Goal: Task Accomplishment & Management: Use online tool/utility

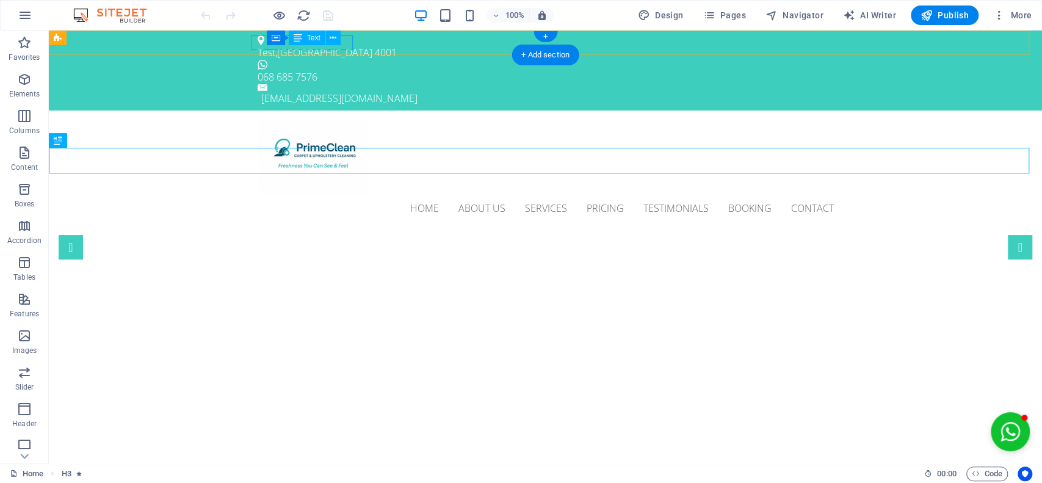
click at [275, 46] on div "Test , DURBAN 4001" at bounding box center [541, 52] width 566 height 15
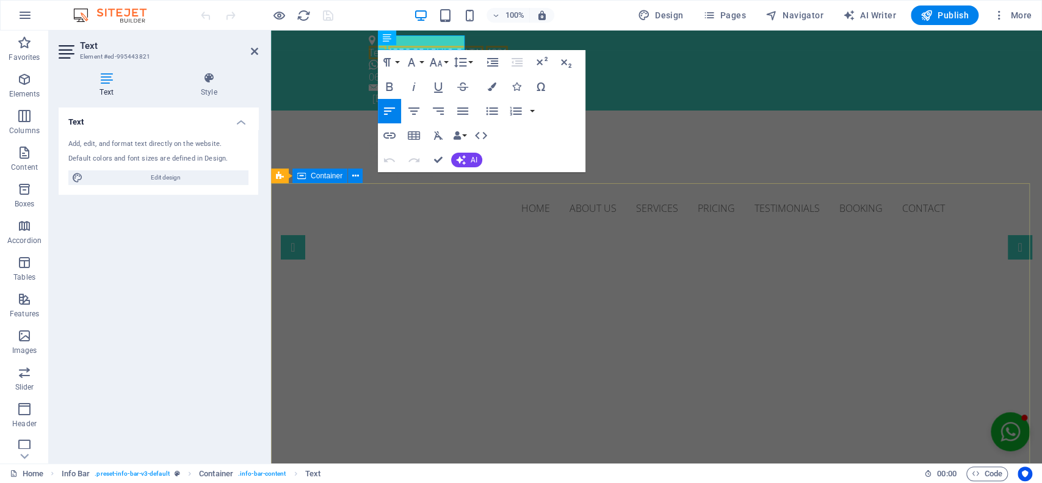
drag, startPoint x: 661, startPoint y: 81, endPoint x: 312, endPoint y: 245, distance: 385.5
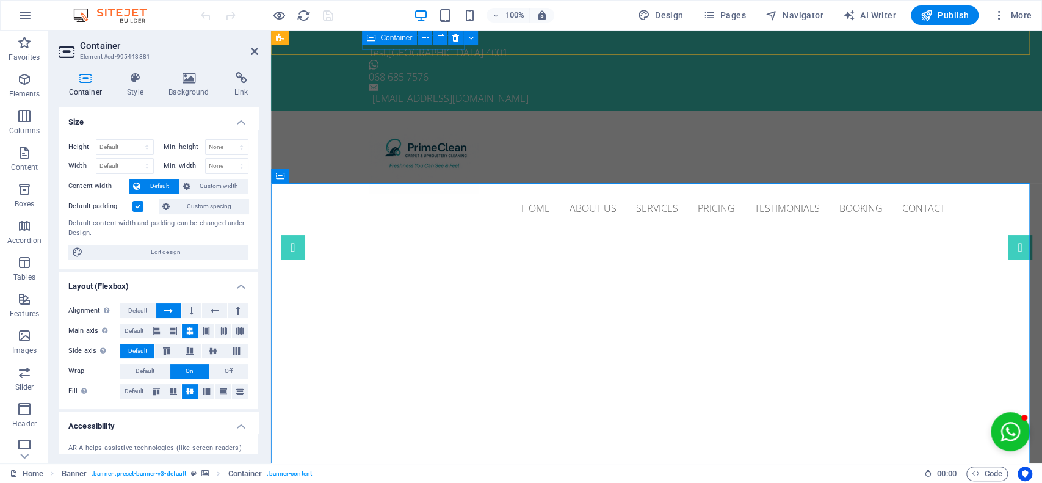
click at [377, 43] on div "Container" at bounding box center [389, 38] width 55 height 15
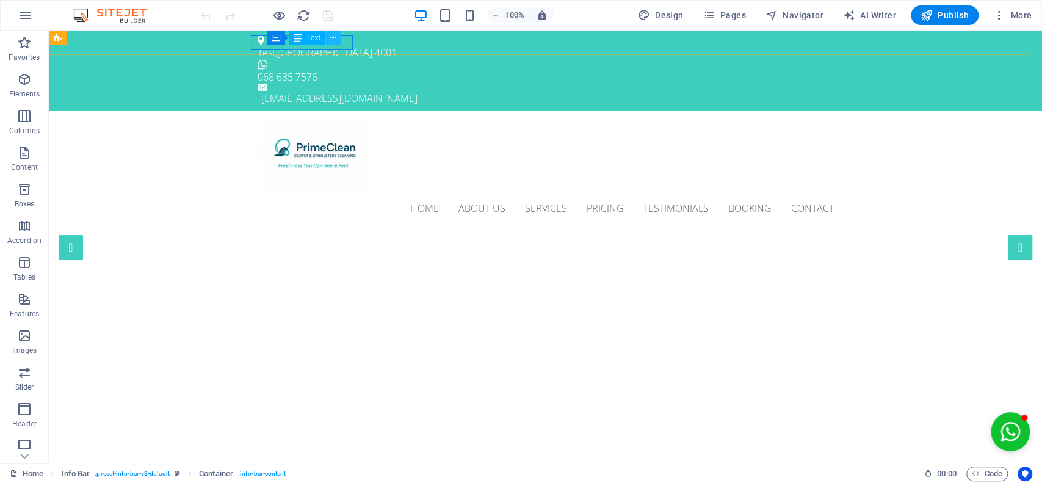
click at [332, 35] on icon at bounding box center [333, 38] width 7 height 13
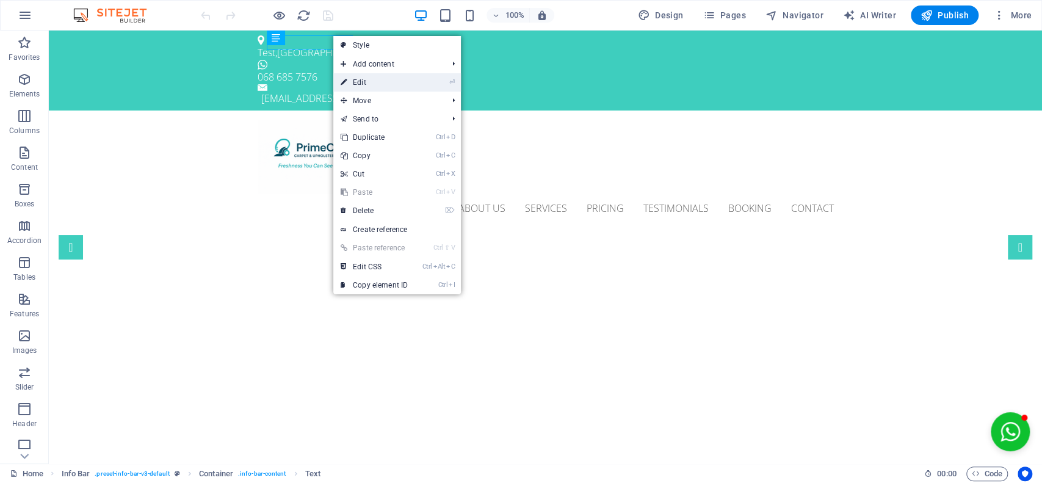
click at [367, 81] on link "⏎ Edit" at bounding box center [374, 82] width 82 height 18
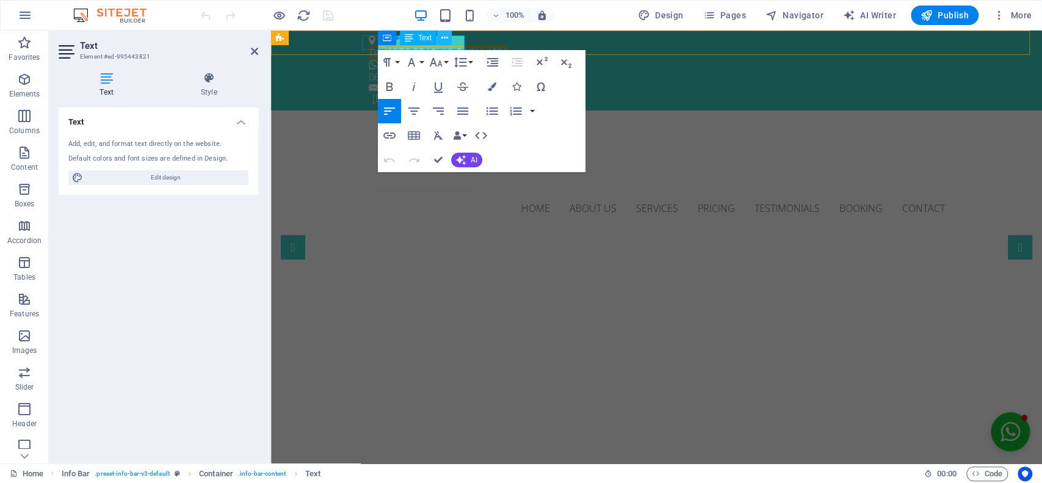
click at [444, 37] on icon at bounding box center [444, 38] width 7 height 13
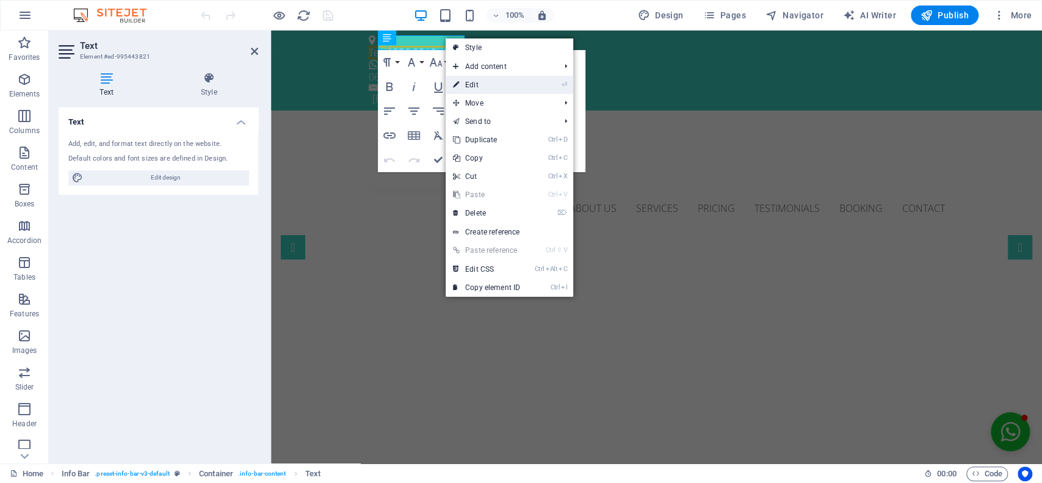
click at [487, 82] on link "⏎ Edit" at bounding box center [486, 85] width 82 height 18
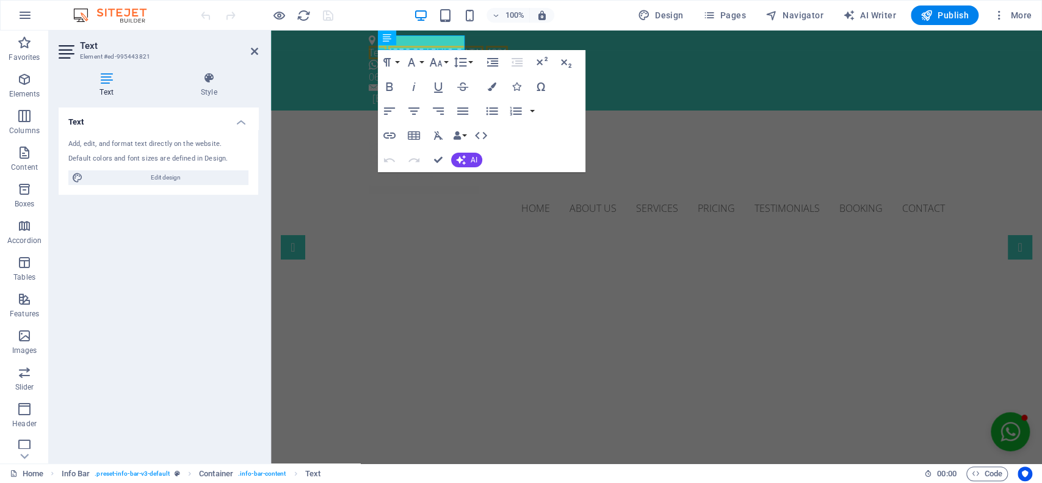
click at [106, 89] on h4 "Text" at bounding box center [109, 85] width 101 height 26
click at [152, 176] on span "Edit design" at bounding box center [166, 177] width 158 height 15
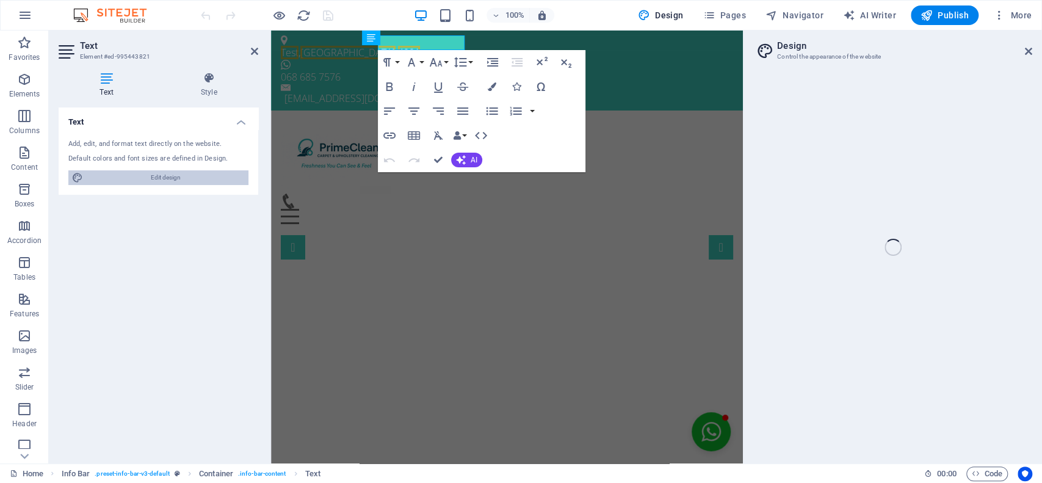
select select "px"
select select "300"
select select "px"
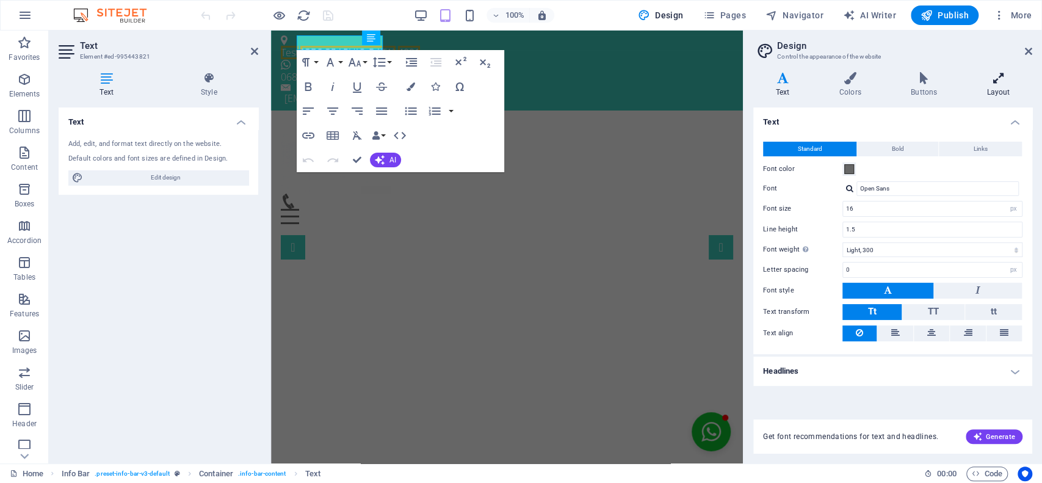
click at [1001, 77] on icon at bounding box center [998, 78] width 68 height 12
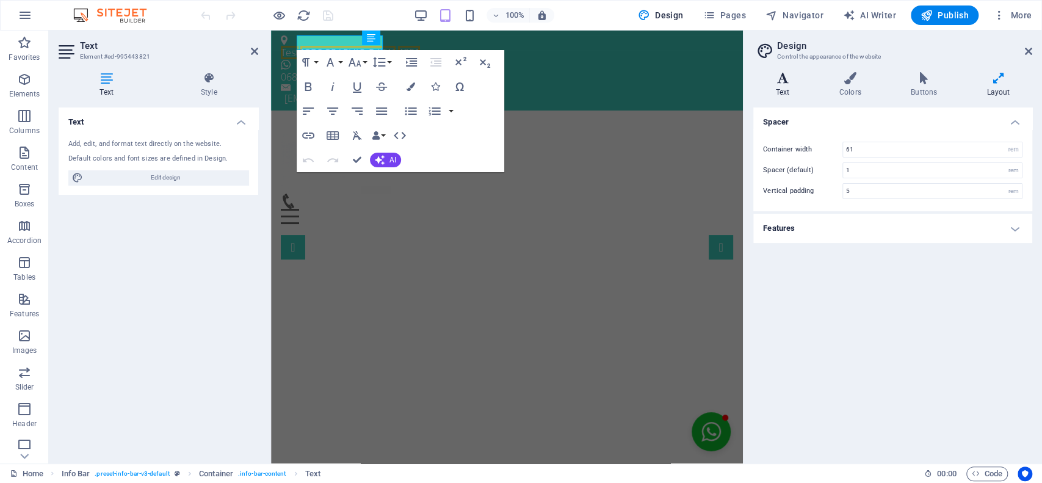
click at [784, 88] on h4 "Text" at bounding box center [784, 85] width 63 height 26
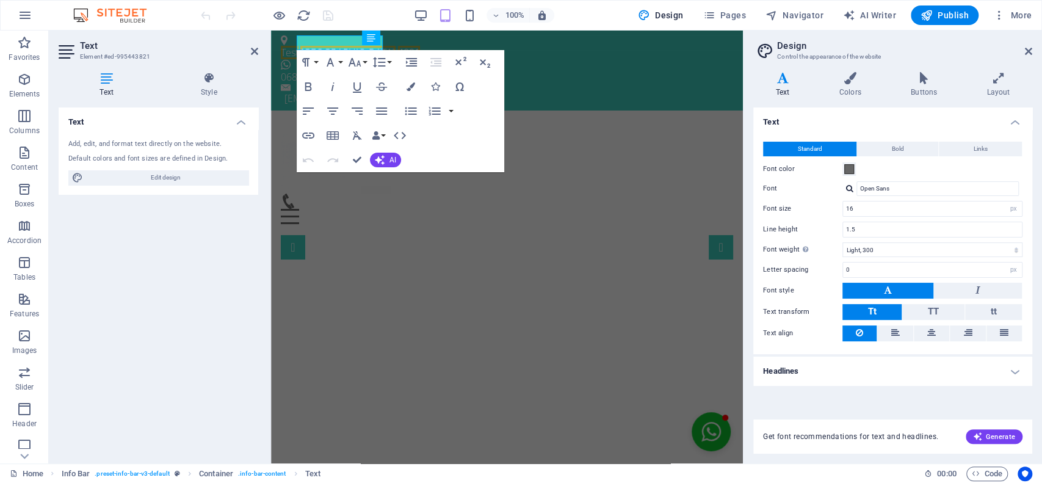
click at [628, 141] on div "Home About us Services Pricing Testimonials Booking Contact Menu" at bounding box center [507, 171] width 472 height 123
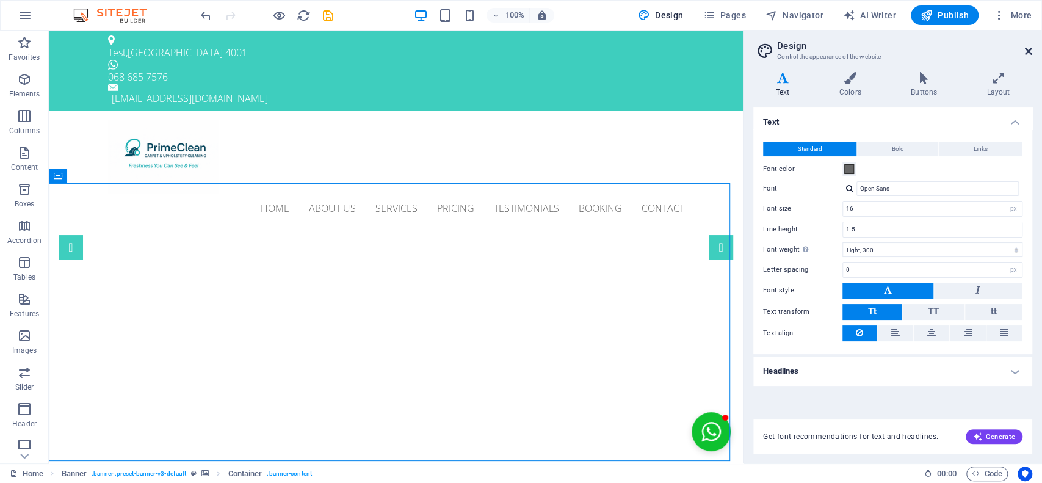
drag, startPoint x: 1028, startPoint y: 48, endPoint x: 830, endPoint y: 20, distance: 199.6
click at [1028, 48] on icon at bounding box center [1028, 51] width 7 height 10
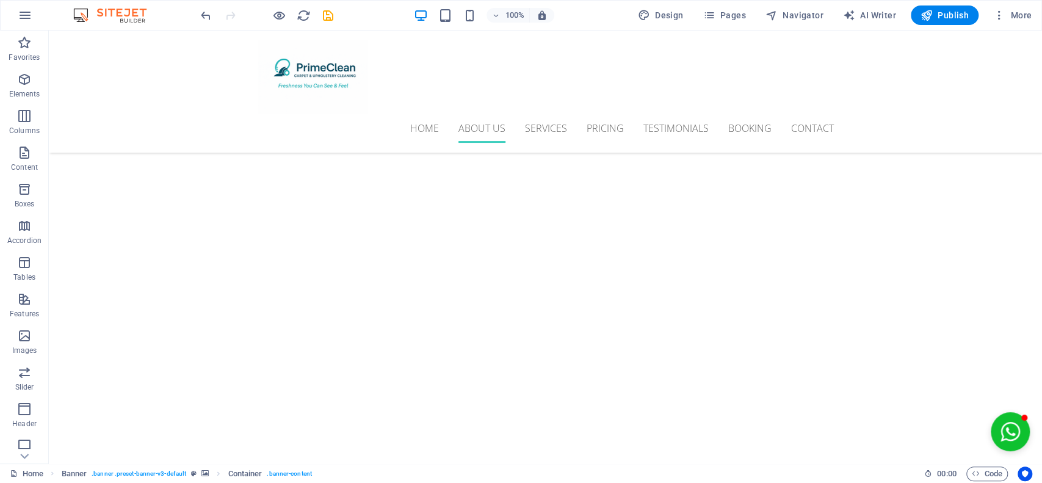
scroll to position [1886, 0]
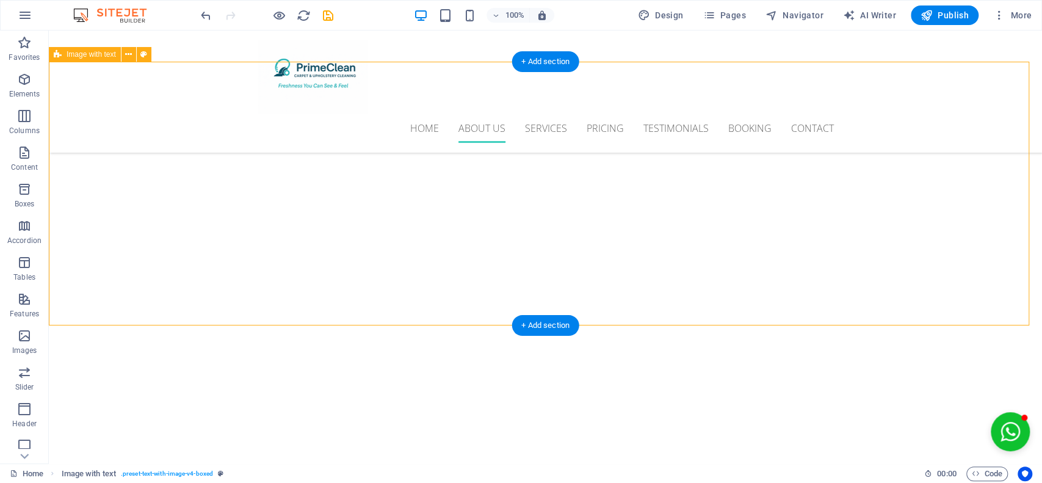
drag, startPoint x: 1018, startPoint y: 164, endPoint x: 1029, endPoint y: 179, distance: 19.0
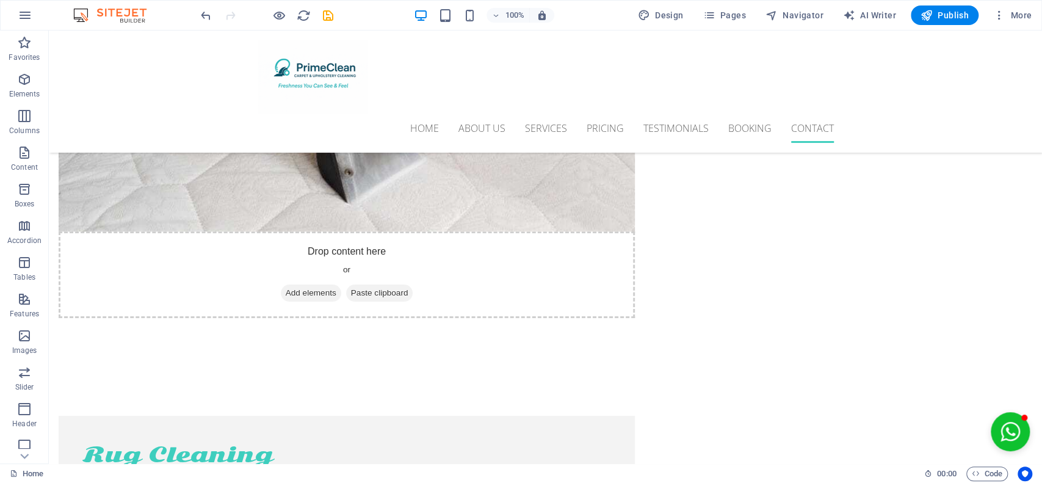
scroll to position [6058, 0]
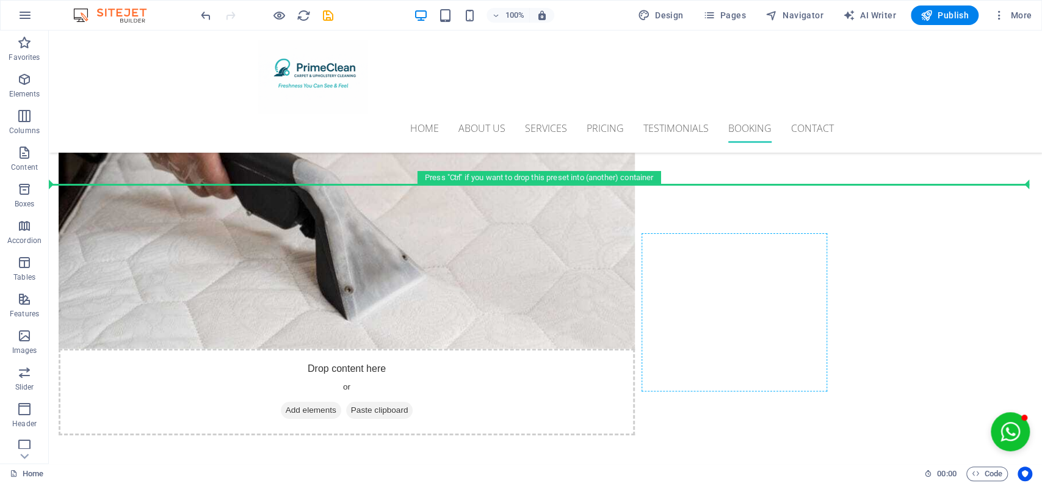
click at [807, 281] on div "Test , DURBAN 4001 068 685 7576 [EMAIL_ADDRESS][DOMAIN_NAME] Home About us Serv…" at bounding box center [545, 5] width 993 height 12066
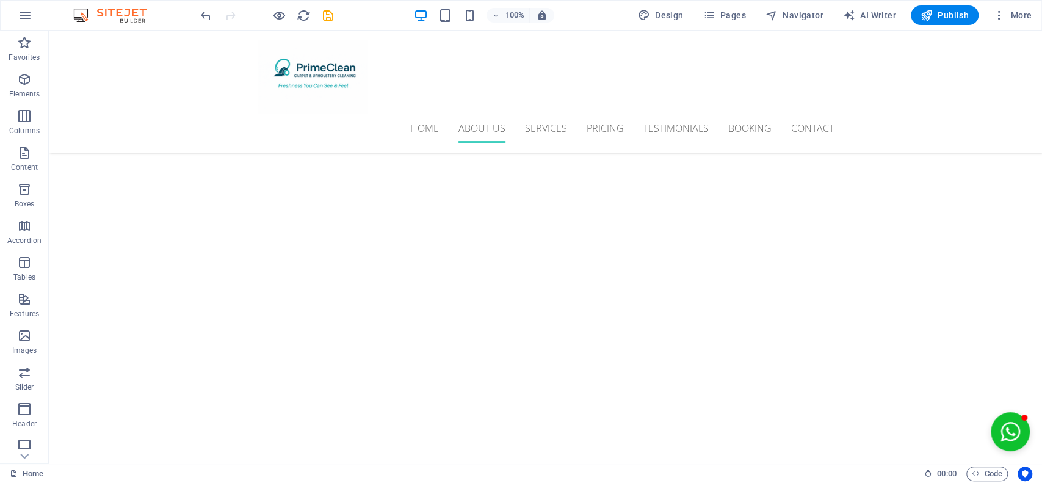
scroll to position [1989, 0]
click at [202, 10] on icon "undo" at bounding box center [206, 16] width 14 height 14
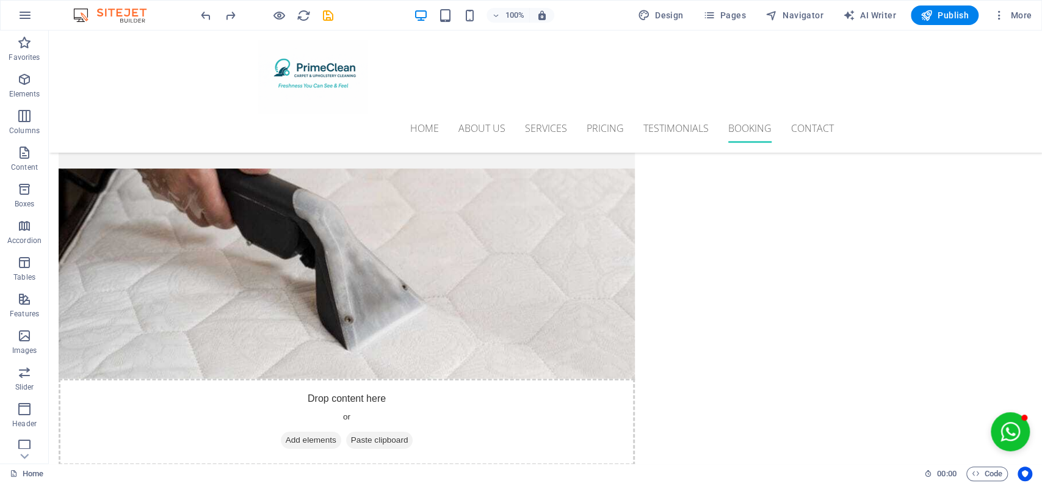
scroll to position [6118, 0]
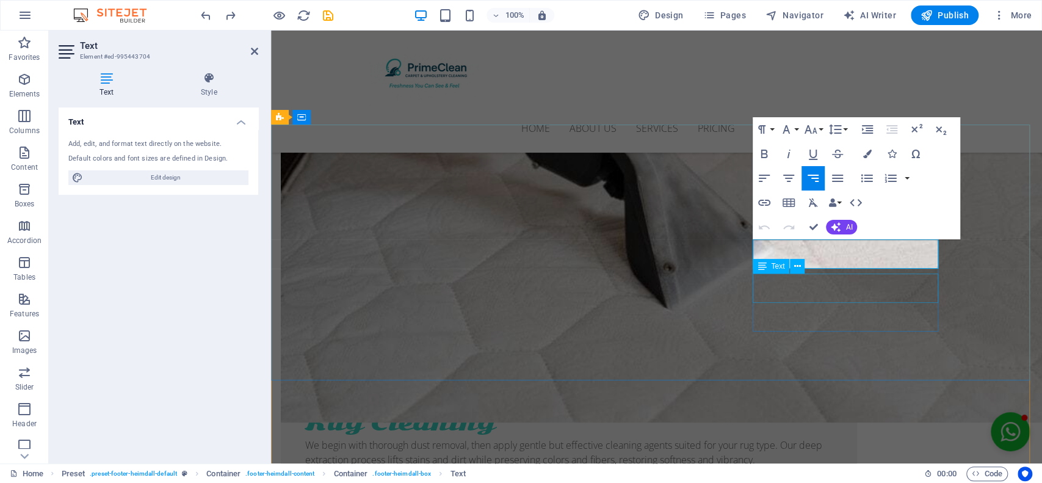
scroll to position [6029, 0]
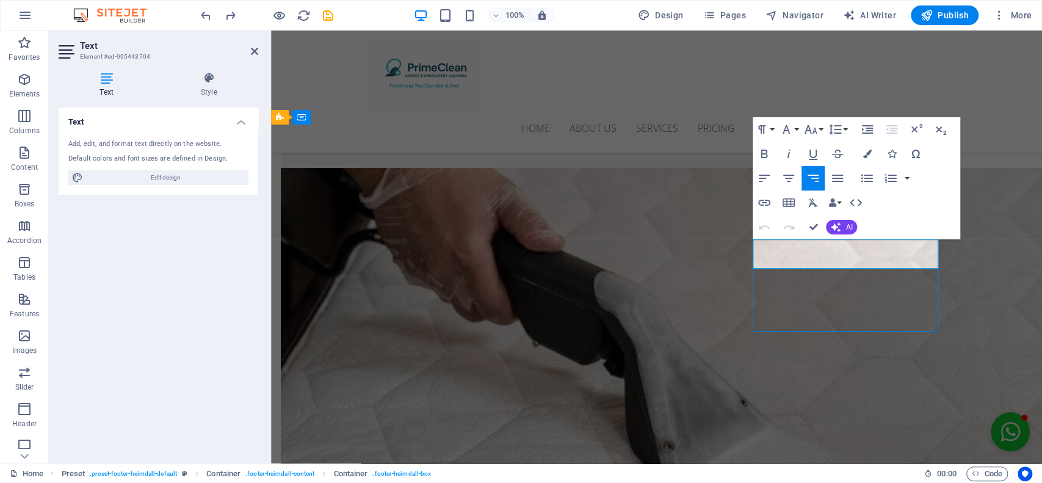
scroll to position [6118, 0]
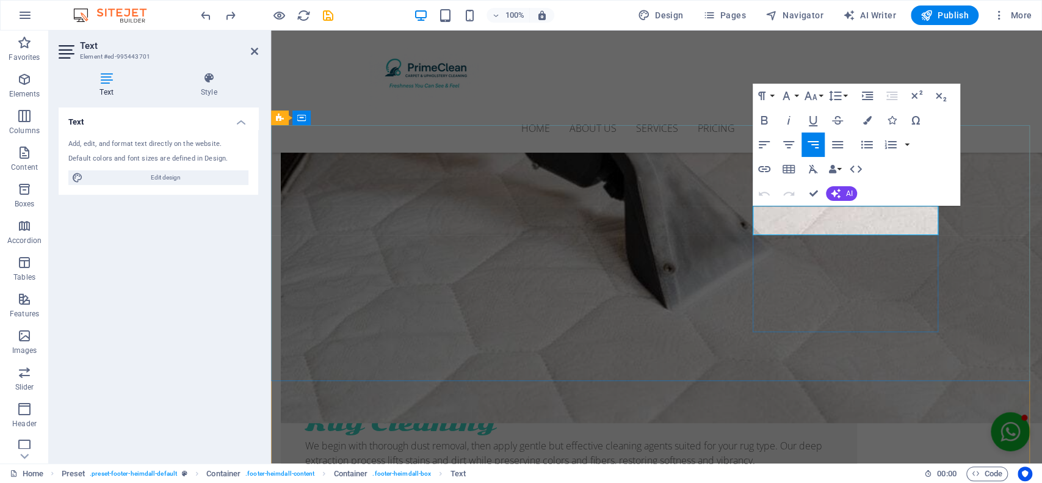
scroll to position [6029, 0]
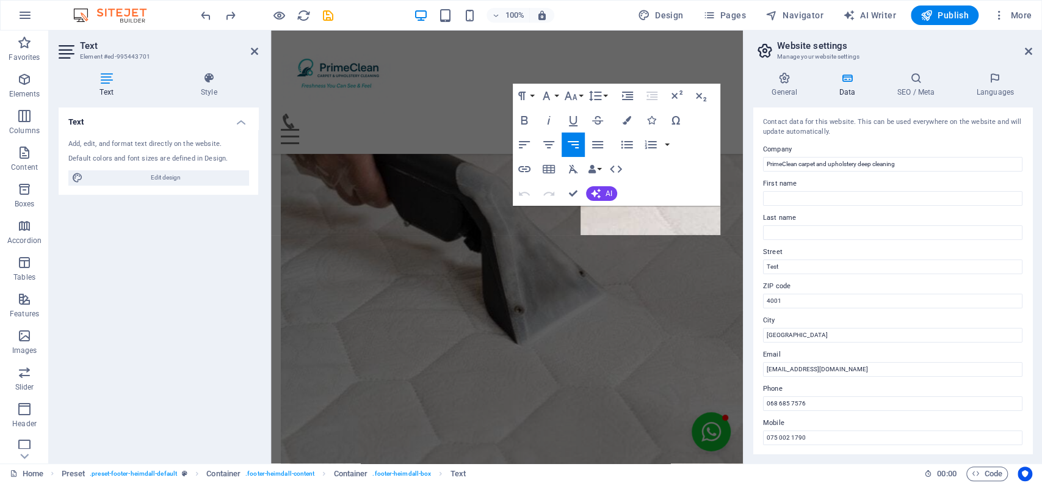
scroll to position [6200, 0]
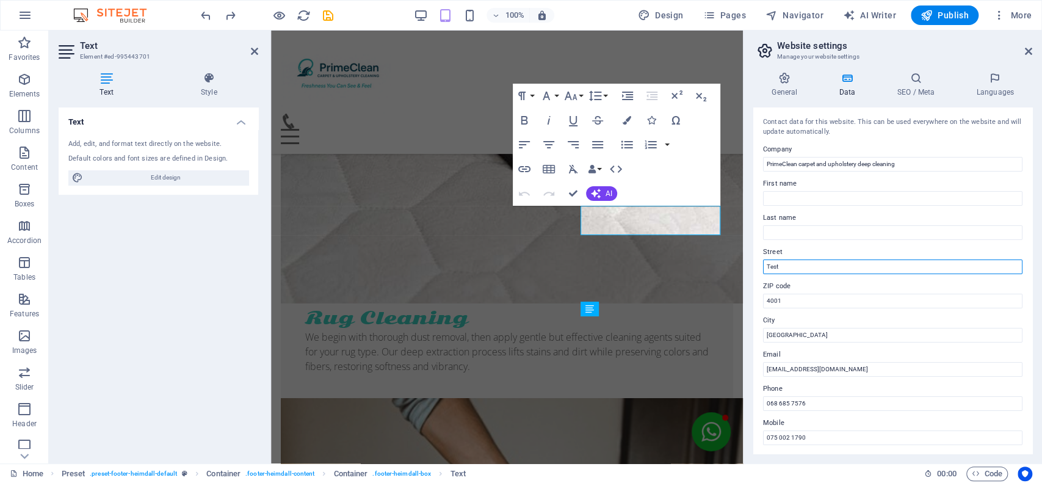
click at [817, 261] on input "Test" at bounding box center [892, 266] width 259 height 15
type input "T"
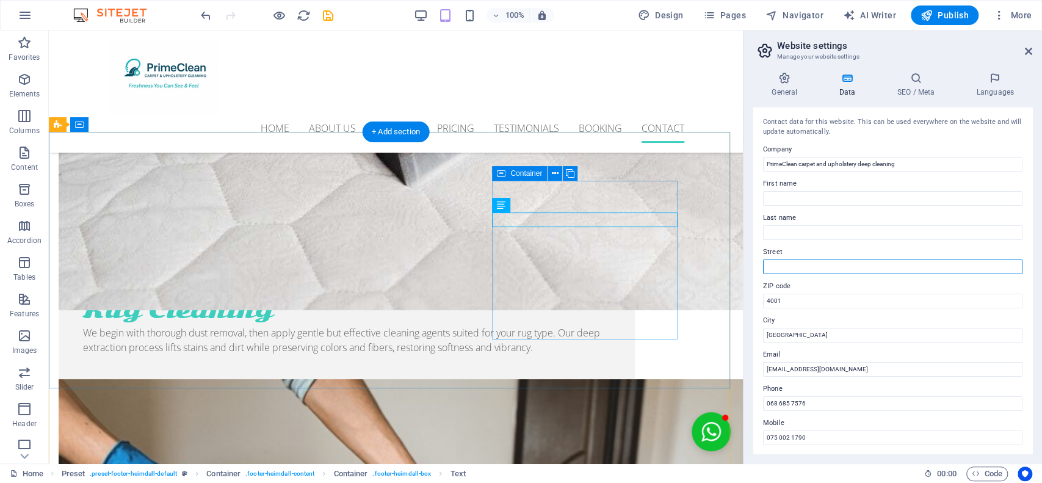
scroll to position [5991, 0]
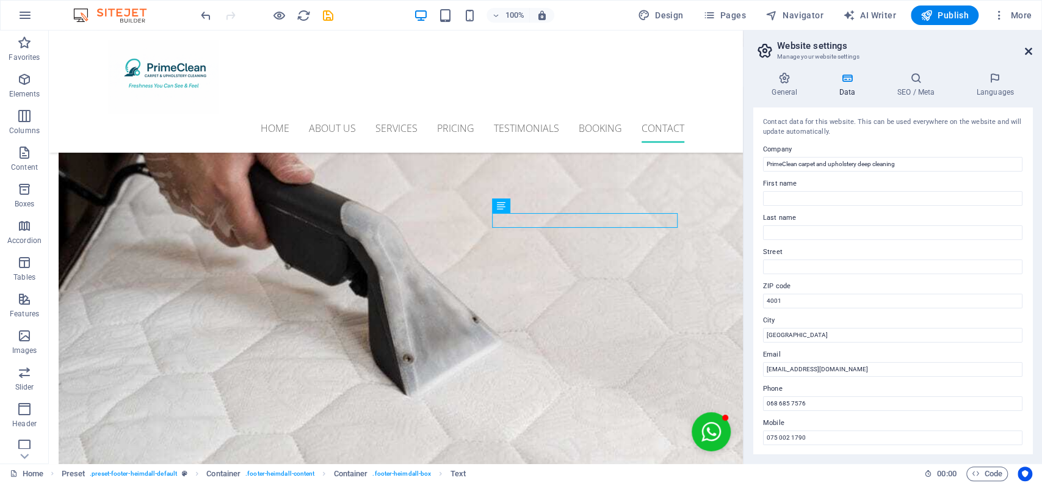
drag, startPoint x: 1027, startPoint y: 51, endPoint x: 550, endPoint y: 201, distance: 499.9
click at [1027, 51] on icon at bounding box center [1028, 51] width 7 height 10
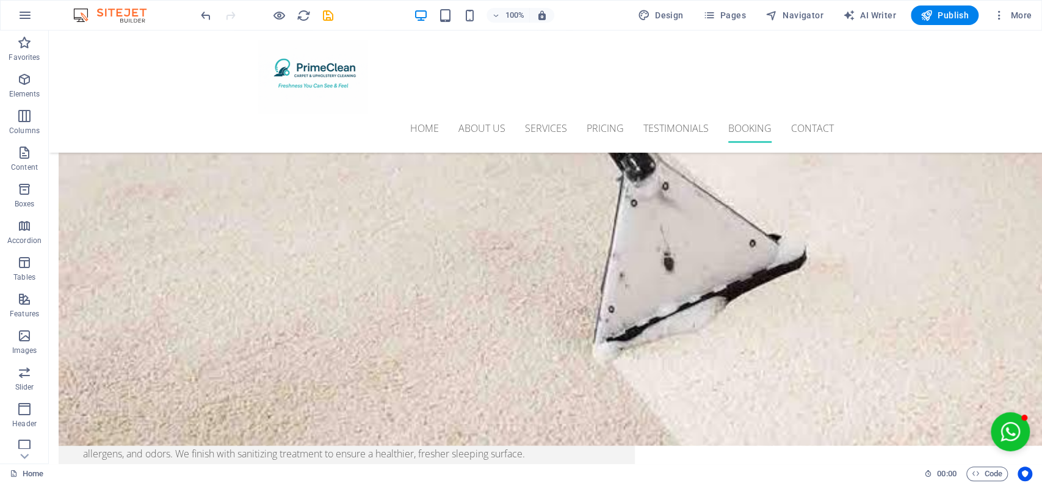
scroll to position [5742, 0]
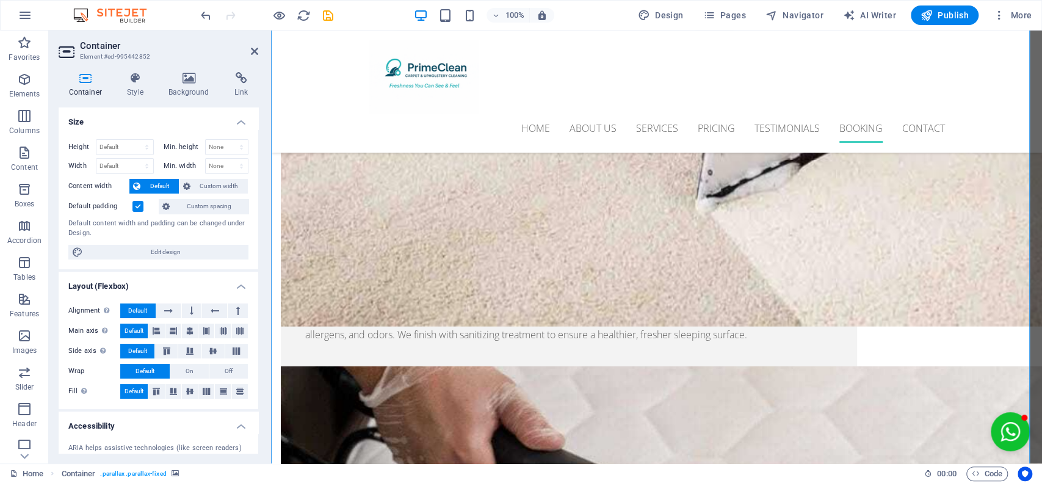
scroll to position [5653, 0]
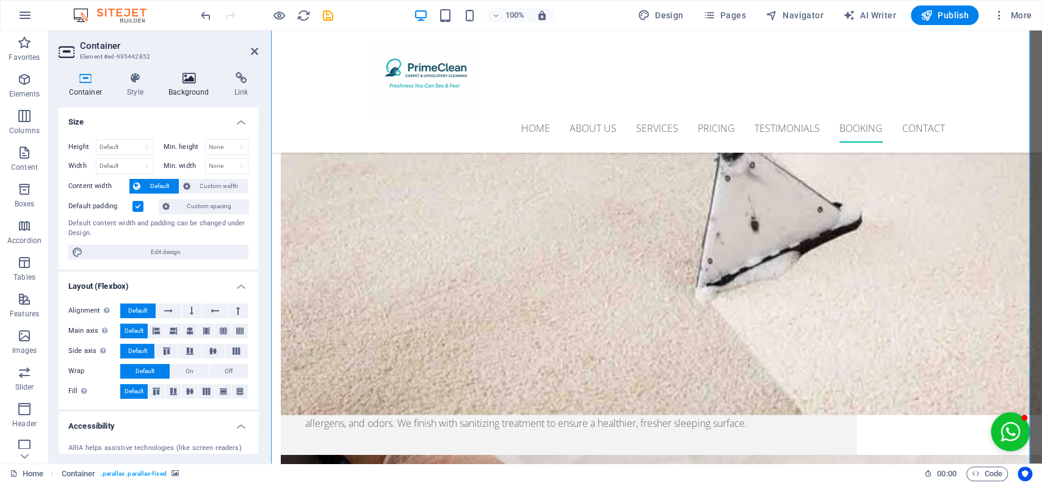
click at [175, 76] on icon at bounding box center [189, 78] width 61 height 12
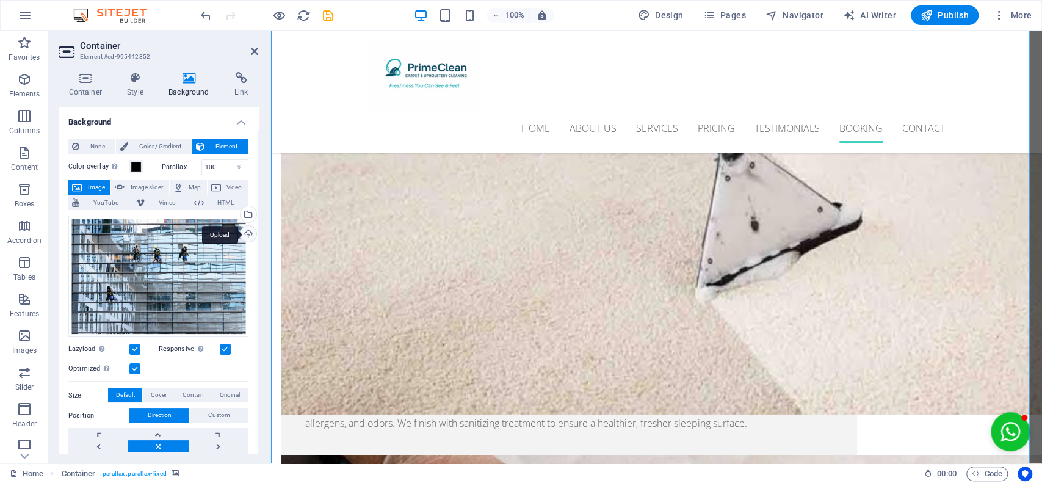
click at [244, 233] on div "Upload" at bounding box center [247, 235] width 18 height 18
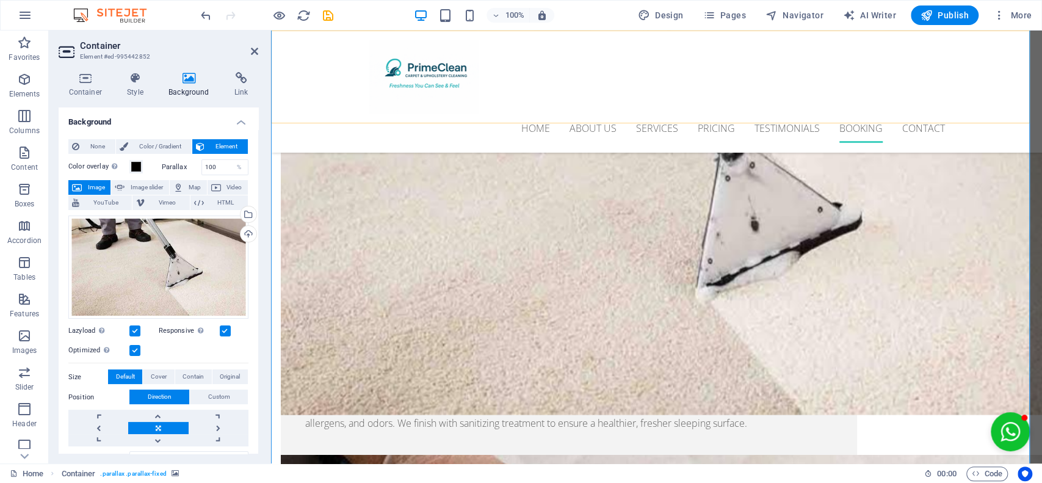
click at [1001, 98] on div "Home About us Services Pricing Testimonials Booking Contact Menu" at bounding box center [656, 92] width 771 height 122
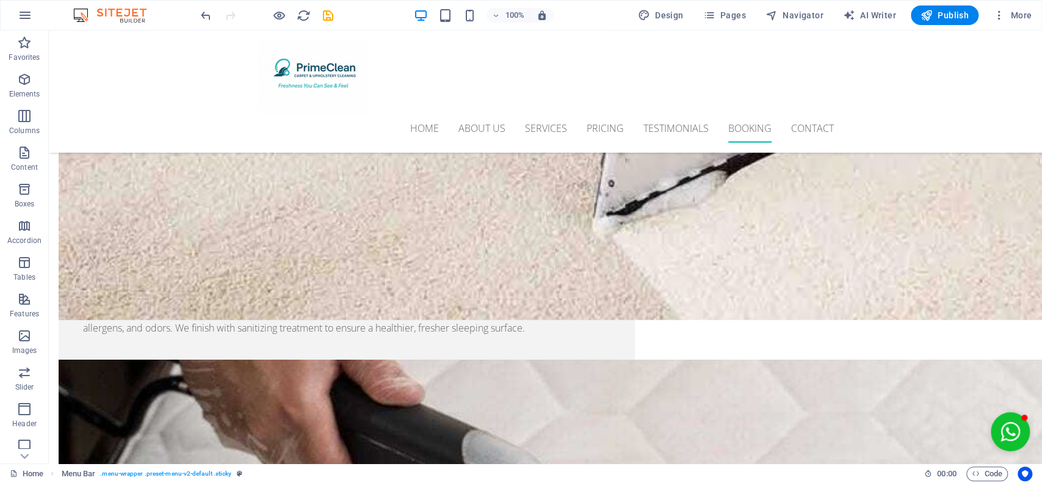
scroll to position [5847, 0]
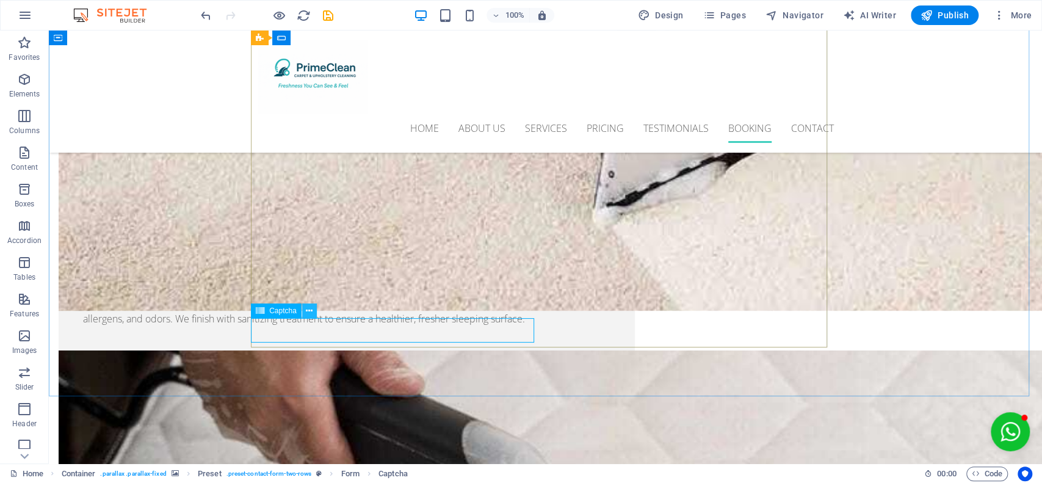
click at [309, 305] on icon at bounding box center [309, 311] width 7 height 13
click at [308, 310] on icon at bounding box center [309, 311] width 7 height 13
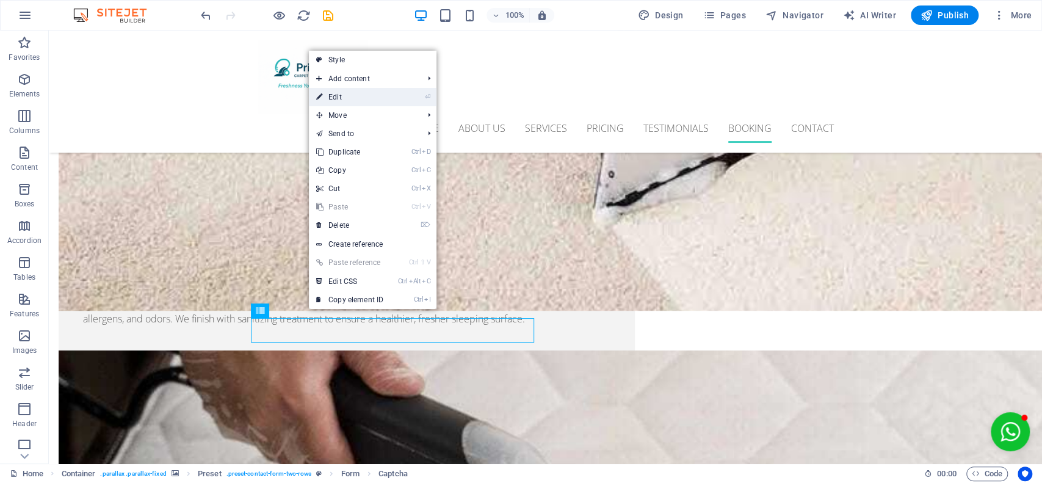
click at [378, 90] on link "⏎ Edit" at bounding box center [350, 97] width 82 height 18
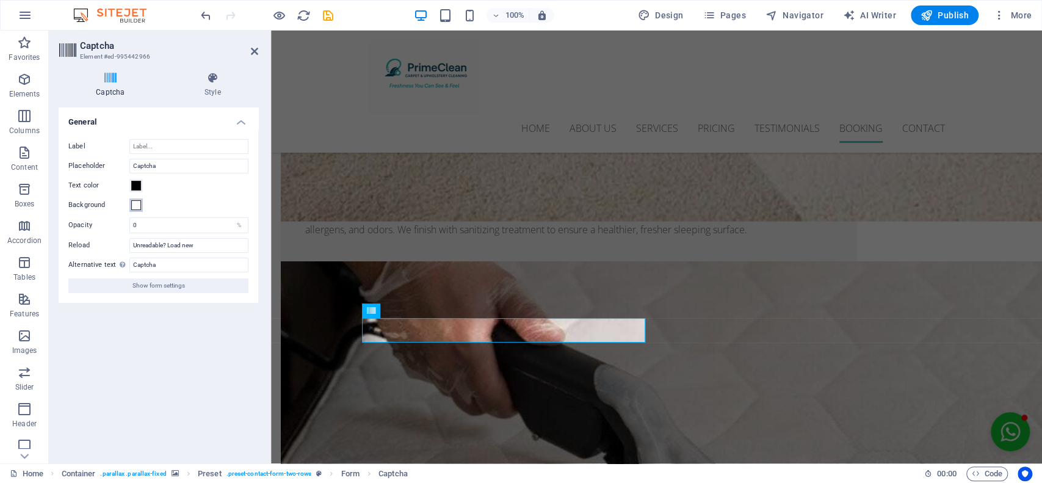
scroll to position [5758, 0]
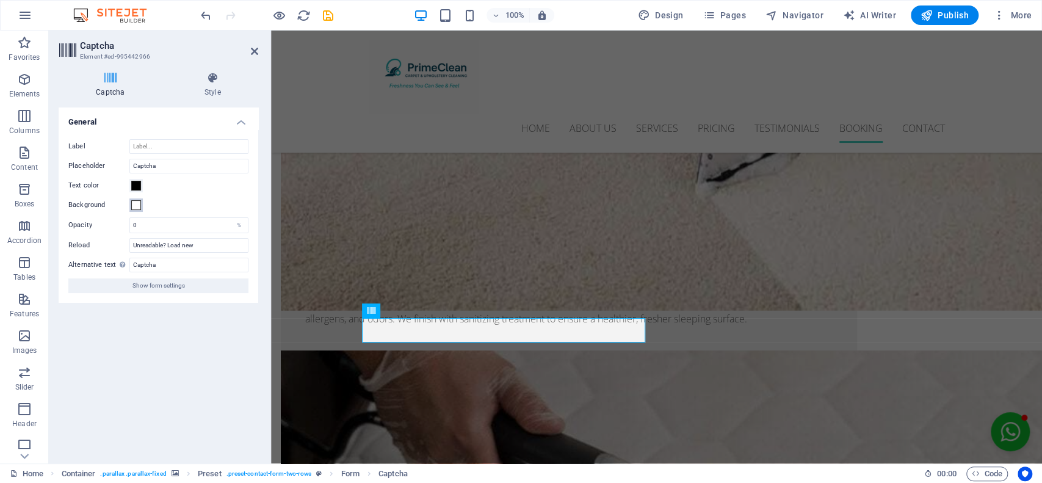
click at [132, 204] on span at bounding box center [136, 205] width 10 height 10
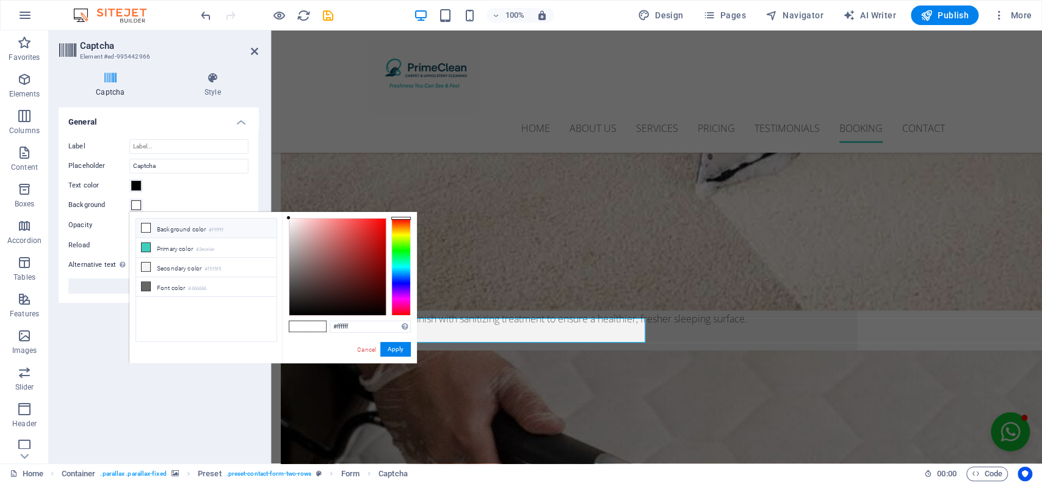
click at [146, 226] on icon at bounding box center [146, 227] width 9 height 9
click at [400, 346] on button "Apply" at bounding box center [395, 349] width 31 height 15
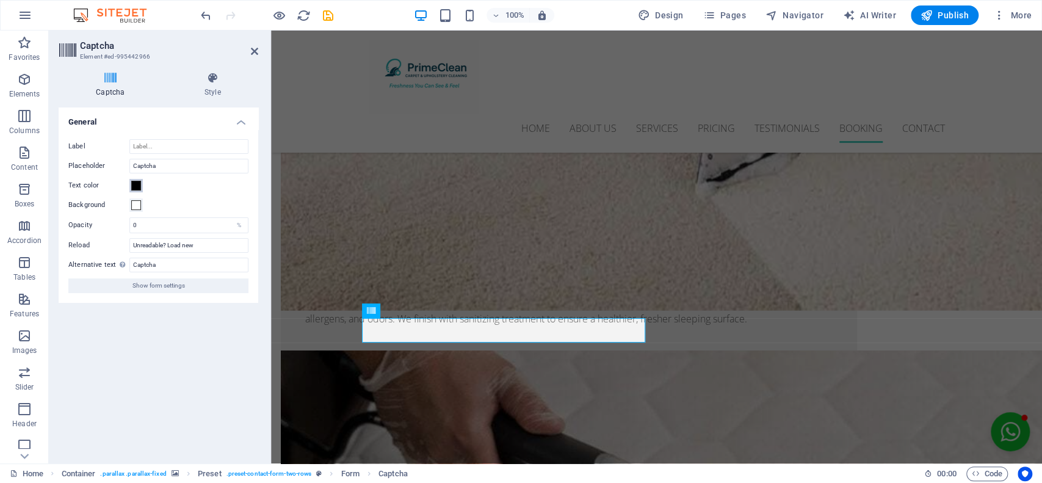
click at [135, 179] on button "Text color" at bounding box center [135, 185] width 13 height 13
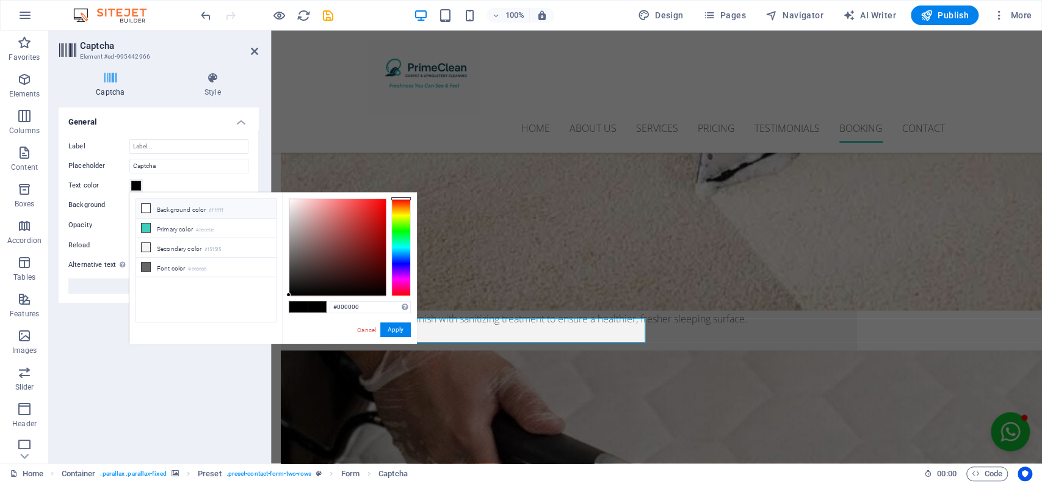
click at [143, 205] on icon at bounding box center [146, 208] width 9 height 9
type input "#ffffff"
click at [395, 326] on button "Apply" at bounding box center [395, 329] width 31 height 15
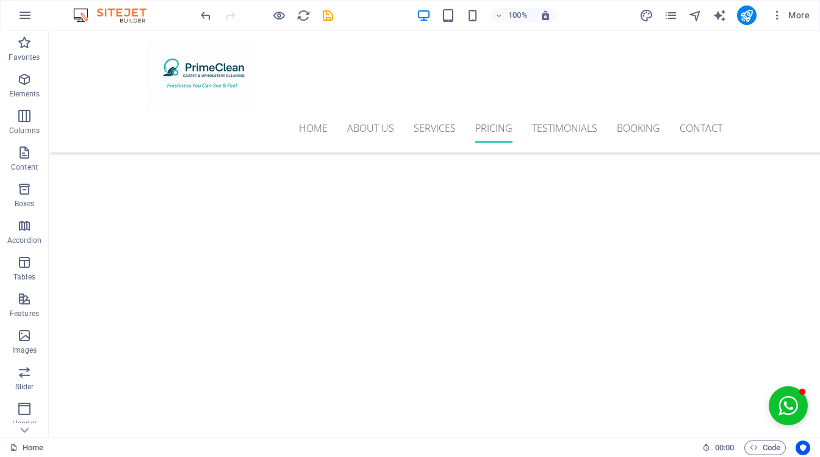
scroll to position [3308, 0]
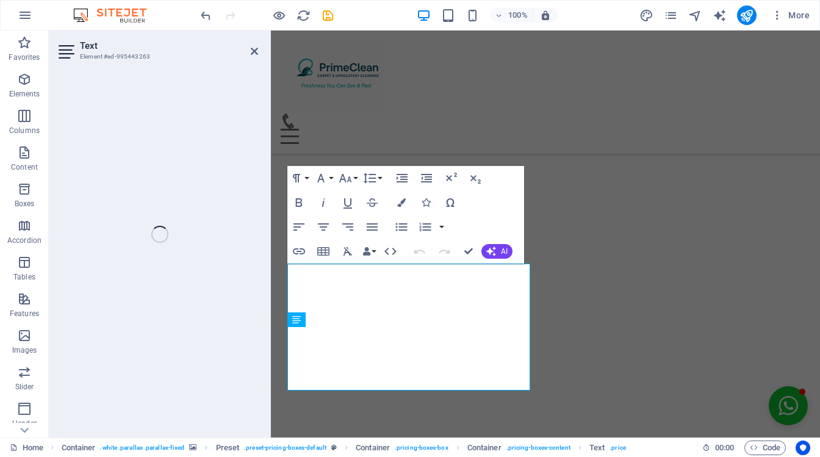
click at [254, 47] on div "Text Element #ed-995443263 Drag here to replace the existing content. Press “Ct…" at bounding box center [434, 234] width 771 height 407
click at [476, 52] on div "Home About us Services Pricing Testimonials Booking Contact Menu" at bounding box center [545, 92] width 549 height 123
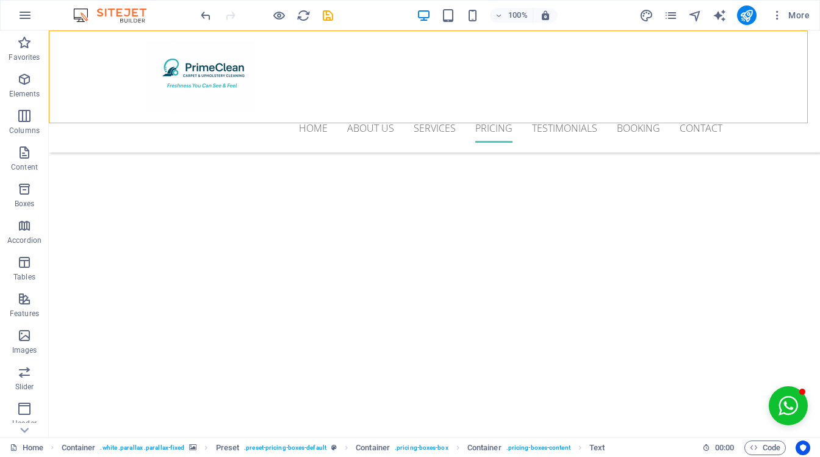
click at [254, 52] on div "Home About us Services Pricing Testimonials Booking Contact Menu" at bounding box center [434, 92] width 771 height 122
click at [254, 52] on div "Drag here to replace the existing content. Press “Ctrl” if you want to create a…" at bounding box center [434, 234] width 771 height 407
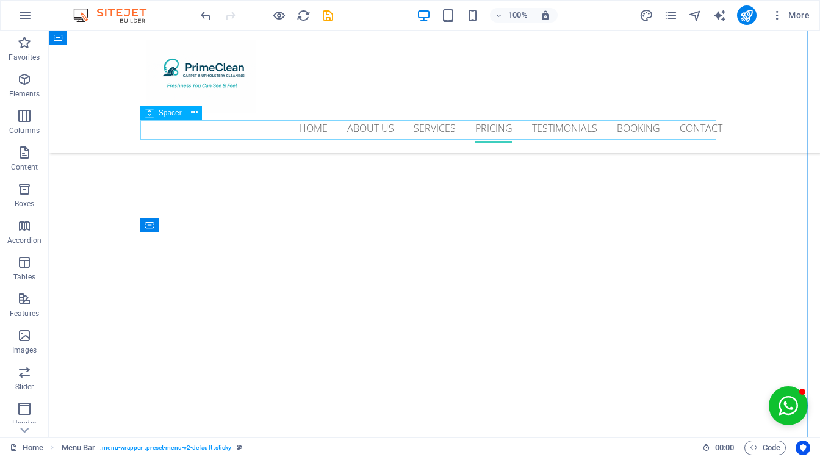
scroll to position [3308, 0]
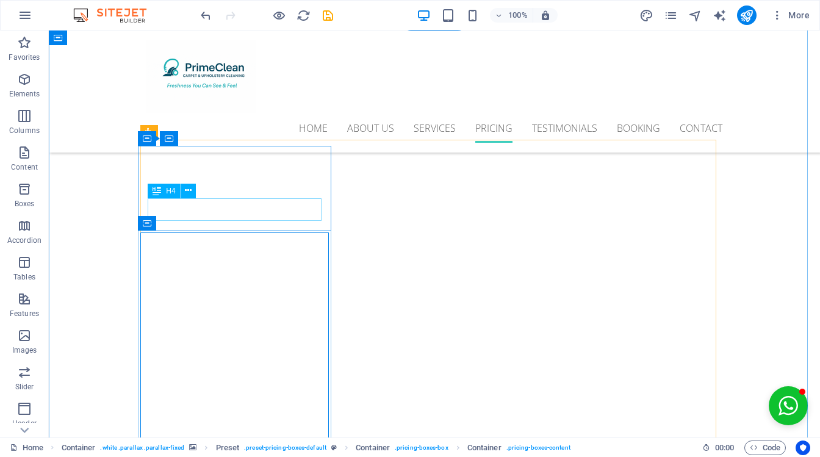
click at [143, 128] on div "Preset" at bounding box center [149, 132] width 18 height 15
click at [150, 125] on icon at bounding box center [149, 132] width 8 height 15
click at [150, 126] on icon at bounding box center [149, 132] width 8 height 15
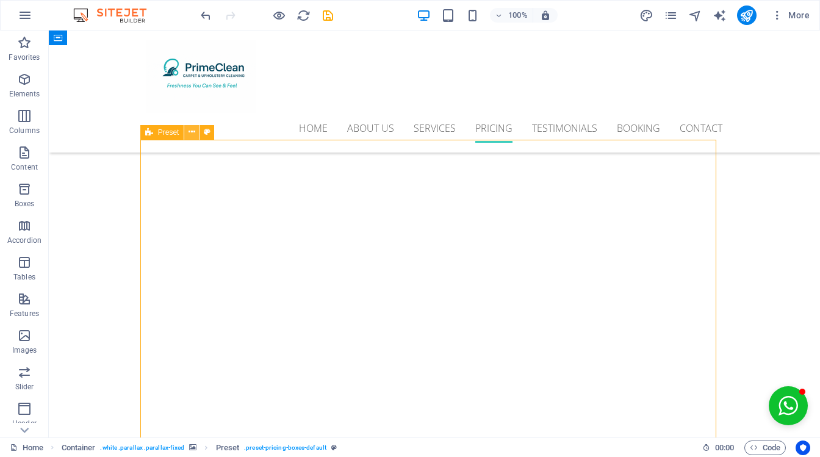
click at [193, 130] on icon at bounding box center [192, 132] width 7 height 13
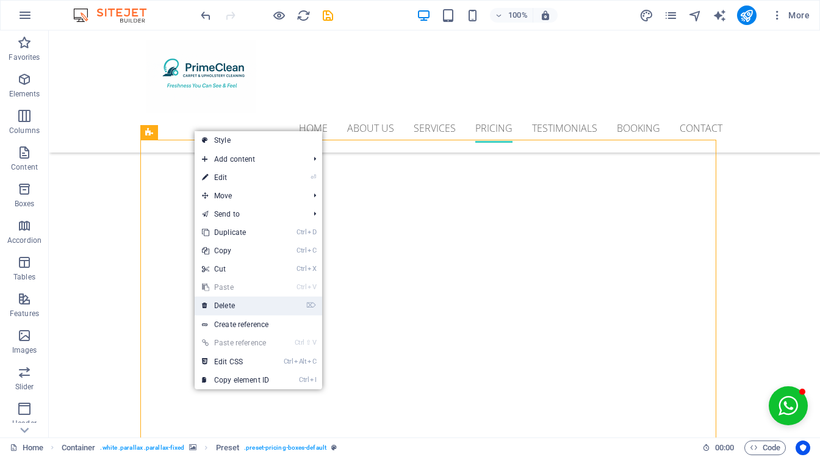
click at [264, 299] on link "⌦ Delete" at bounding box center [236, 306] width 82 height 18
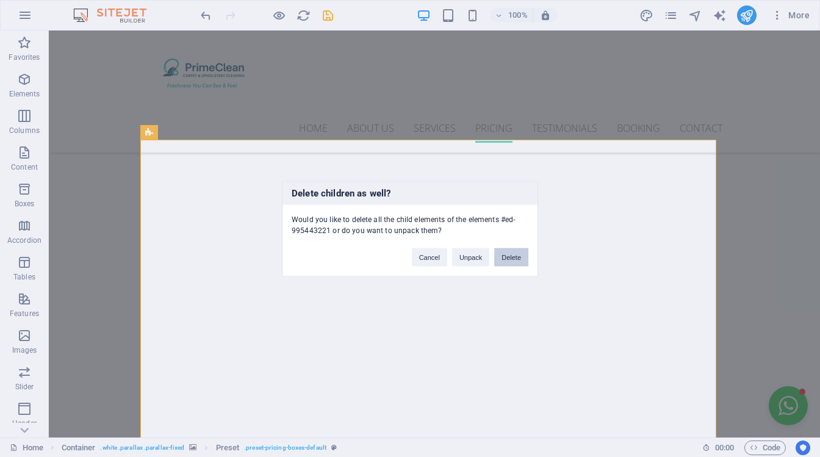
click at [513, 259] on button "Delete" at bounding box center [511, 257] width 34 height 18
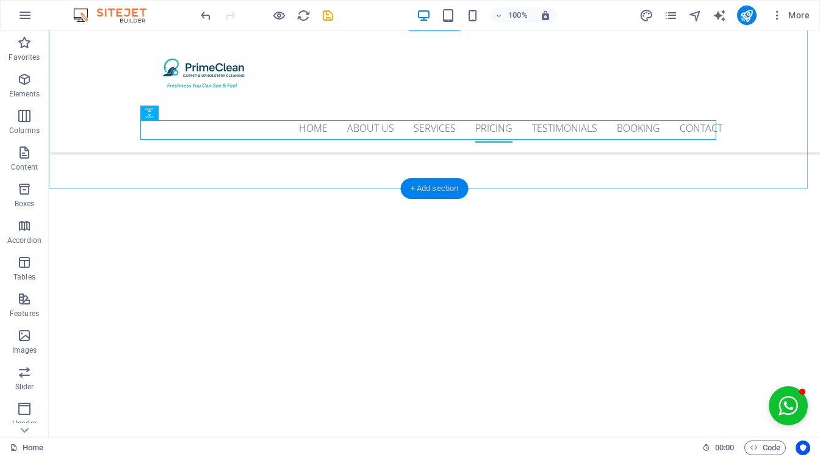
click at [439, 185] on div "+ Add section" at bounding box center [435, 188] width 68 height 21
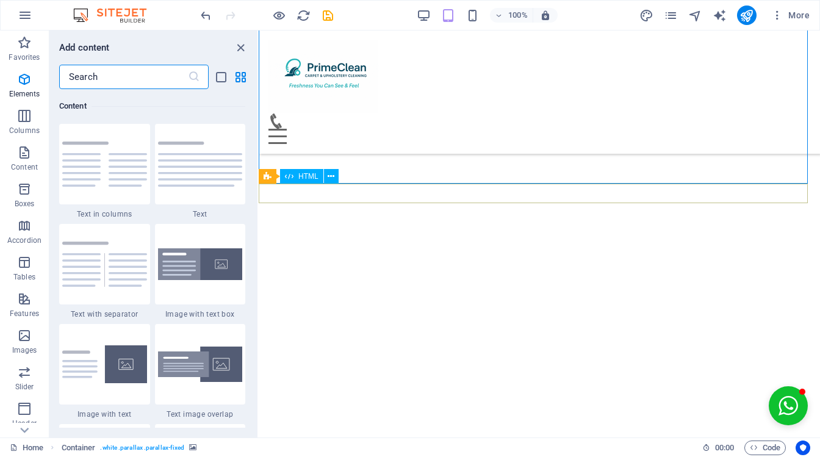
scroll to position [2235, 0]
click at [126, 81] on input "text" at bounding box center [123, 77] width 129 height 24
click at [151, 77] on input "text" at bounding box center [123, 77] width 129 height 24
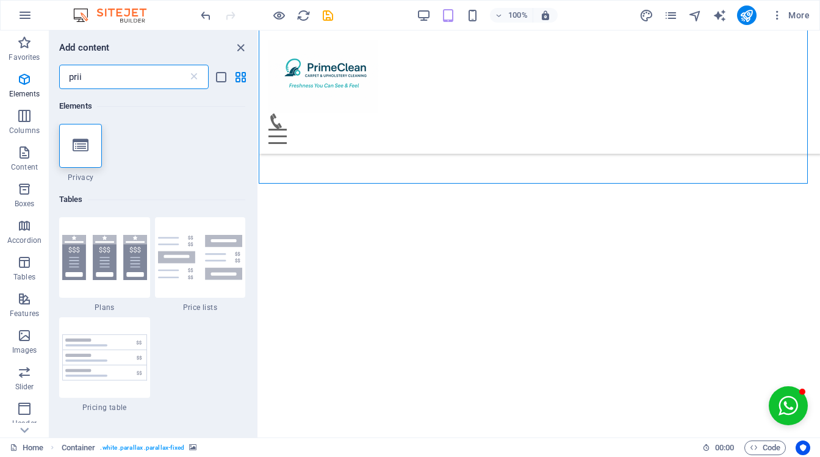
scroll to position [0, 0]
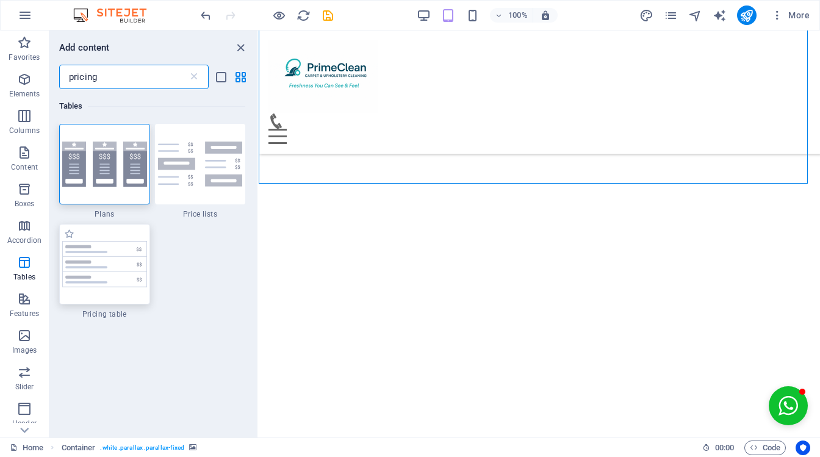
type input "pricing"
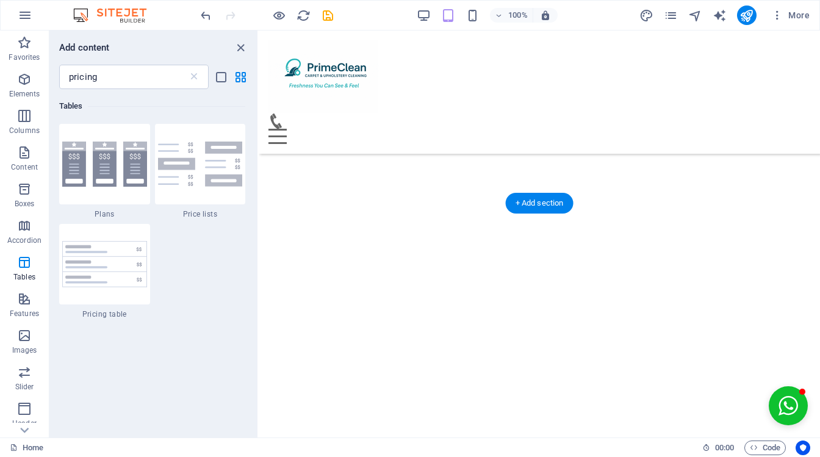
drag, startPoint x: 388, startPoint y: 308, endPoint x: 422, endPoint y: 221, distance: 93.1
click at [528, 176] on div "+ Add section" at bounding box center [540, 184] width 68 height 21
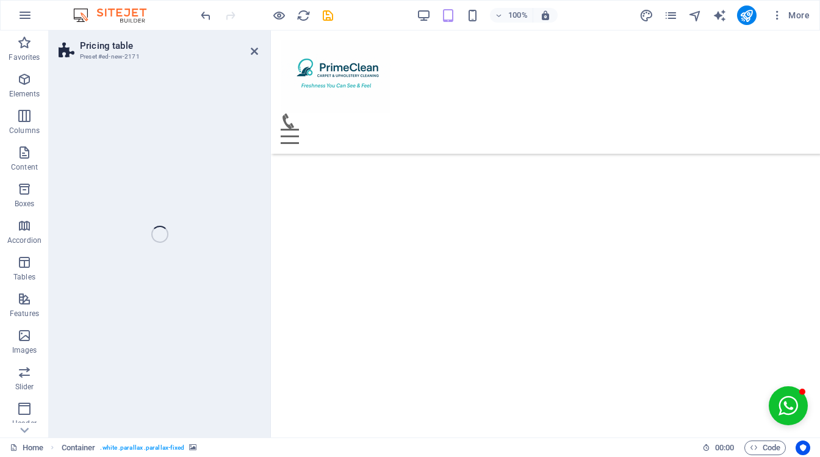
scroll to position [3155, 0]
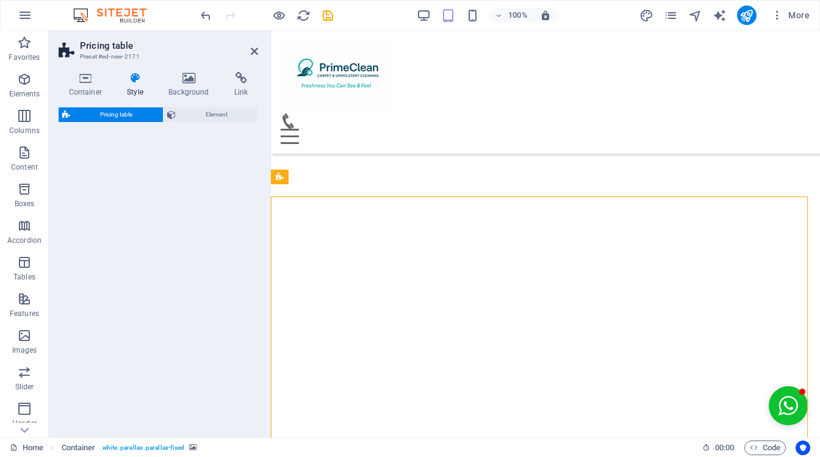
select select "rem"
select select "px"
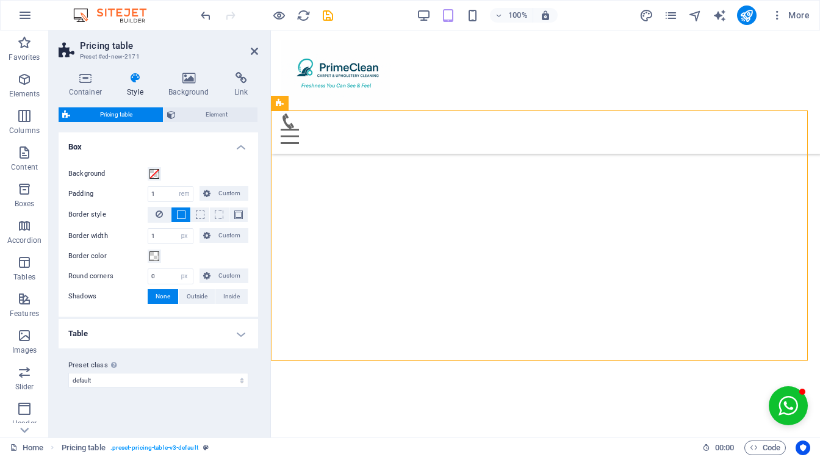
scroll to position [3217, 0]
click at [242, 336] on h4 "Table" at bounding box center [159, 333] width 200 height 29
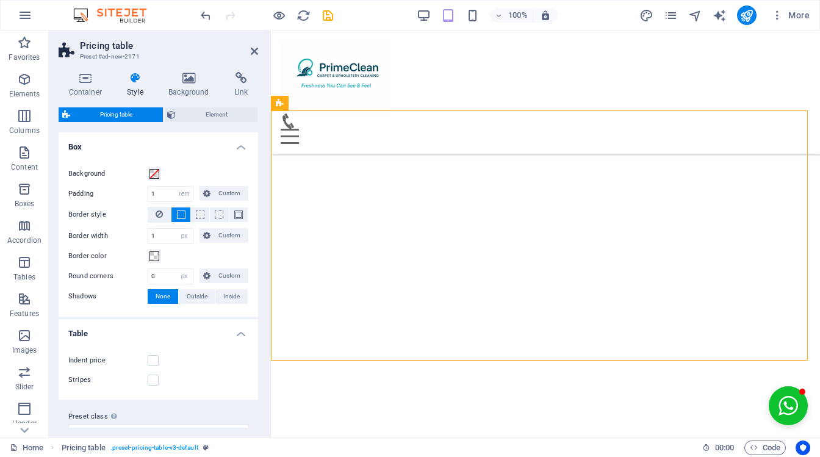
click at [242, 333] on h4 "Table" at bounding box center [159, 330] width 200 height 22
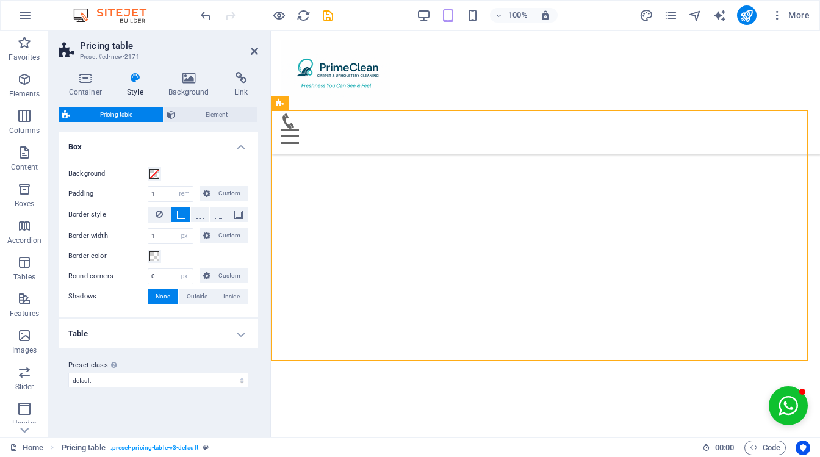
click at [242, 333] on h4 "Table" at bounding box center [159, 333] width 200 height 29
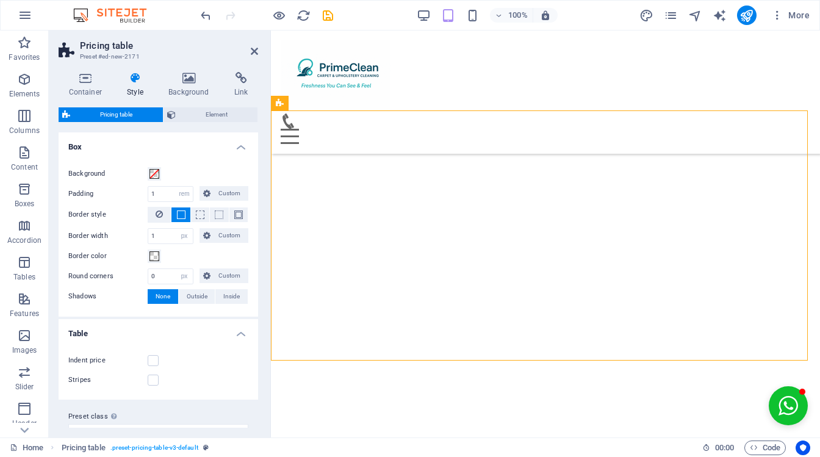
click at [242, 333] on h4 "Table" at bounding box center [159, 330] width 200 height 22
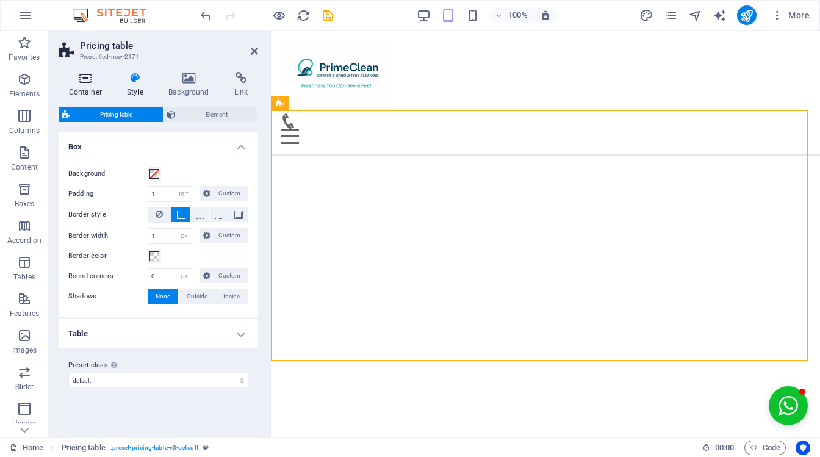
click at [80, 88] on h4 "Container" at bounding box center [88, 85] width 59 height 26
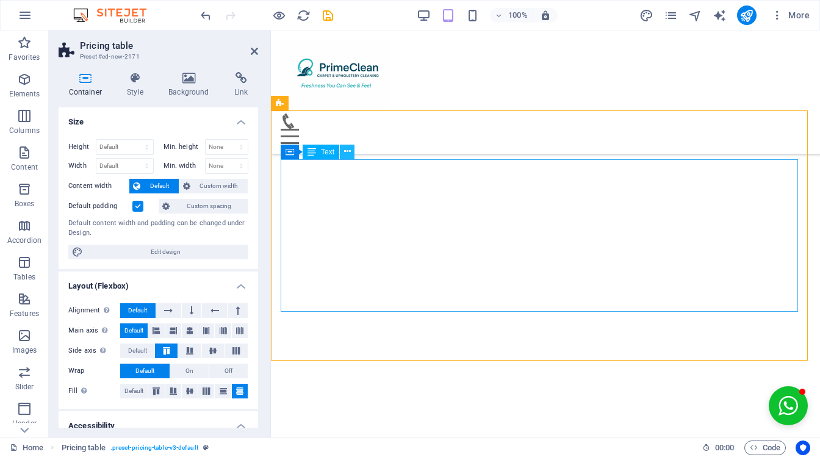
click at [350, 152] on icon at bounding box center [347, 151] width 7 height 13
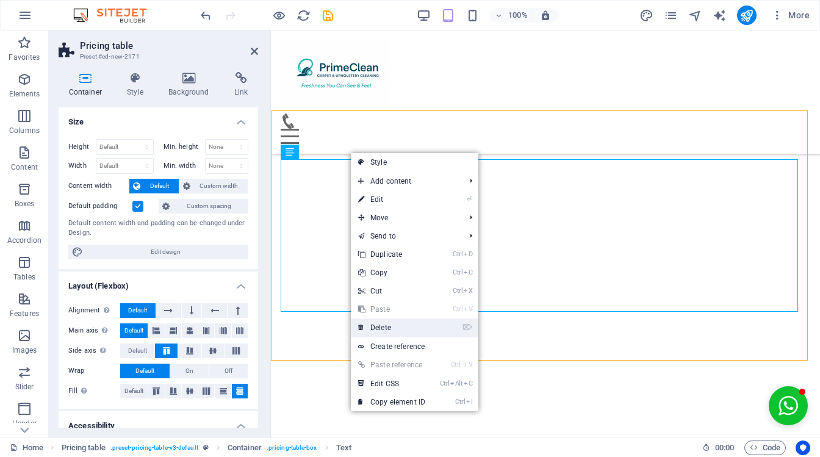
drag, startPoint x: 419, startPoint y: 330, endPoint x: 115, endPoint y: 256, distance: 312.9
click at [419, 330] on link "⌦ Delete" at bounding box center [392, 328] width 82 height 18
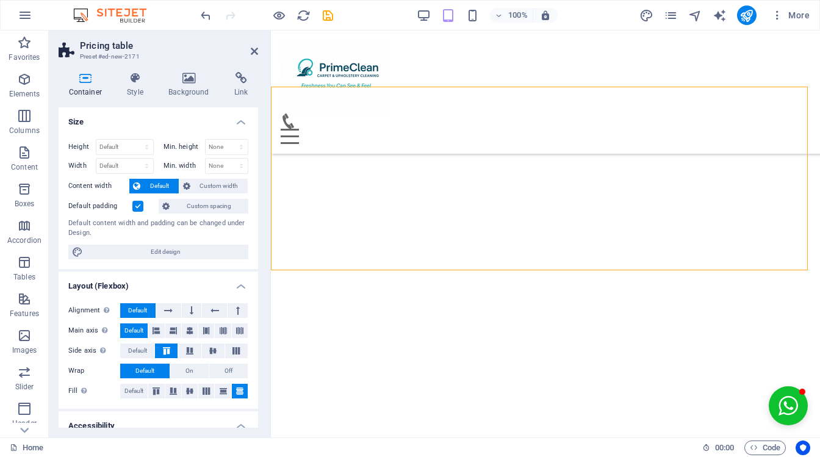
scroll to position [3159, 0]
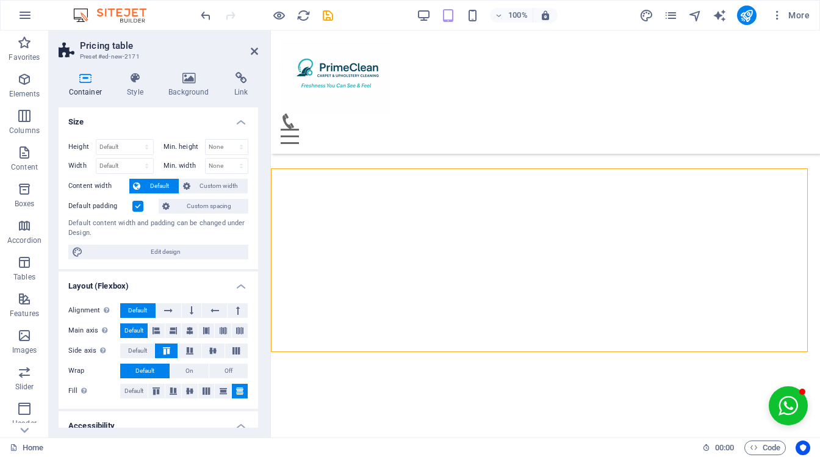
click at [253, 46] on icon at bounding box center [254, 51] width 7 height 10
click at [475, 51] on div "Home About us Services Pricing Testimonials Booking Contact Menu" at bounding box center [545, 92] width 549 height 123
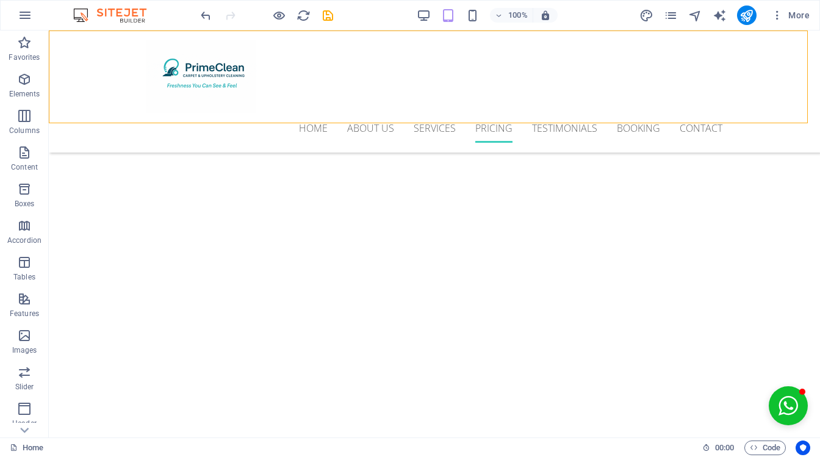
scroll to position [3324, 0]
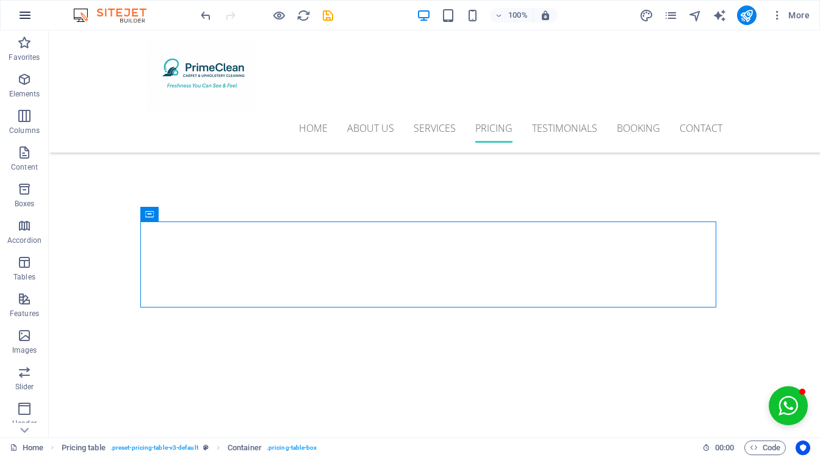
click at [23, 12] on icon "button" at bounding box center [25, 15] width 15 height 15
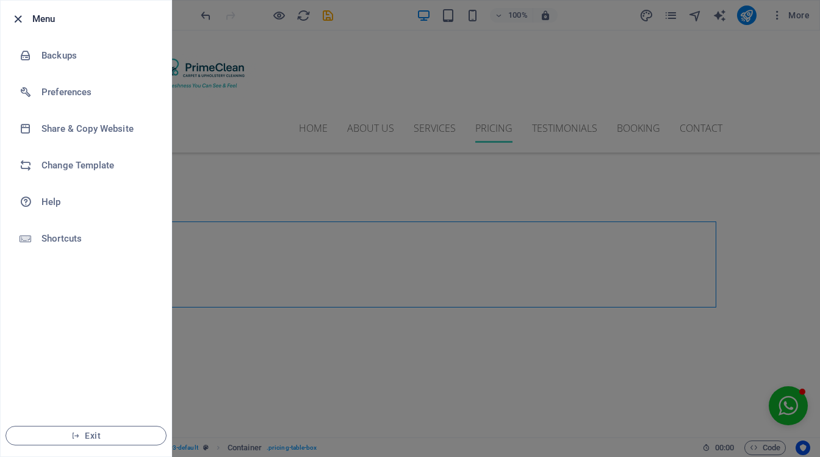
click at [11, 17] on icon "button" at bounding box center [18, 19] width 14 height 14
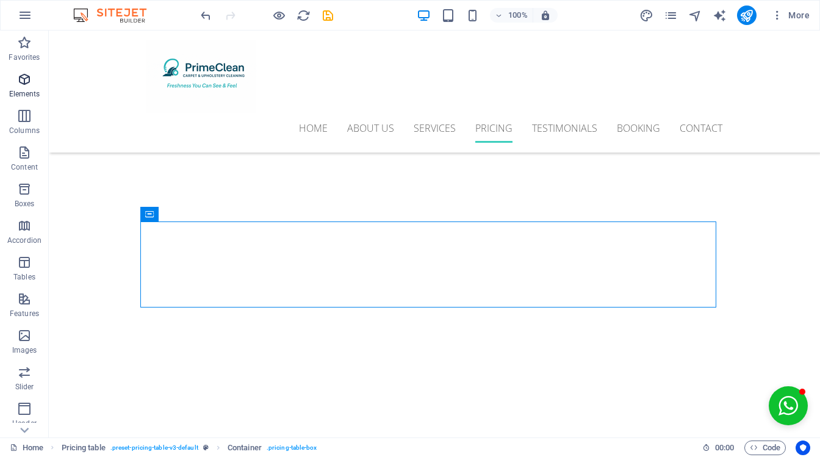
click at [29, 89] on p "Elements" at bounding box center [24, 94] width 31 height 10
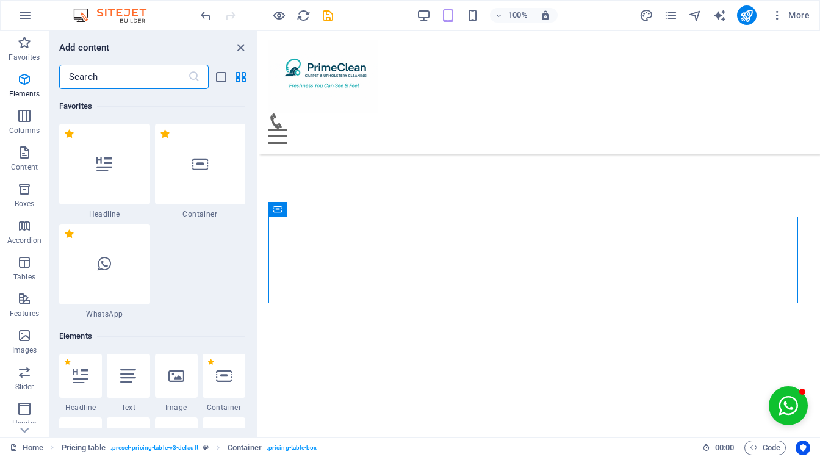
scroll to position [229, 0]
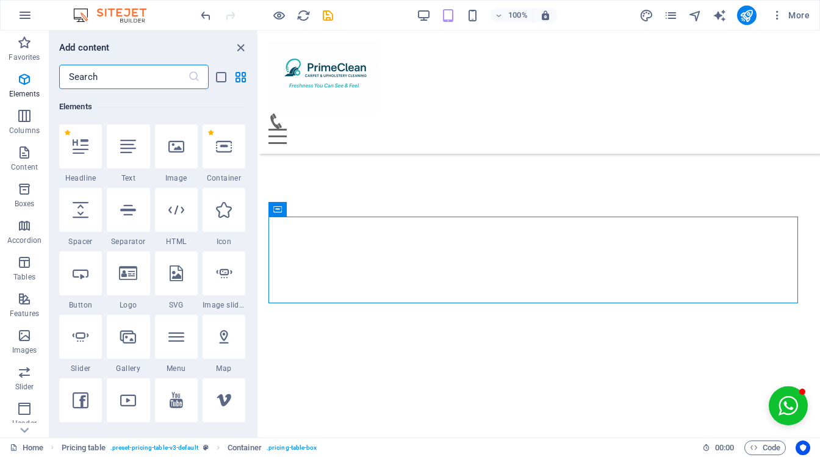
click at [132, 78] on input "text" at bounding box center [123, 77] width 129 height 24
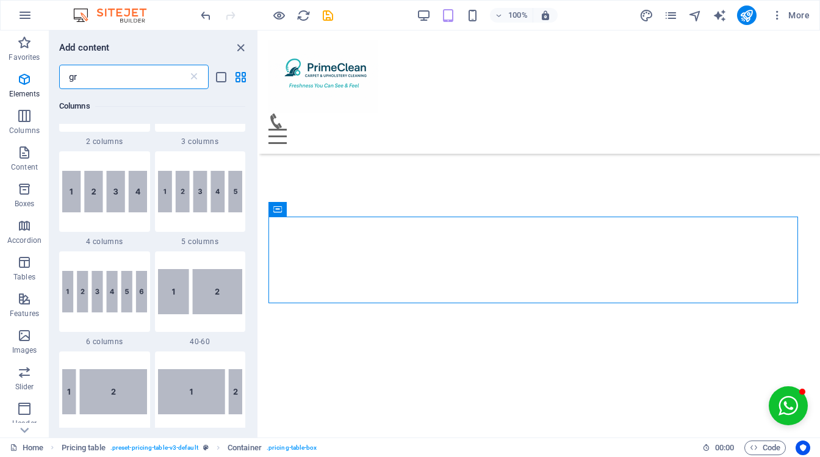
scroll to position [0, 0]
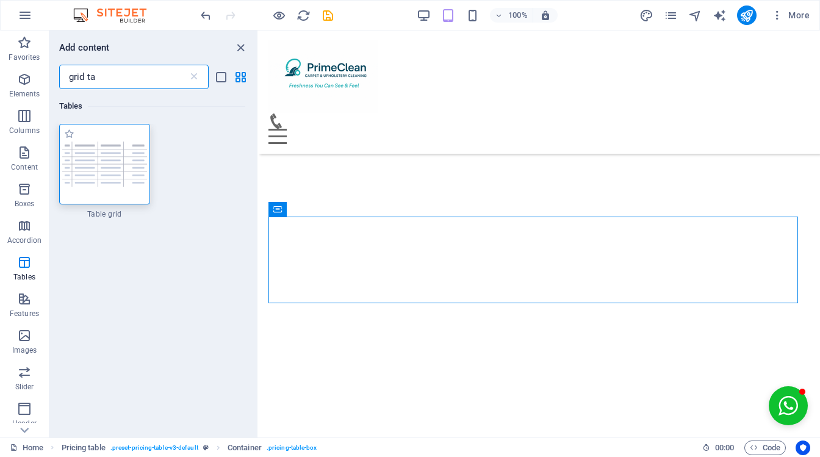
type input "grid ta"
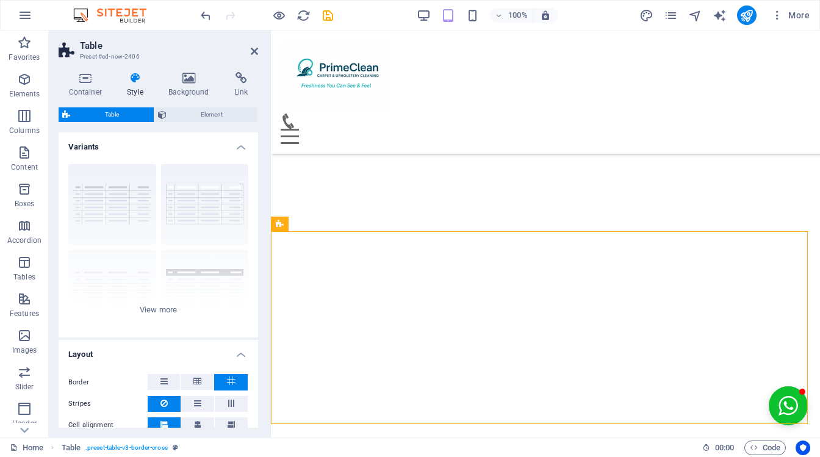
scroll to position [3251, 0]
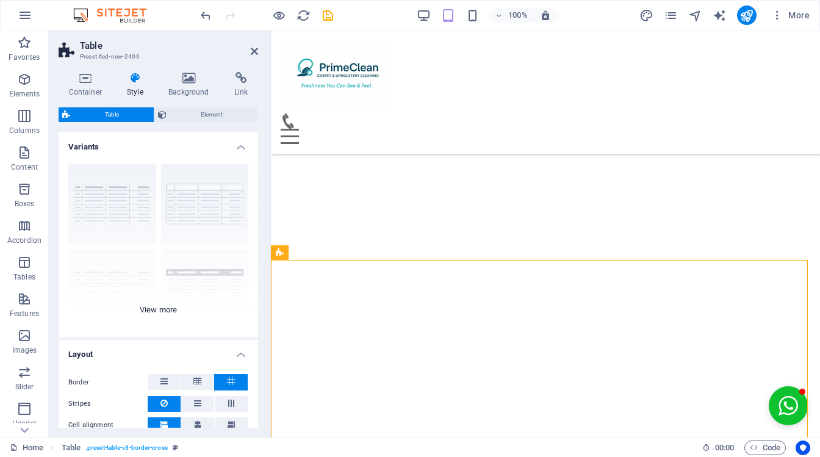
click at [153, 306] on div "grid bordered Default with header horizontally striped vertically striped" at bounding box center [159, 245] width 200 height 183
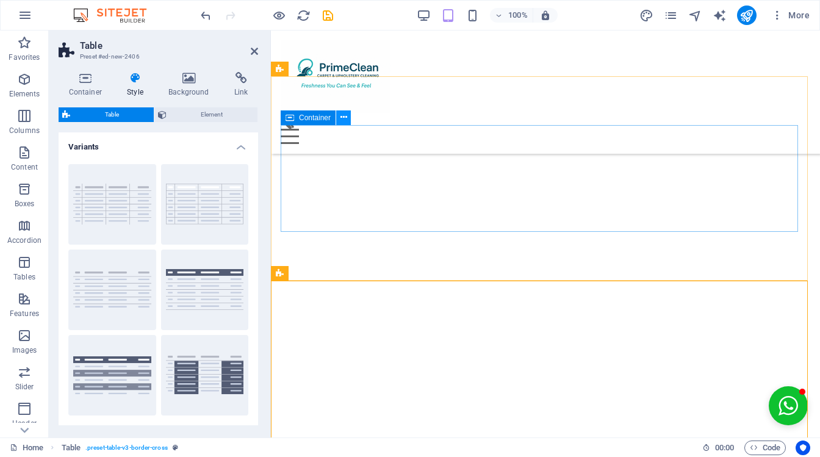
click at [342, 116] on icon at bounding box center [344, 117] width 7 height 13
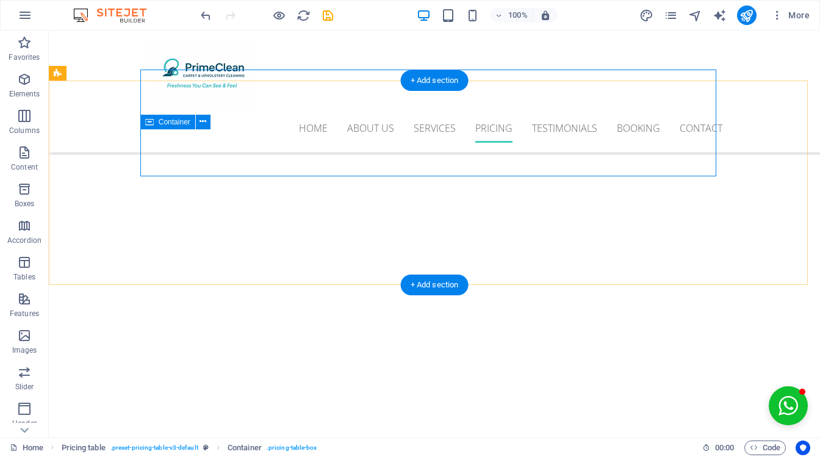
scroll to position [3416, 0]
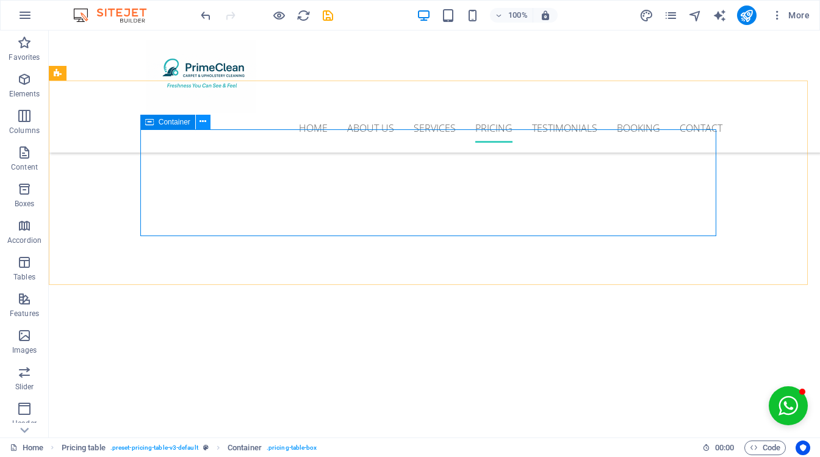
click at [203, 120] on icon at bounding box center [203, 121] width 7 height 13
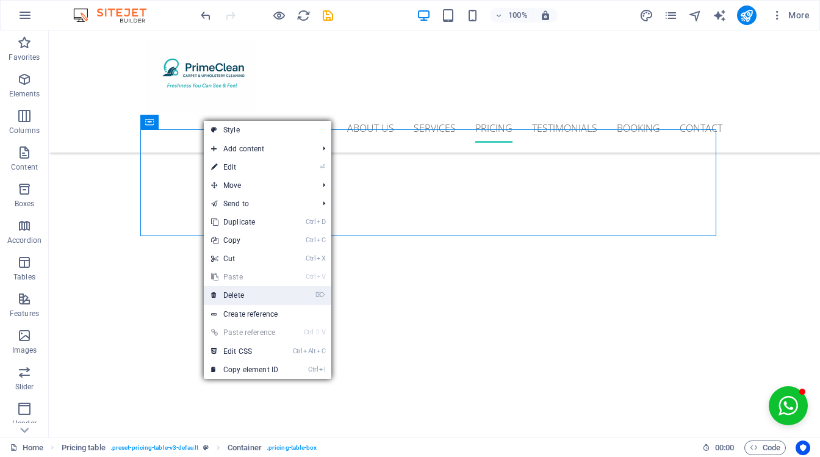
click at [254, 297] on link "⌦ Delete" at bounding box center [245, 295] width 82 height 18
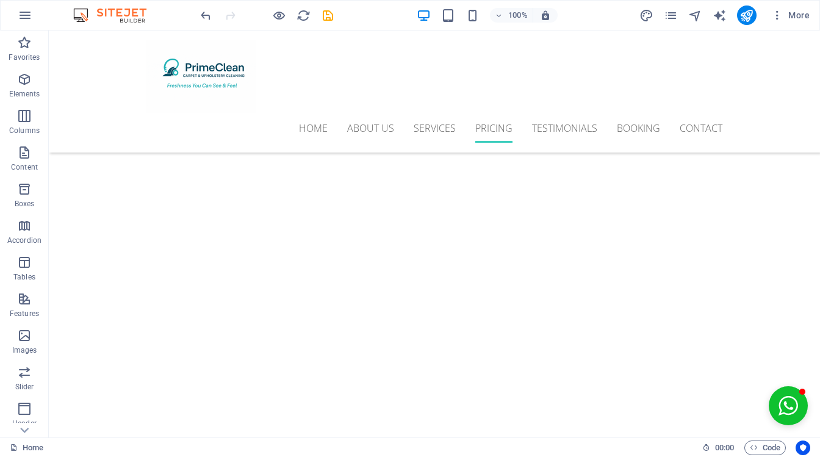
scroll to position [3343, 0]
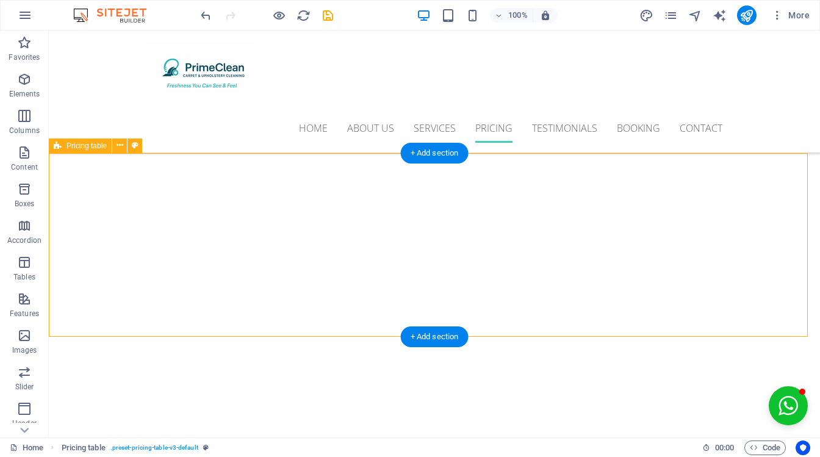
click at [117, 145] on icon at bounding box center [120, 145] width 7 height 13
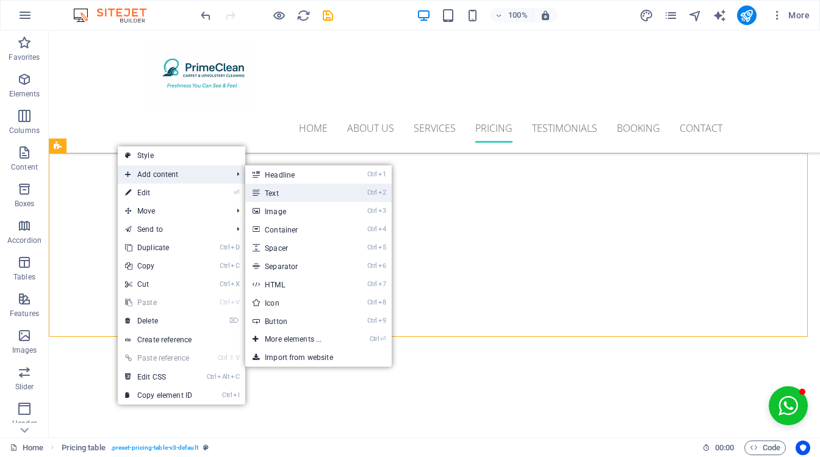
click at [300, 195] on link "Ctrl 2 Text" at bounding box center [295, 193] width 101 height 18
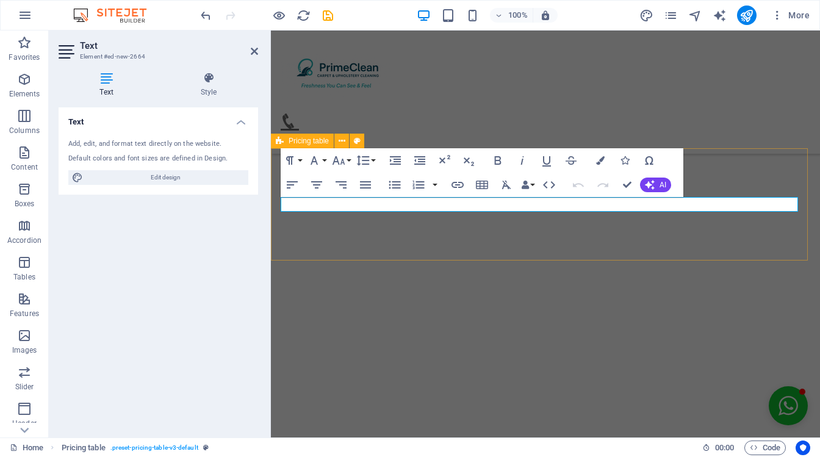
scroll to position [3178, 0]
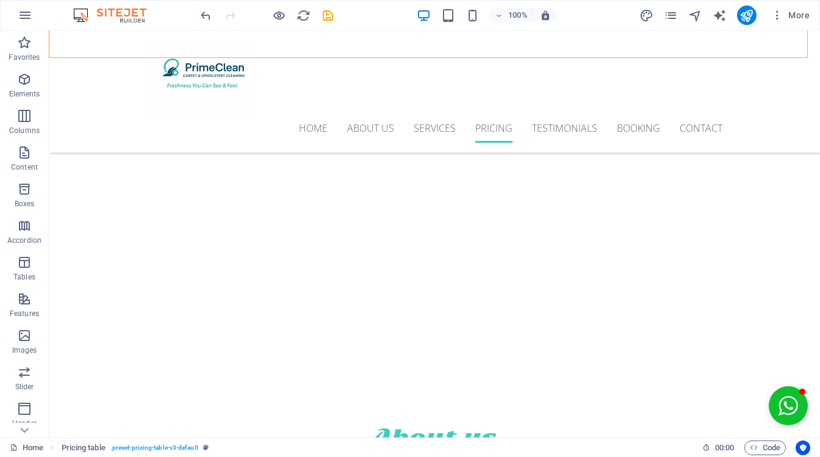
scroll to position [3647, 0]
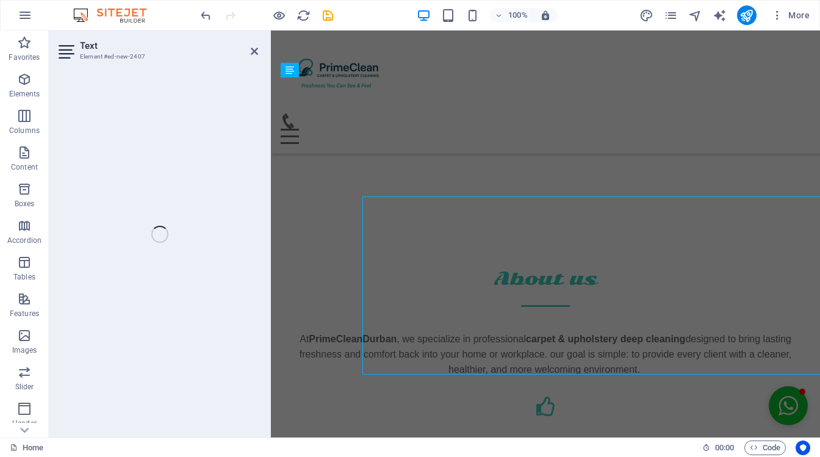
click at [222, 233] on div "Text Element #ed-new-2407 H3 H2 Banner Banner Container Menu Bar Logo Container…" at bounding box center [434, 234] width 771 height 407
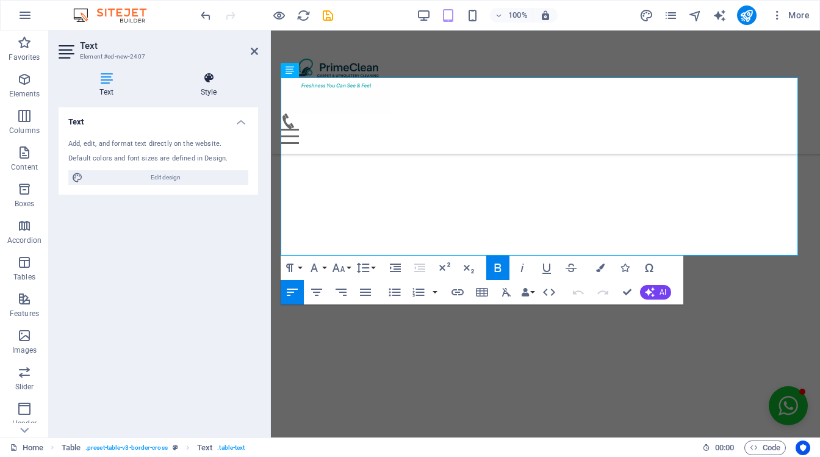
click at [210, 86] on h4 "Style" at bounding box center [208, 85] width 99 height 26
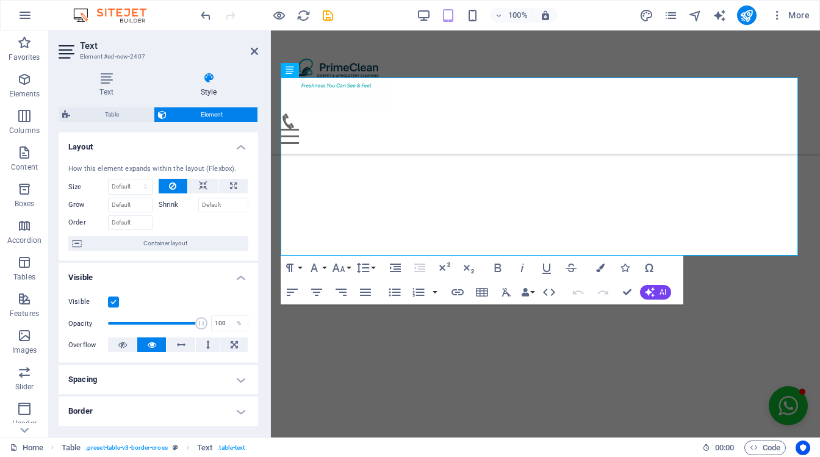
click at [237, 150] on h4 "Layout" at bounding box center [159, 143] width 200 height 22
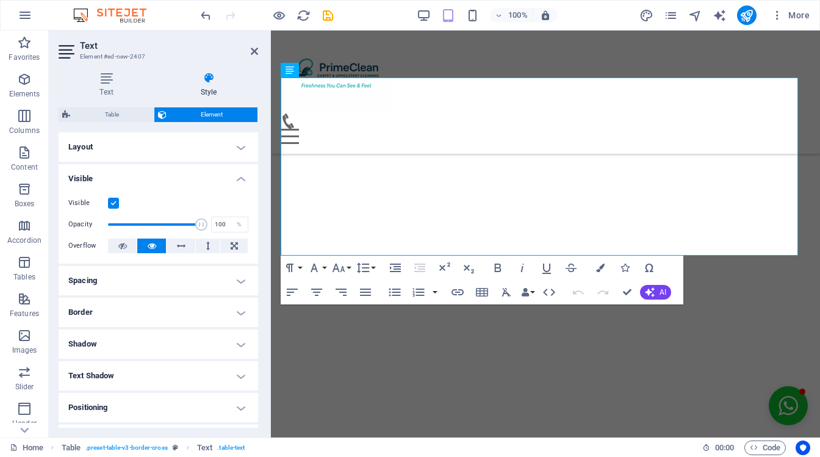
click at [237, 150] on h4 "Layout" at bounding box center [159, 146] width 200 height 29
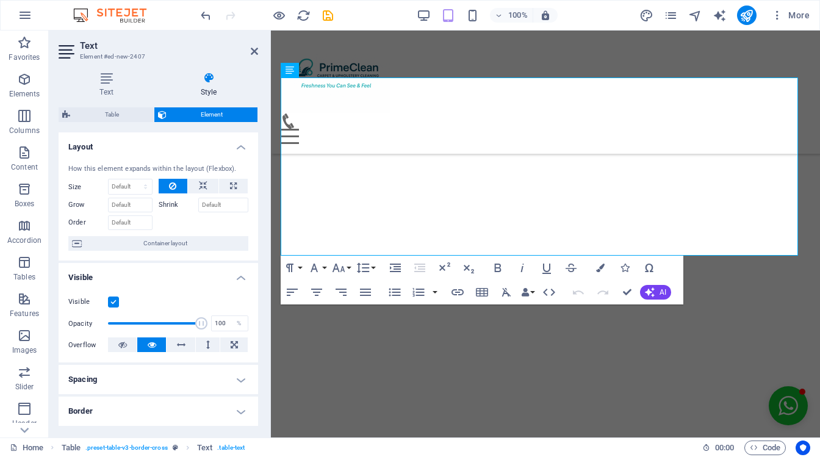
click at [237, 150] on h4 "Layout" at bounding box center [159, 143] width 200 height 22
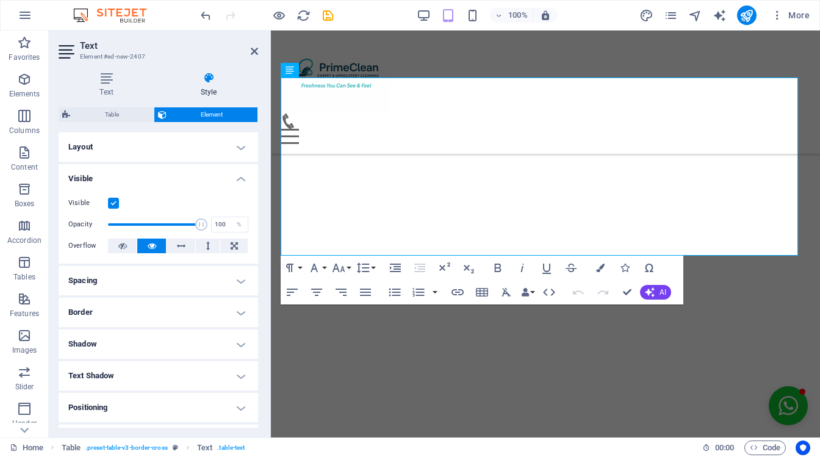
click at [237, 150] on h4 "Layout" at bounding box center [159, 146] width 200 height 29
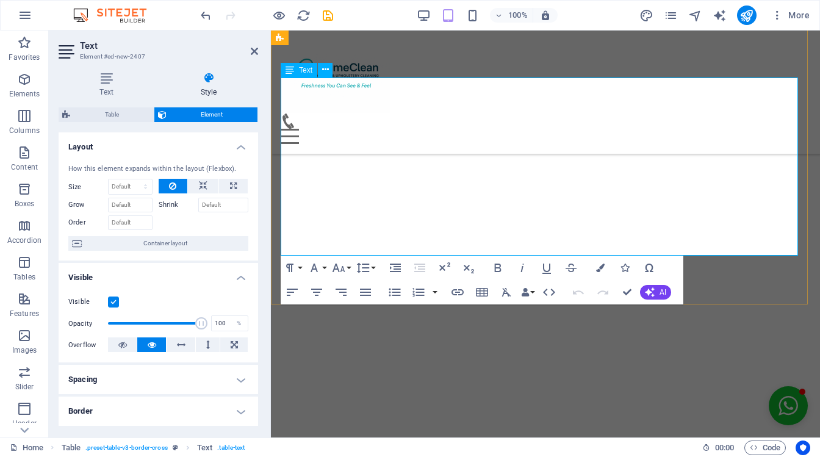
click at [153, 240] on span "Container layout" at bounding box center [164, 243] width 159 height 15
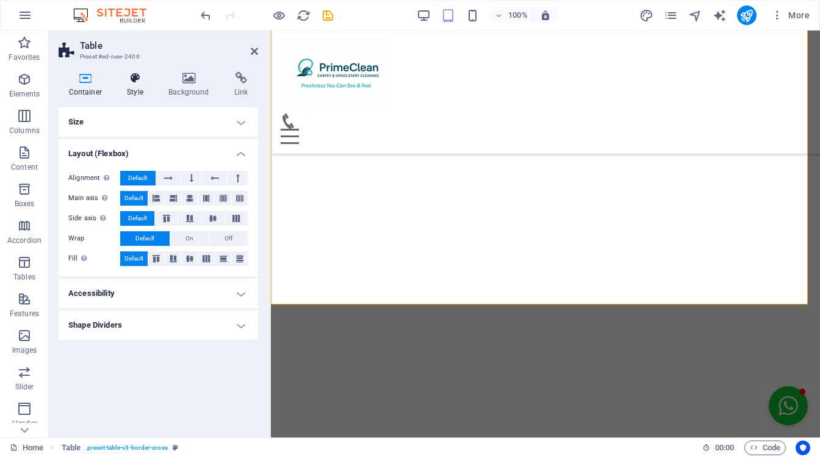
click at [128, 88] on h4 "Style" at bounding box center [137, 85] width 41 height 26
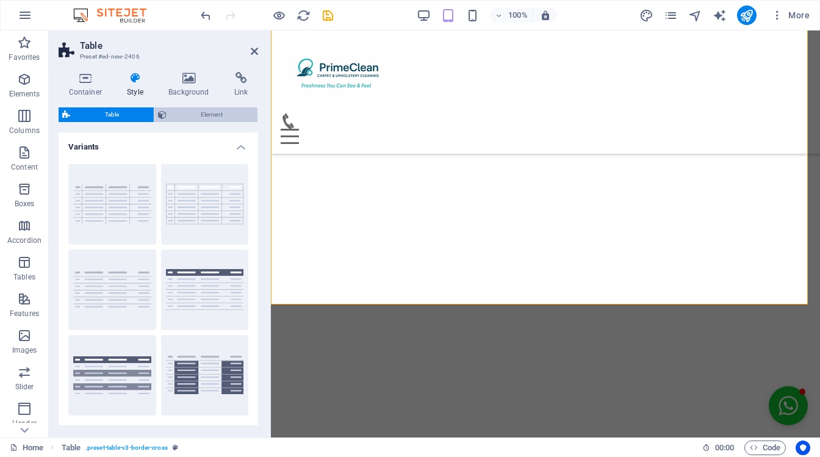
click at [204, 119] on span "Element" at bounding box center [212, 114] width 84 height 15
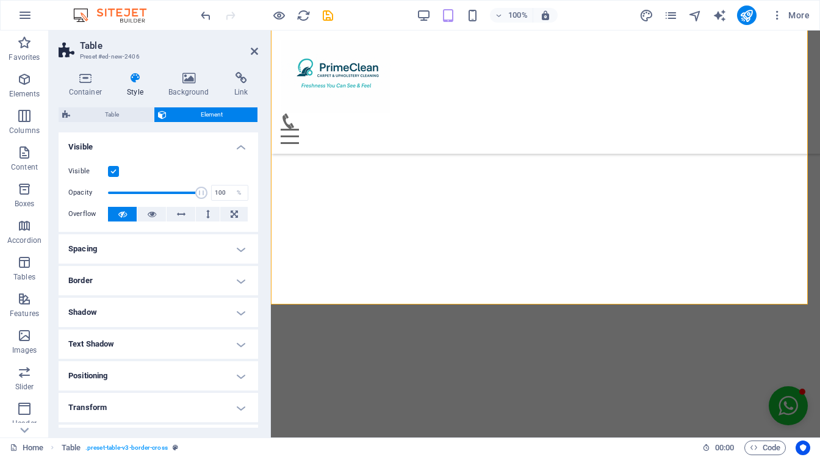
click at [240, 148] on h4 "Visible" at bounding box center [159, 143] width 200 height 22
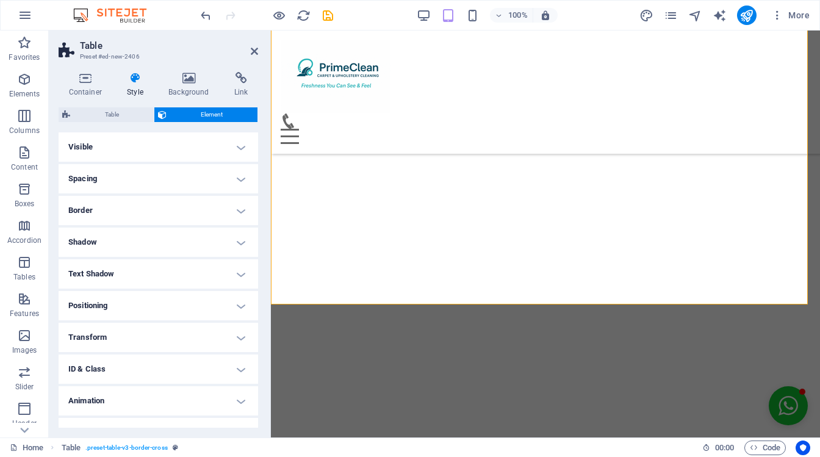
click at [254, 415] on h4 "Animation" at bounding box center [159, 400] width 200 height 29
click at [0, 0] on div "Copy Paste Preview Don't animate Show / Hide Slide up/down Zoom in/out Slide le…" at bounding box center [0, 0] width 0 height 0
click at [240, 402] on h4 "Animation" at bounding box center [159, 397] width 200 height 22
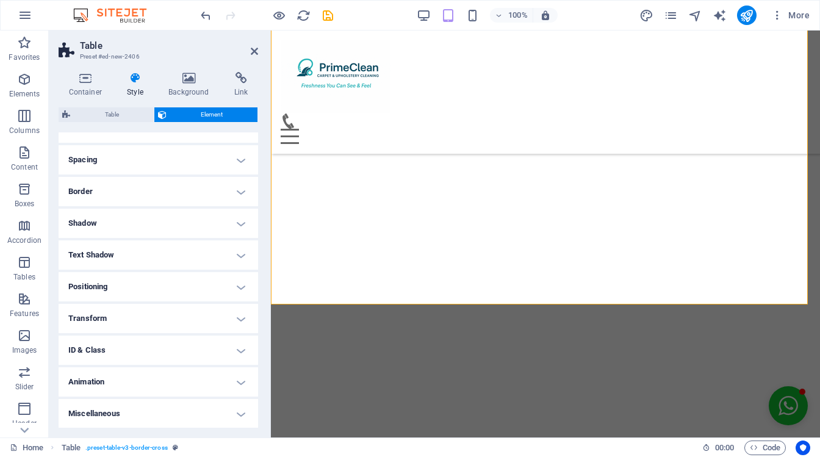
scroll to position [19, 0]
click at [110, 118] on span "Table" at bounding box center [112, 114] width 76 height 15
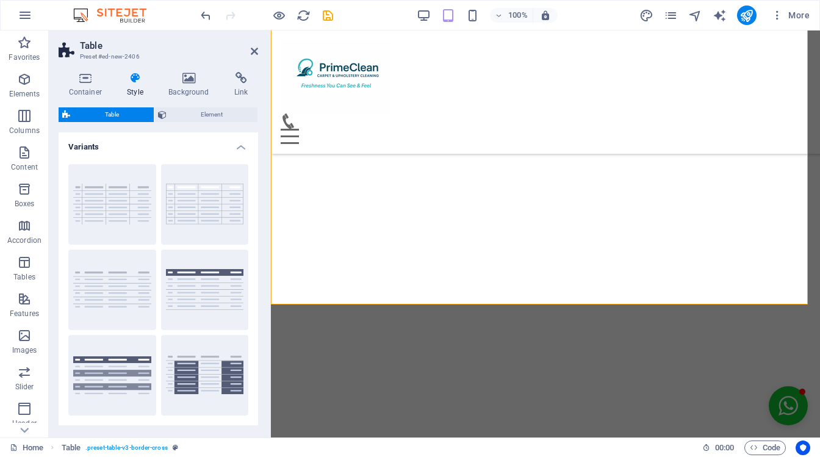
drag, startPoint x: 254, startPoint y: 266, endPoint x: 255, endPoint y: 273, distance: 7.3
click at [255, 273] on div "grid bordered Default with header horizontally striped vertically striped" at bounding box center [159, 289] width 200 height 271
drag, startPoint x: 255, startPoint y: 273, endPoint x: 255, endPoint y: 290, distance: 17.1
click at [255, 290] on div "grid bordered Default with header horizontally striped vertically striped" at bounding box center [159, 289] width 200 height 271
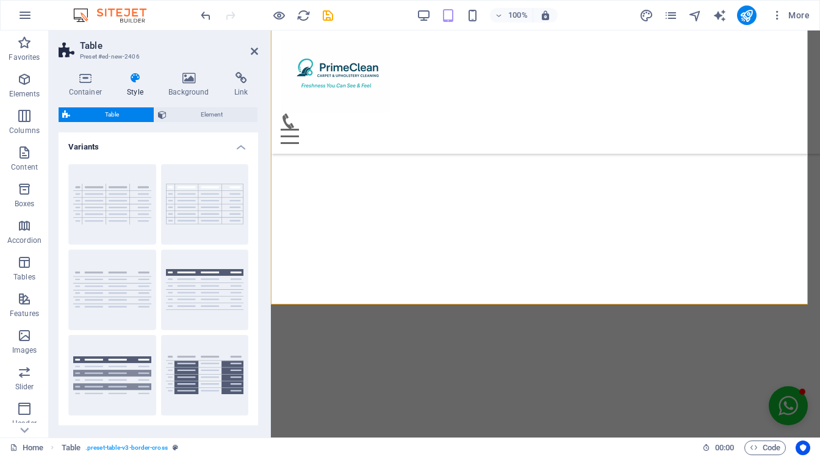
click at [255, 300] on div "grid bordered Default with header horizontally striped vertically striped" at bounding box center [159, 289] width 200 height 271
click at [259, 290] on div "Container Style Background Link Size Height Default px rem % vh vw Min. height …" at bounding box center [158, 249] width 219 height 375
drag, startPoint x: 254, startPoint y: 272, endPoint x: 256, endPoint y: 279, distance: 8.1
click at [256, 279] on div "Variants grid bordered Default with header horizontally striped vertically stri…" at bounding box center [159, 279] width 200 height 295
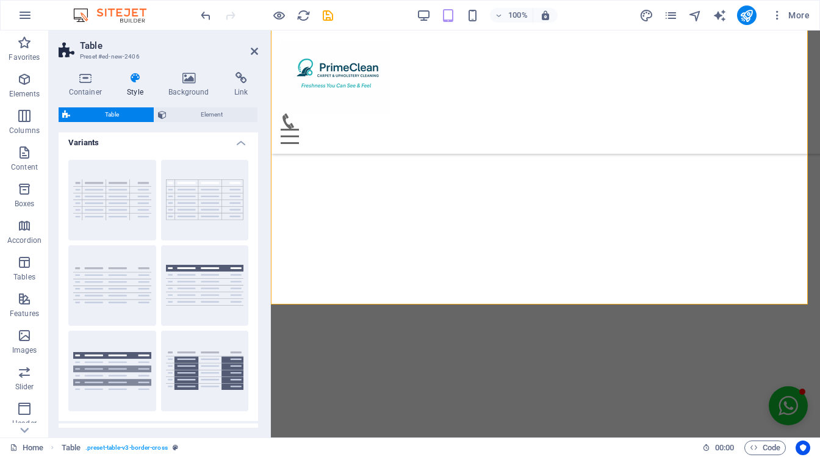
scroll to position [0, 0]
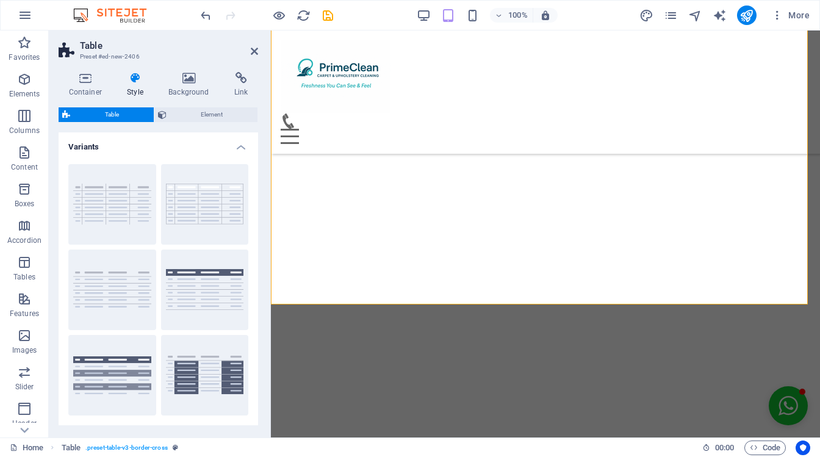
drag, startPoint x: 254, startPoint y: 268, endPoint x: 256, endPoint y: 255, distance: 13.0
click at [256, 255] on div "Variants grid bordered Default with header horizontally striped vertically stri…" at bounding box center [159, 279] width 200 height 295
click at [226, 206] on button "bordered" at bounding box center [205, 204] width 88 height 81
click at [214, 312] on button "with header" at bounding box center [205, 290] width 88 height 81
click at [211, 193] on button "bordered" at bounding box center [205, 204] width 88 height 81
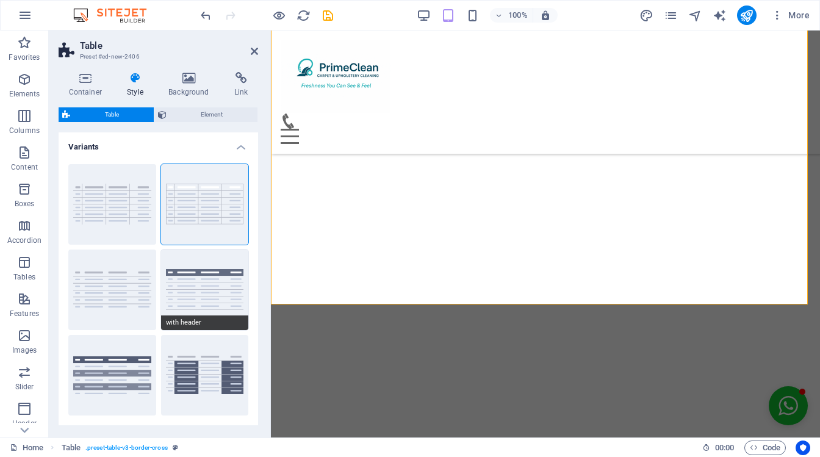
click at [197, 277] on button "with header" at bounding box center [205, 290] width 88 height 81
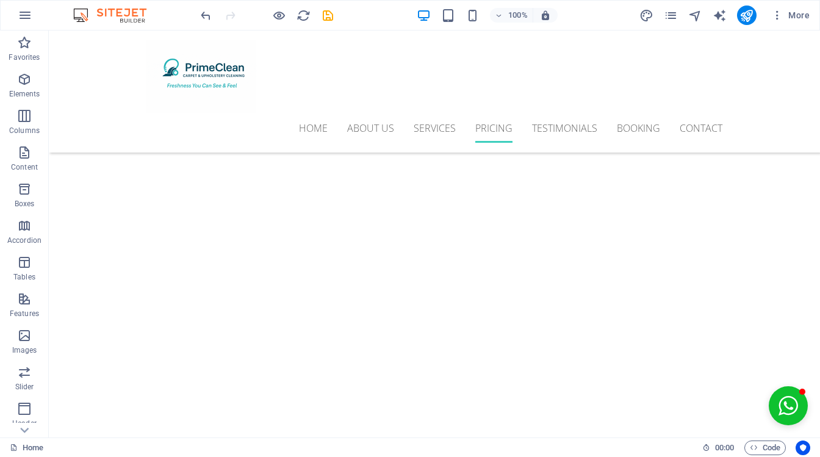
scroll to position [3535, 0]
click at [186, 194] on icon at bounding box center [184, 192] width 7 height 13
click at [186, 188] on icon at bounding box center [184, 192] width 7 height 13
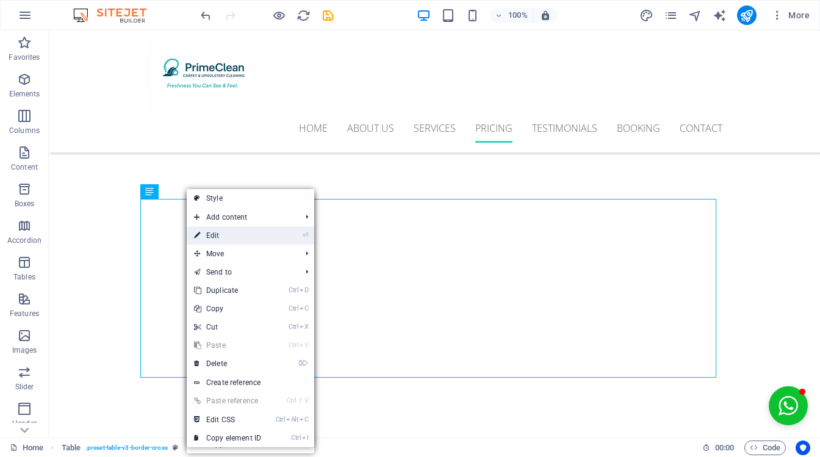
click at [244, 229] on link "⏎ Edit" at bounding box center [228, 235] width 82 height 18
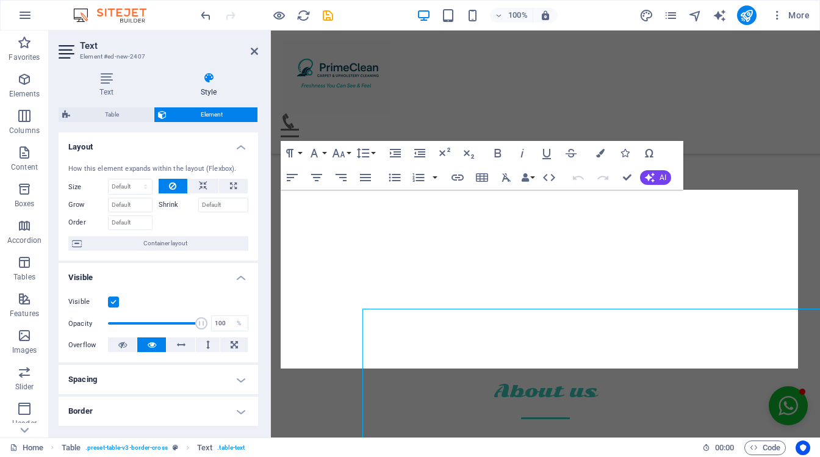
scroll to position [3366, 0]
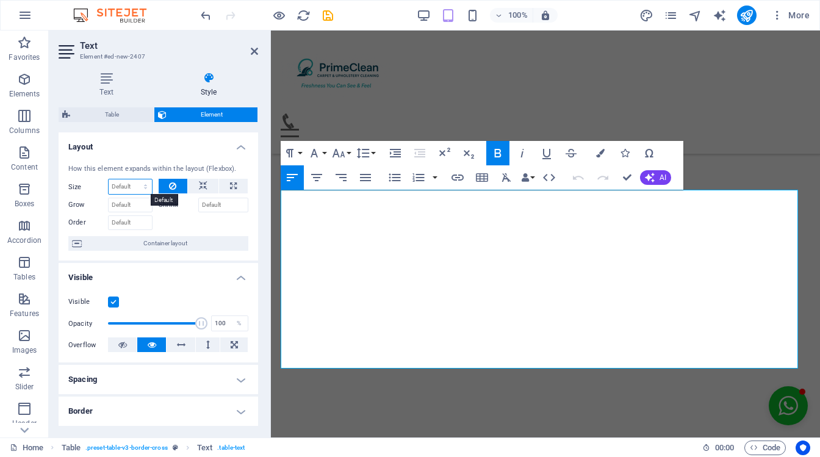
click at [140, 187] on select "Default auto px % 1/1 1/2 1/3 1/4 1/5 1/6 1/7 1/8 1/9 1/10" at bounding box center [130, 186] width 43 height 15
click at [125, 204] on input "Grow" at bounding box center [130, 205] width 45 height 15
click at [126, 218] on input "Order" at bounding box center [130, 222] width 45 height 15
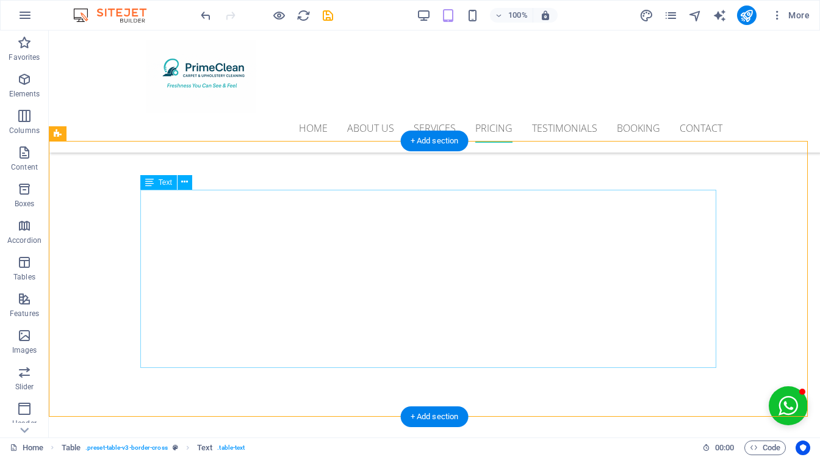
scroll to position [3544, 0]
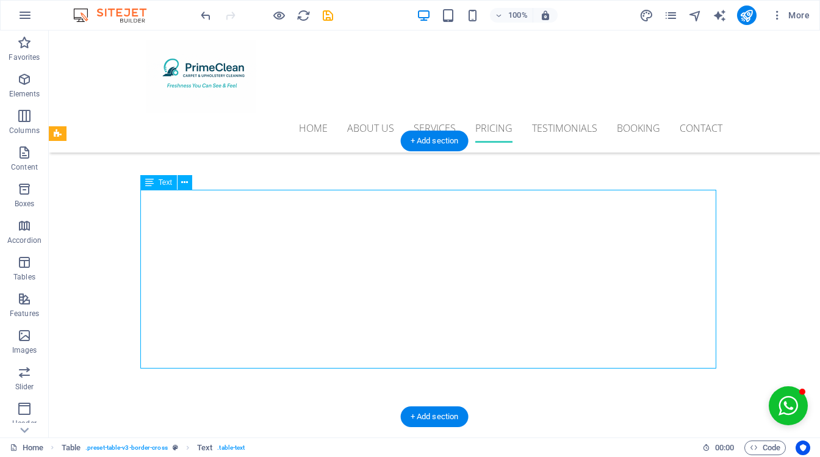
click at [205, 13] on icon "undo" at bounding box center [206, 16] width 14 height 14
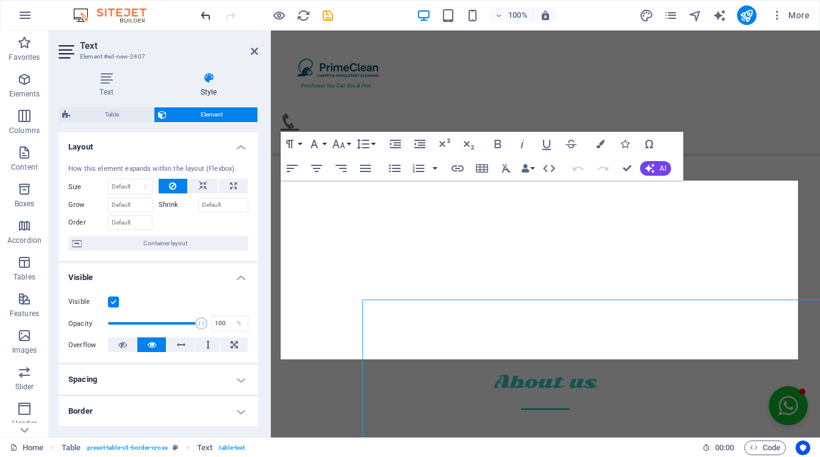
scroll to position [3375, 0]
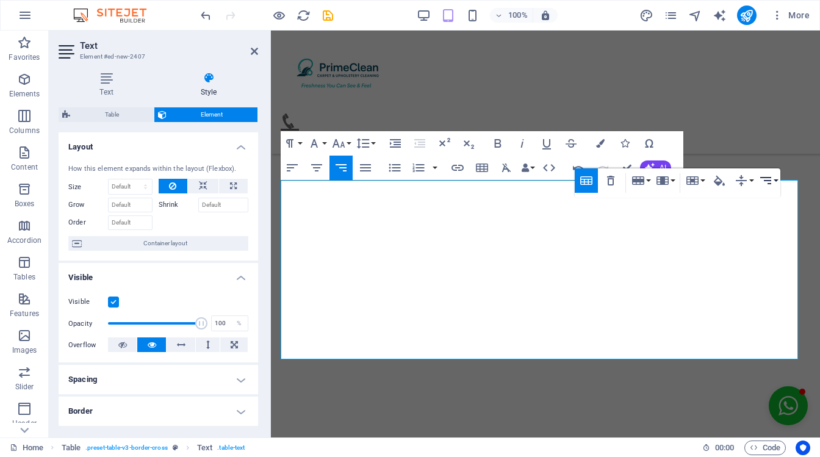
click at [768, 178] on icon "button" at bounding box center [765, 180] width 11 height 7
click at [784, 206] on icon at bounding box center [778, 204] width 15 height 15
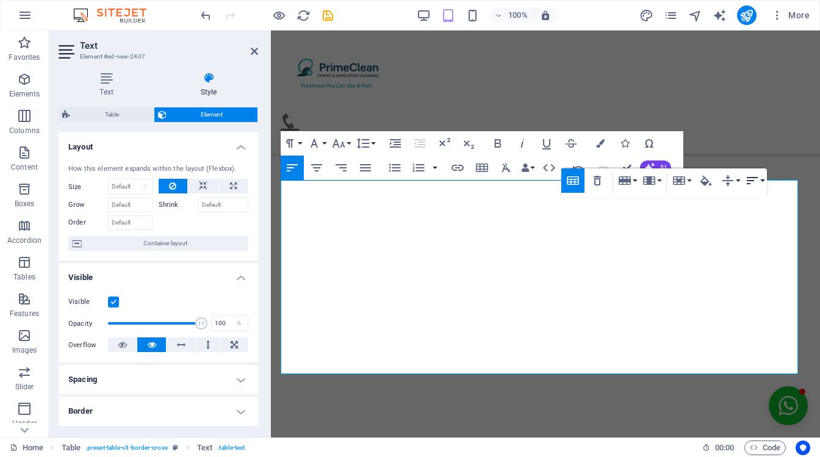
click at [752, 180] on icon "button" at bounding box center [752, 180] width 11 height 7
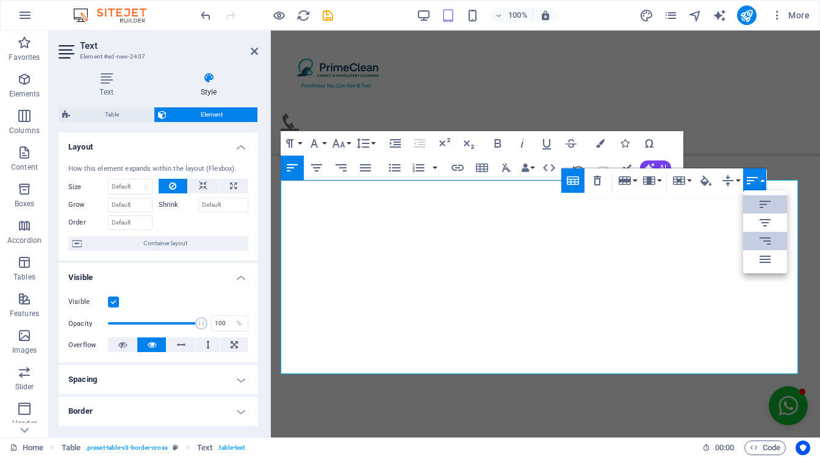
click at [762, 247] on icon at bounding box center [765, 241] width 15 height 15
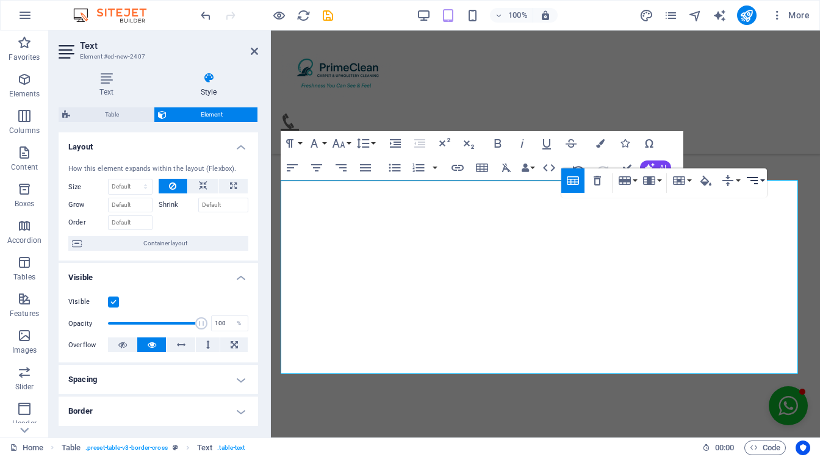
click at [760, 171] on button "Horizontal Align" at bounding box center [754, 180] width 23 height 24
click at [760, 179] on button "Horizontal Align" at bounding box center [754, 180] width 23 height 24
click at [749, 184] on icon "button" at bounding box center [752, 180] width 15 height 15
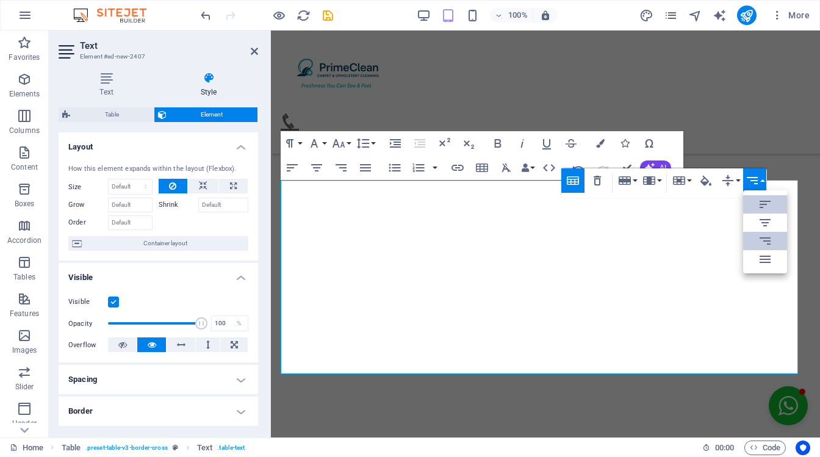
click at [762, 206] on icon at bounding box center [765, 204] width 15 height 15
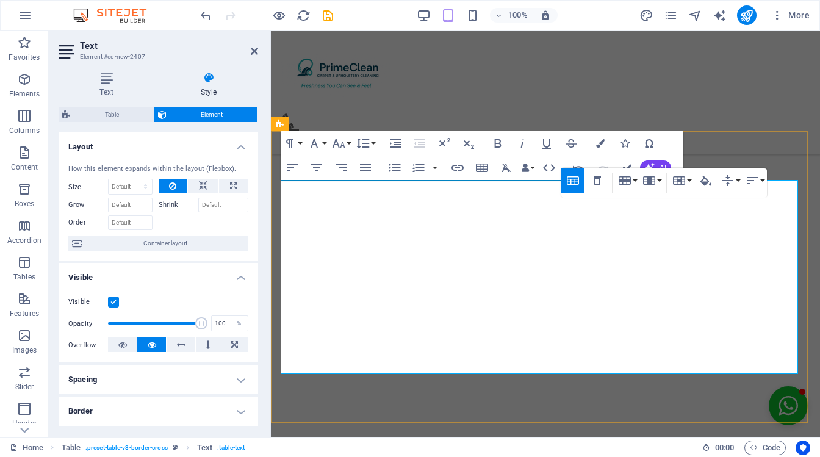
click at [24, 77] on icon "button" at bounding box center [24, 79] width 15 height 15
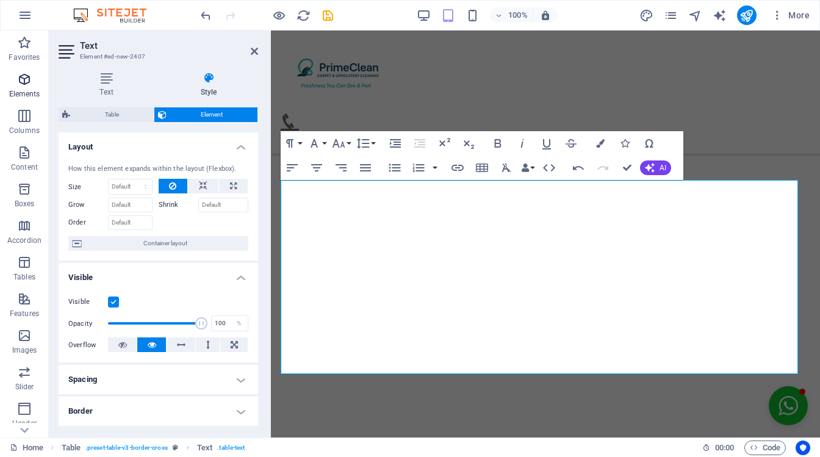
click at [24, 77] on icon "button" at bounding box center [24, 79] width 15 height 15
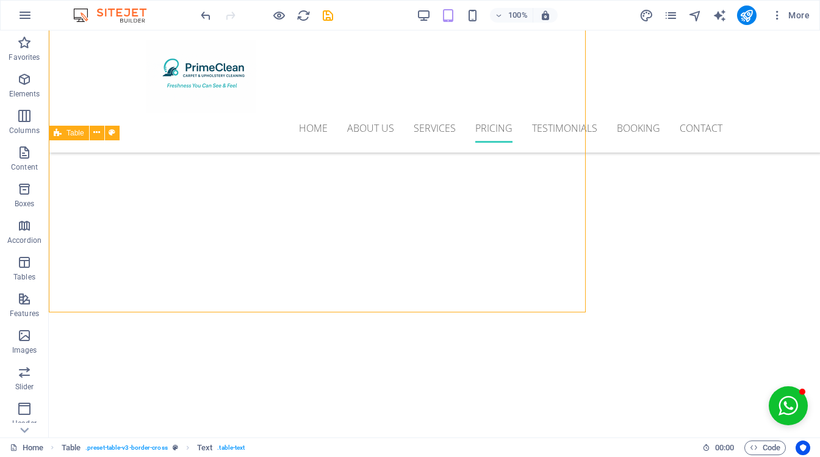
scroll to position [3545, 0]
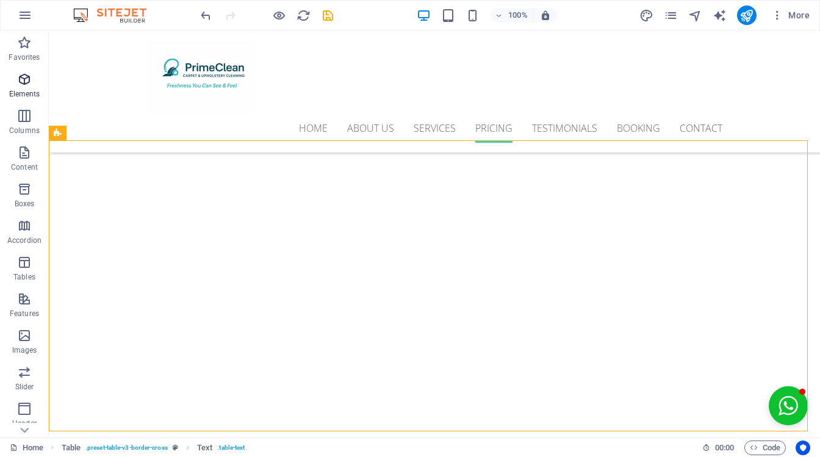
click at [27, 81] on icon "button" at bounding box center [24, 79] width 15 height 15
click at [26, 77] on icon "button" at bounding box center [24, 79] width 15 height 15
click at [24, 83] on icon "button" at bounding box center [24, 79] width 15 height 15
click at [30, 124] on span "Columns" at bounding box center [24, 123] width 49 height 29
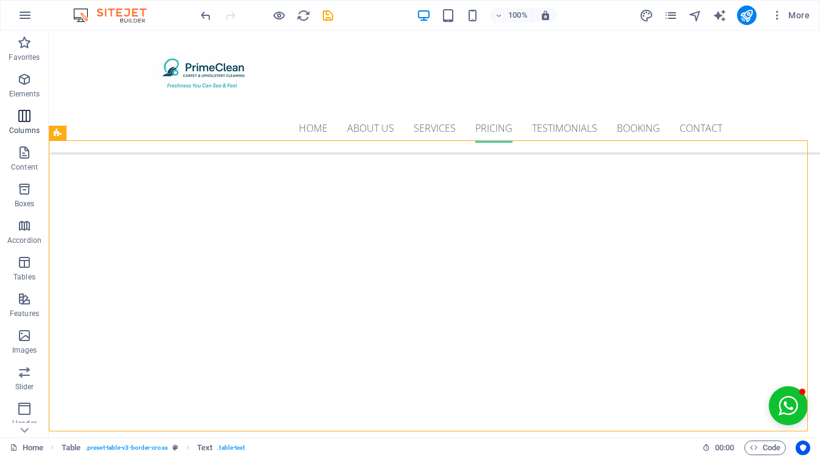
click at [21, 121] on icon "button" at bounding box center [24, 116] width 15 height 15
click at [23, 80] on icon "button" at bounding box center [24, 79] width 15 height 15
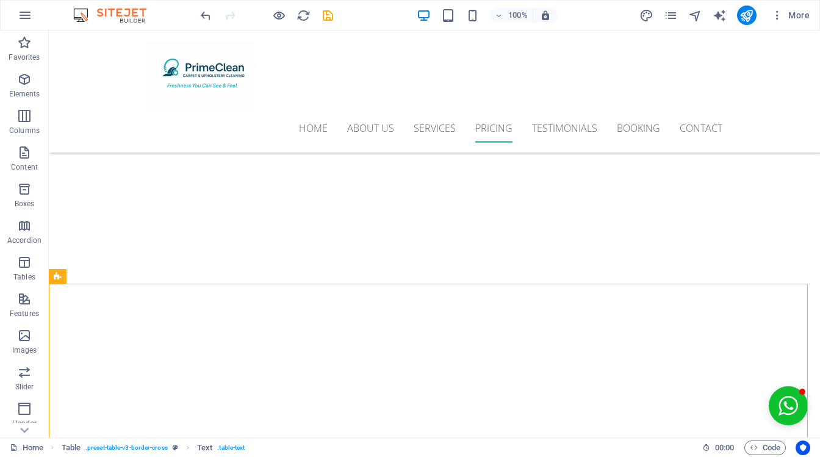
scroll to position [3383, 0]
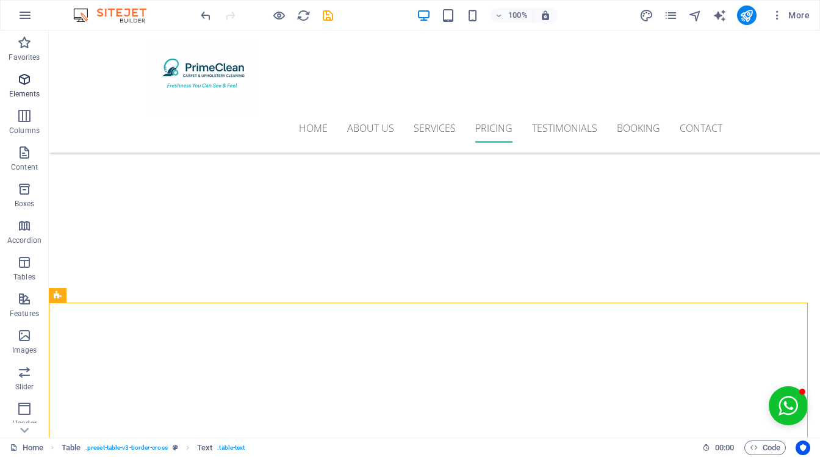
click at [35, 74] on span "Elements" at bounding box center [24, 86] width 49 height 29
click at [19, 87] on span "Elements" at bounding box center [24, 86] width 49 height 29
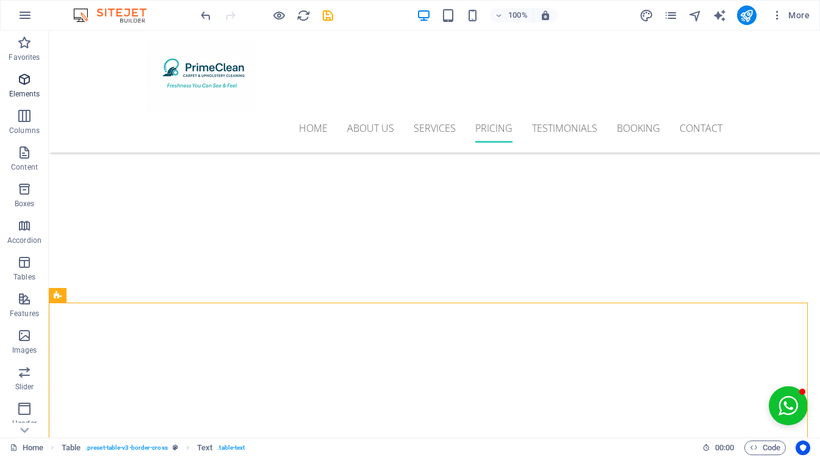
click at [19, 87] on span "Elements" at bounding box center [24, 86] width 49 height 29
click at [17, 46] on icon "button" at bounding box center [24, 42] width 15 height 15
click at [22, 15] on icon "button" at bounding box center [25, 15] width 15 height 15
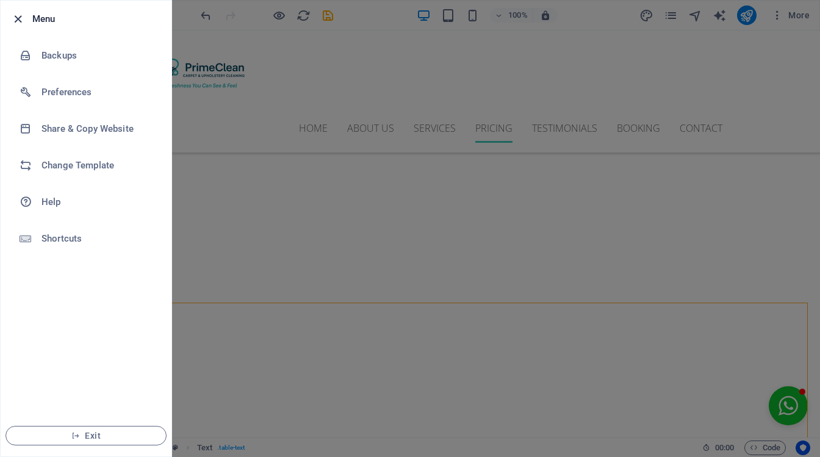
click at [22, 15] on icon "button" at bounding box center [18, 19] width 14 height 14
click at [31, 79] on icon "button" at bounding box center [24, 79] width 15 height 15
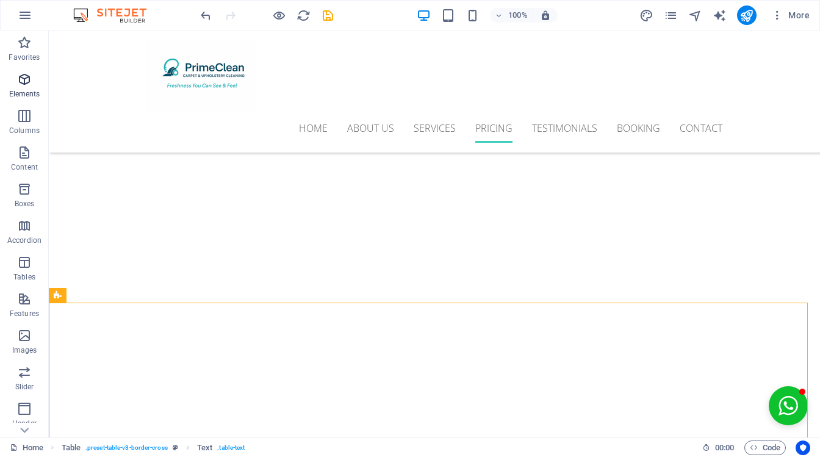
click at [23, 82] on icon "button" at bounding box center [24, 79] width 15 height 15
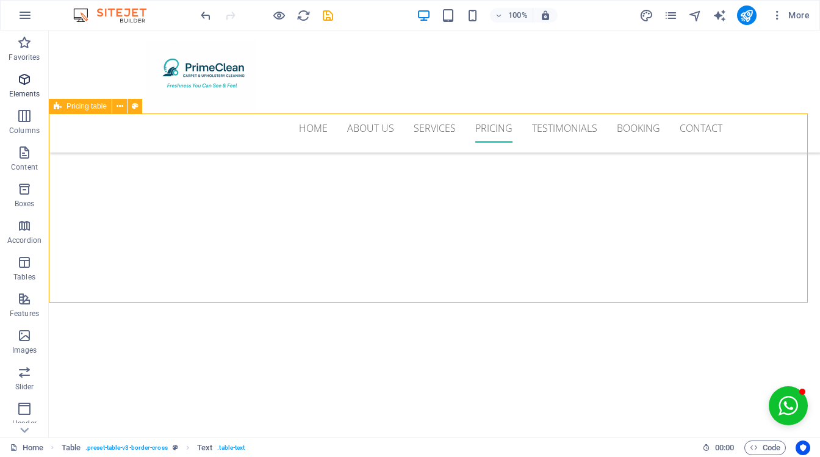
click at [23, 75] on icon "button" at bounding box center [24, 79] width 15 height 15
click at [23, 84] on icon "button" at bounding box center [24, 79] width 15 height 15
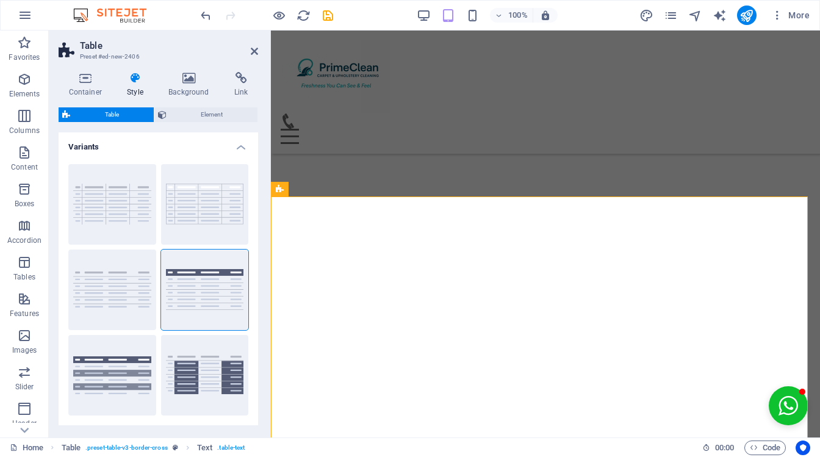
scroll to position [3368, 0]
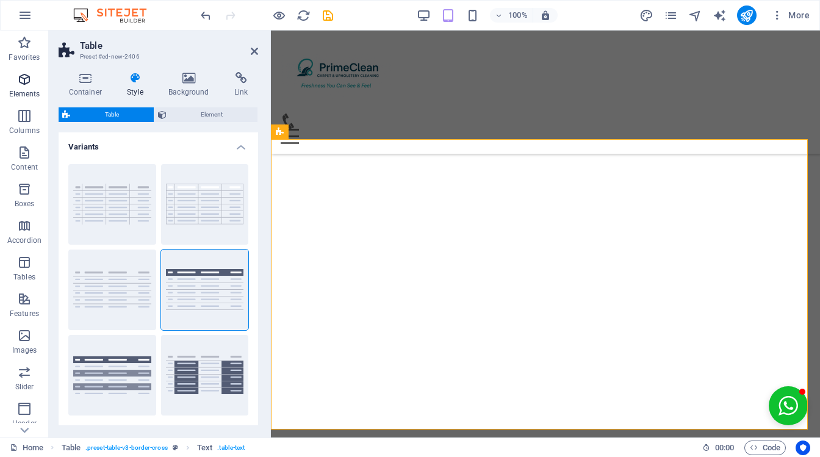
click at [33, 81] on span "Elements" at bounding box center [24, 86] width 49 height 29
drag, startPoint x: 35, startPoint y: 81, endPoint x: 20, endPoint y: 82, distance: 15.9
click at [20, 82] on span "Elements" at bounding box center [24, 86] width 49 height 29
click at [20, 82] on icon "button" at bounding box center [24, 79] width 15 height 15
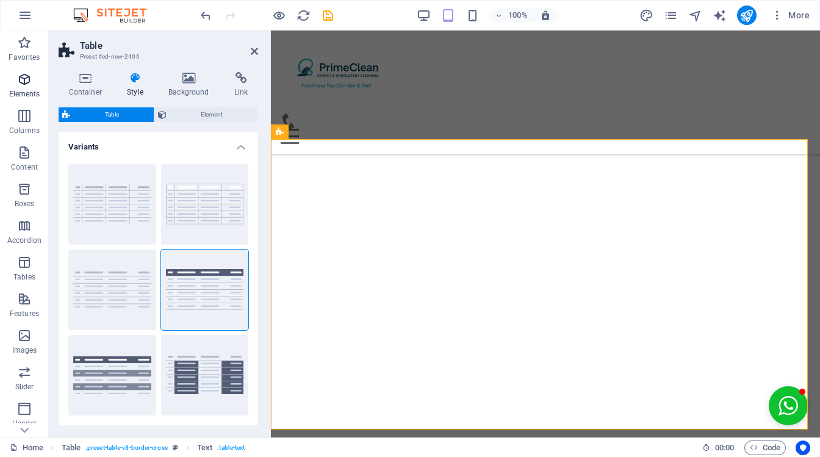
click at [20, 82] on icon "button" at bounding box center [24, 79] width 15 height 15
click at [241, 139] on h4 "Variants" at bounding box center [159, 143] width 200 height 22
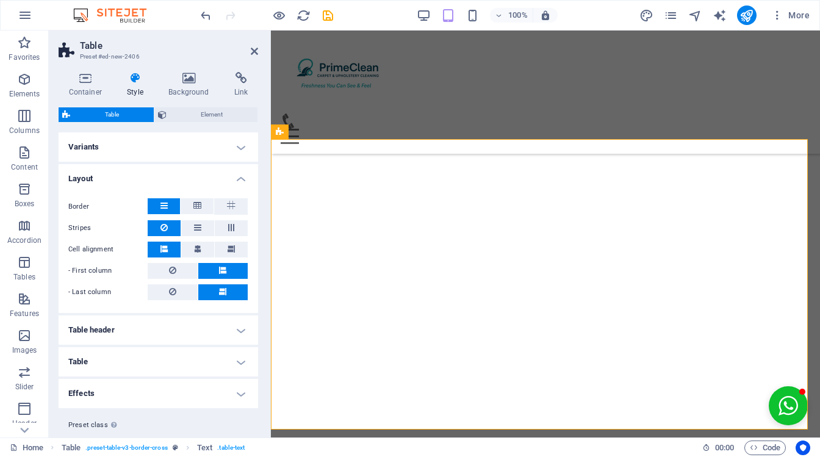
click at [240, 181] on h4 "Layout" at bounding box center [159, 175] width 200 height 22
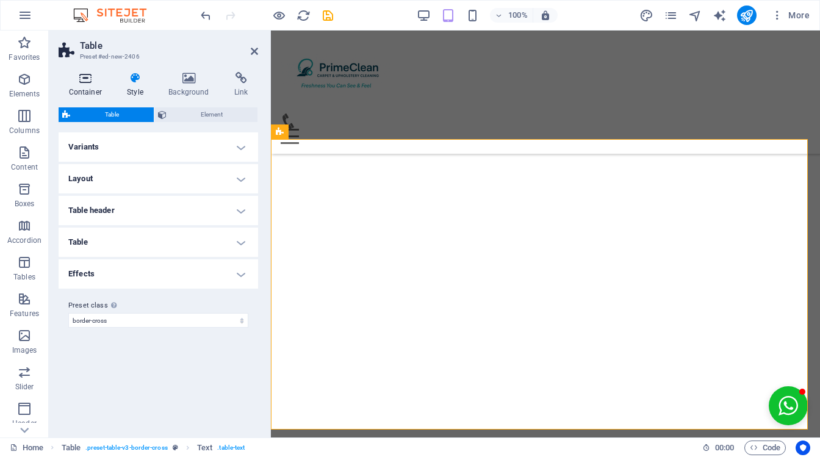
click at [81, 85] on h4 "Container" at bounding box center [88, 85] width 59 height 26
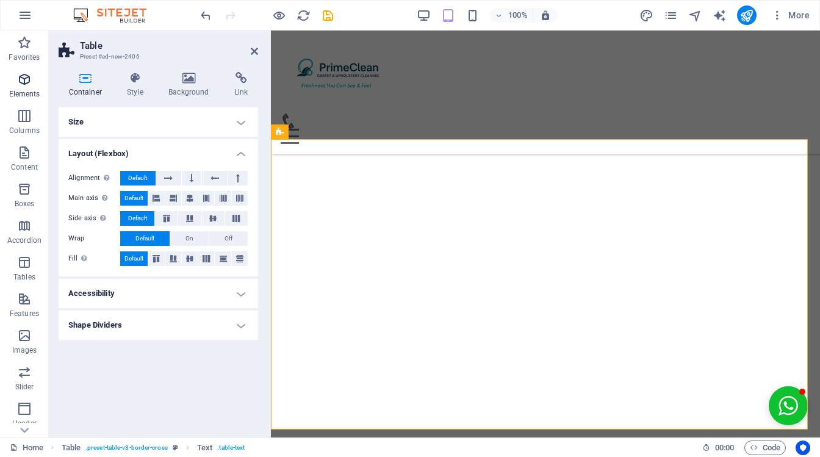
click at [24, 91] on p "Elements" at bounding box center [24, 94] width 31 height 10
click at [254, 48] on icon at bounding box center [254, 51] width 7 height 10
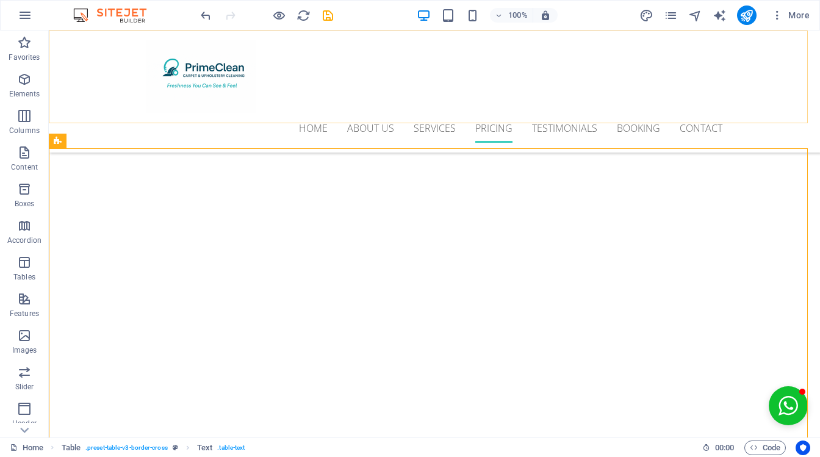
scroll to position [3538, 0]
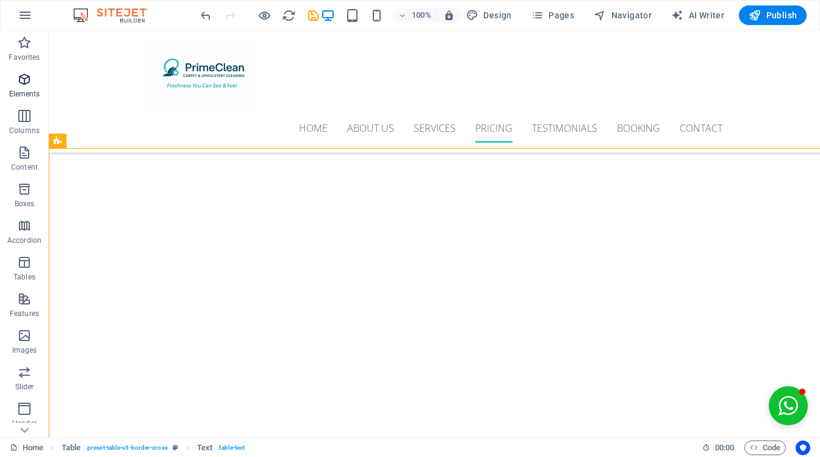
click at [24, 84] on icon "button" at bounding box center [24, 79] width 15 height 15
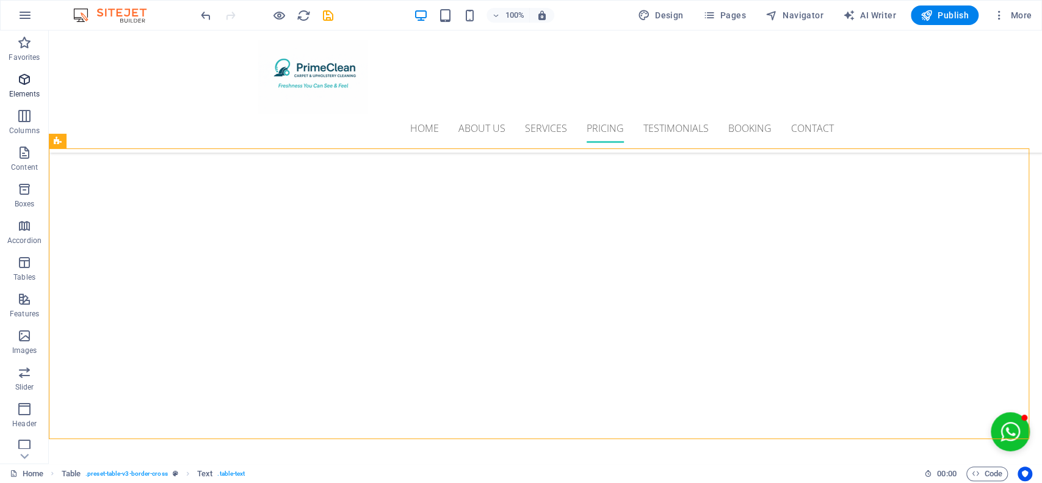
scroll to position [3626, 0]
click at [24, 84] on icon "button" at bounding box center [24, 79] width 15 height 15
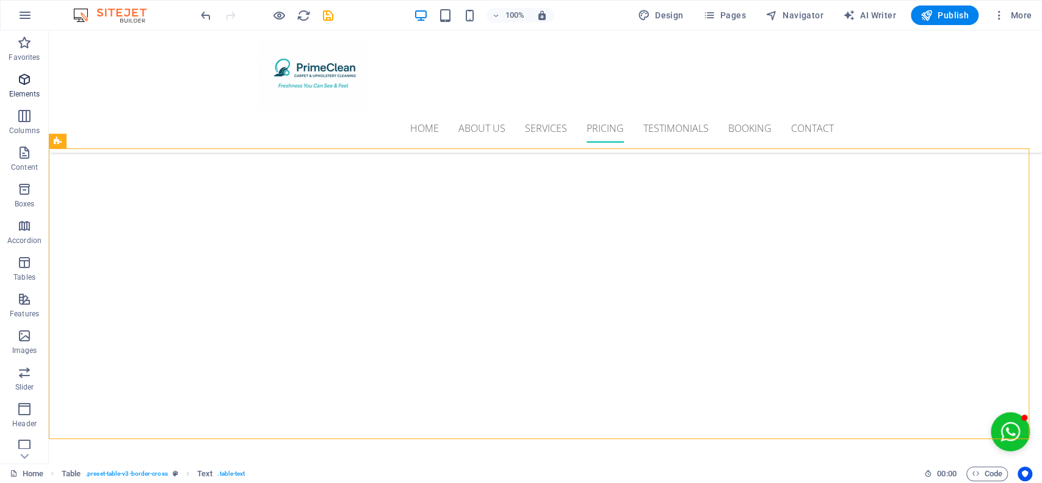
click at [24, 84] on icon "button" at bounding box center [24, 79] width 15 height 15
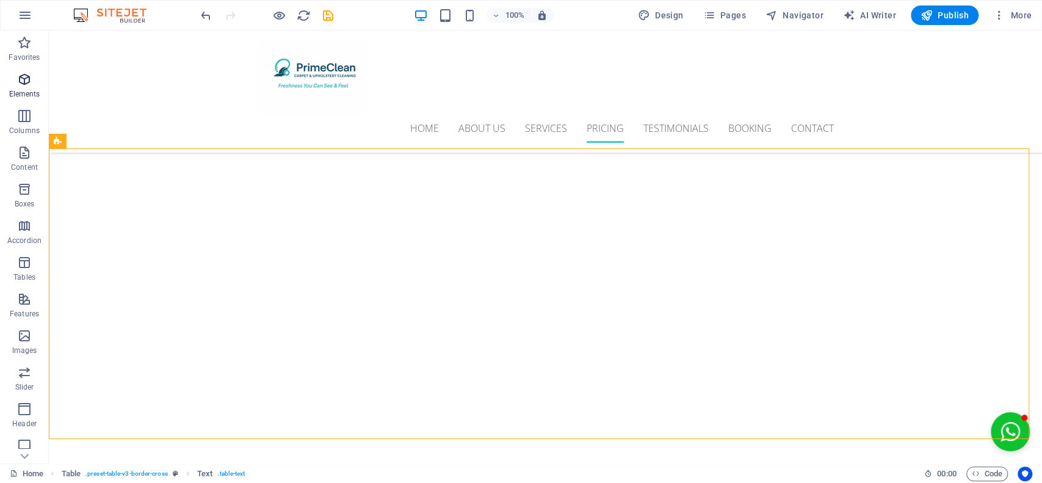
click at [24, 84] on icon "button" at bounding box center [24, 79] width 15 height 15
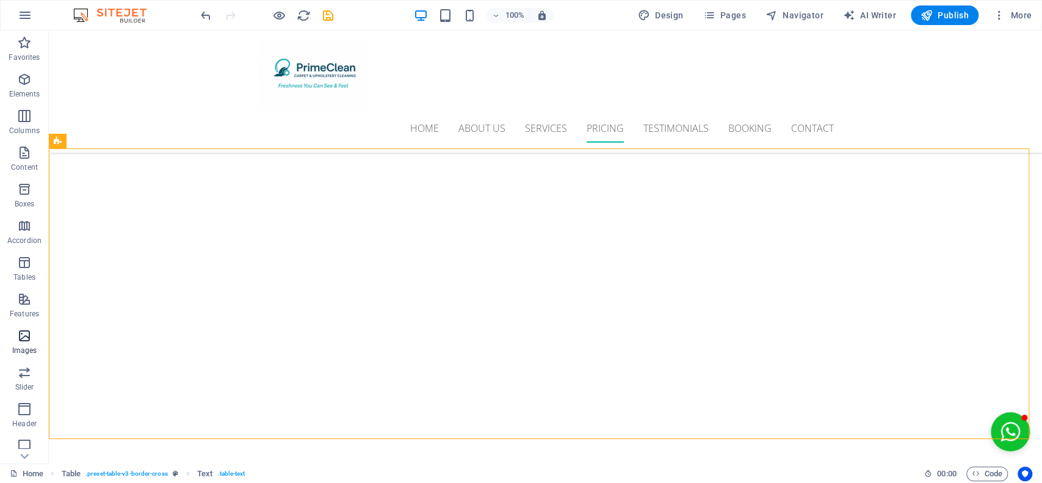
click at [21, 339] on icon "button" at bounding box center [24, 335] width 15 height 15
click at [21, 375] on icon "button" at bounding box center [24, 372] width 15 height 15
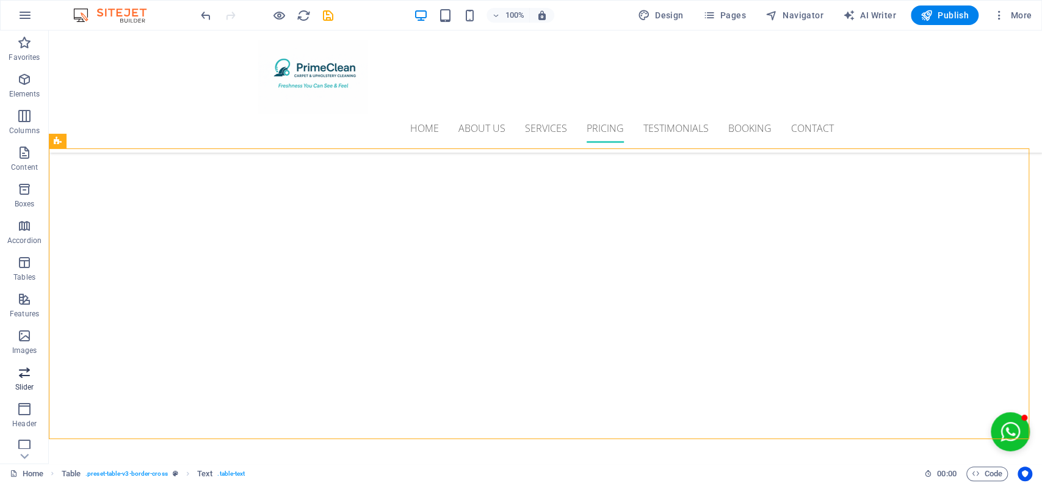
click at [21, 375] on icon "button" at bounding box center [24, 372] width 15 height 15
click at [22, 81] on icon "button" at bounding box center [24, 79] width 15 height 15
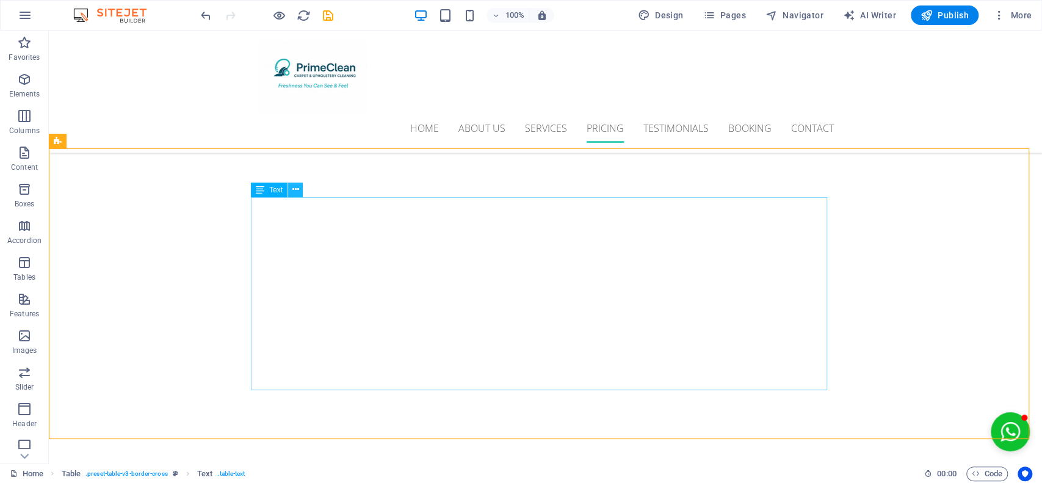
click at [291, 188] on button at bounding box center [295, 189] width 15 height 15
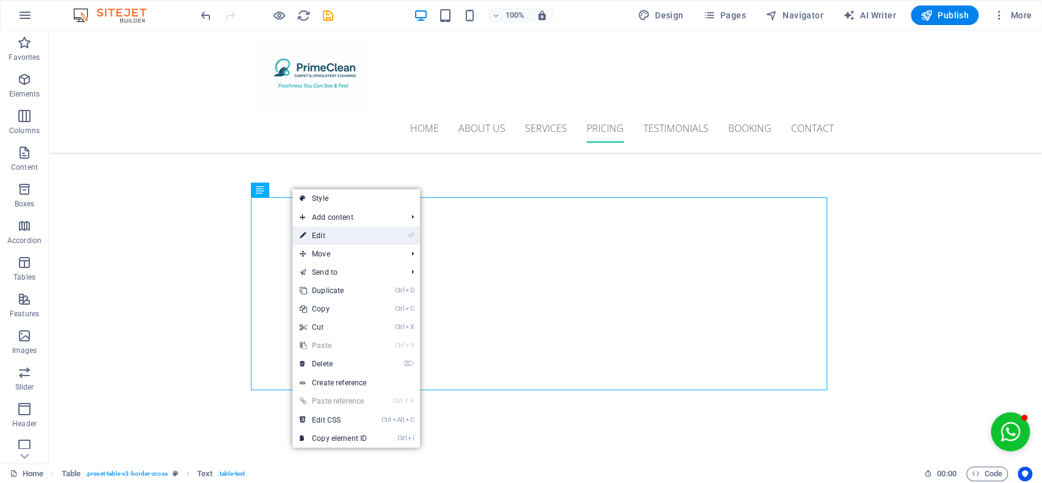
click at [365, 232] on link "⏎ Edit" at bounding box center [333, 235] width 82 height 18
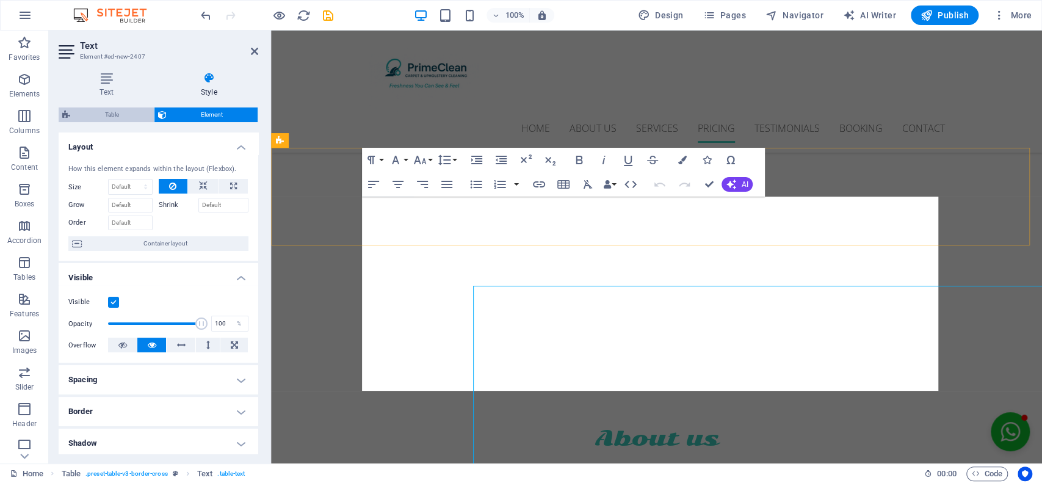
click at [101, 139] on h4 "Layout" at bounding box center [159, 143] width 200 height 22
click at [102, 109] on span "Table" at bounding box center [112, 114] width 76 height 15
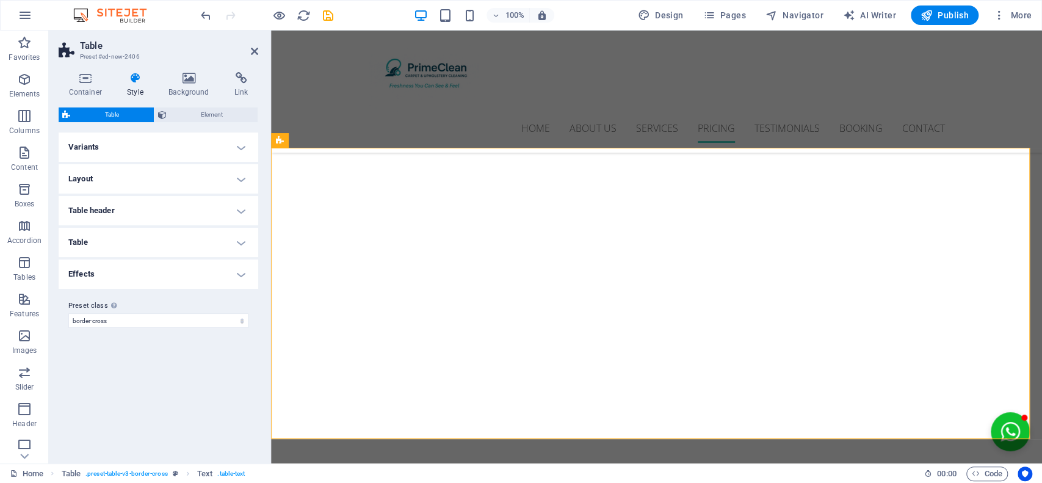
click at [112, 115] on span "Table" at bounding box center [112, 114] width 76 height 15
click at [205, 105] on div "Container Style Background Link Size Height Default px rem % vh vw Min. height …" at bounding box center [159, 262] width 200 height 381
click at [205, 113] on span "Element" at bounding box center [212, 114] width 84 height 15
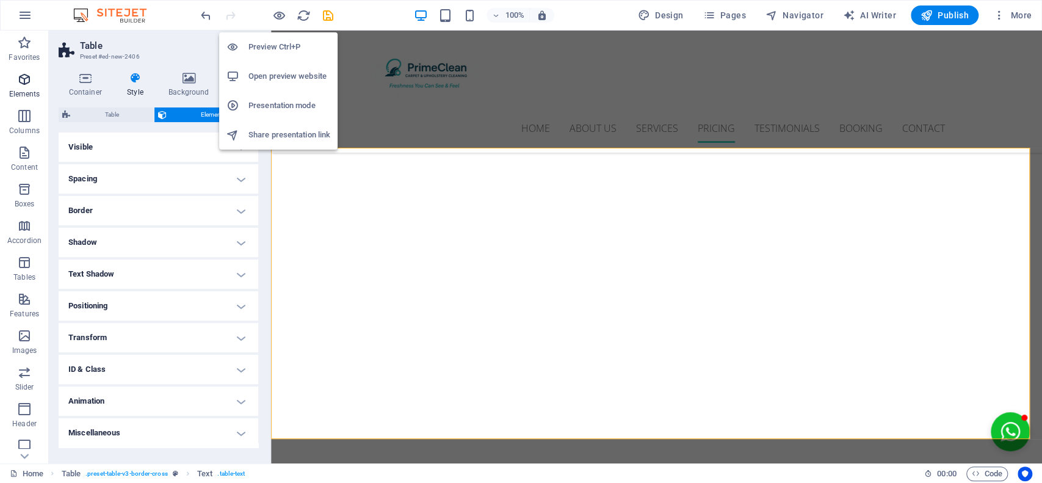
click at [258, 51] on icon at bounding box center [254, 51] width 7 height 10
click at [636, 122] on div "Home About us Services Pricing Testimonials Booking Contact Menu" at bounding box center [656, 92] width 771 height 122
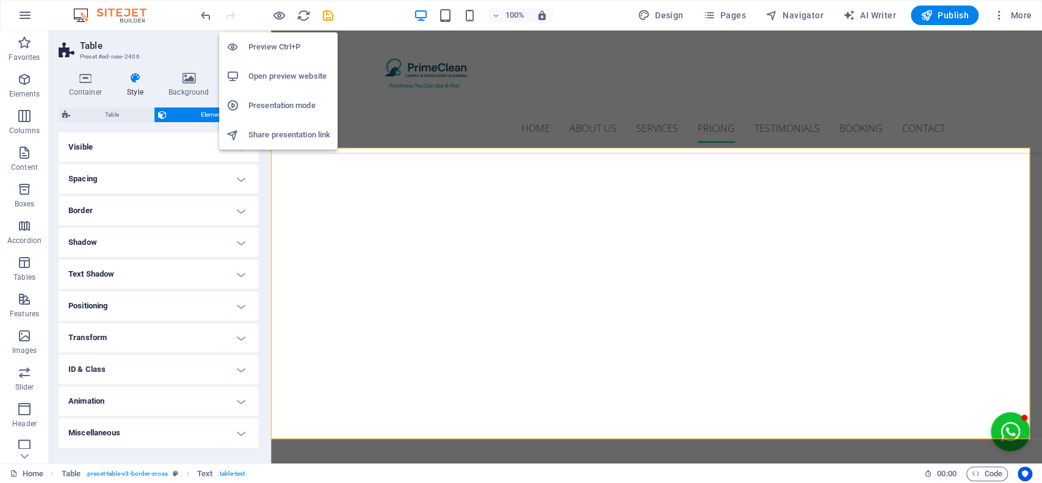
click at [20, 84] on icon "button" at bounding box center [24, 79] width 15 height 15
click at [23, 74] on icon "button" at bounding box center [24, 79] width 15 height 15
select select "header"
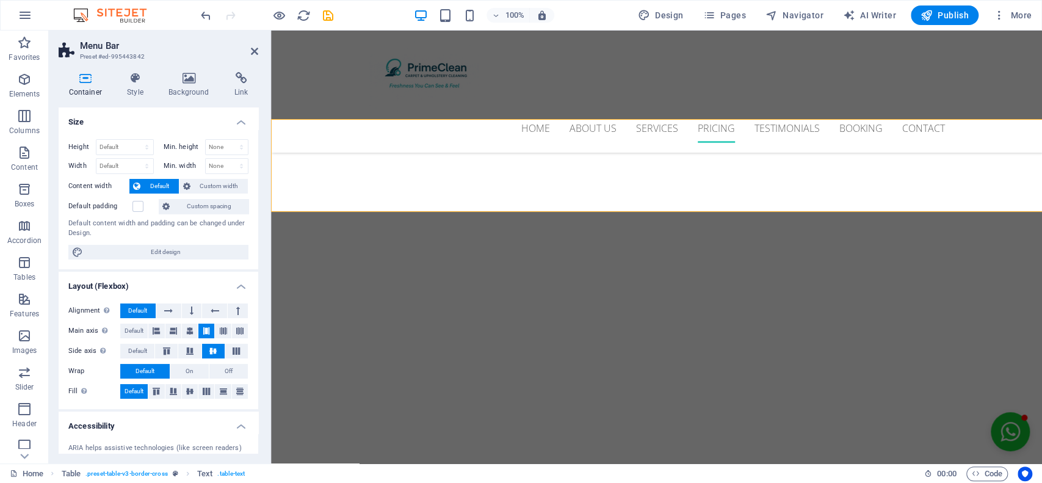
click at [23, 74] on icon "button" at bounding box center [24, 79] width 15 height 15
drag, startPoint x: 365, startPoint y: 92, endPoint x: 23, endPoint y: 74, distance: 342.2
click at [23, 74] on icon "button" at bounding box center [24, 79] width 15 height 15
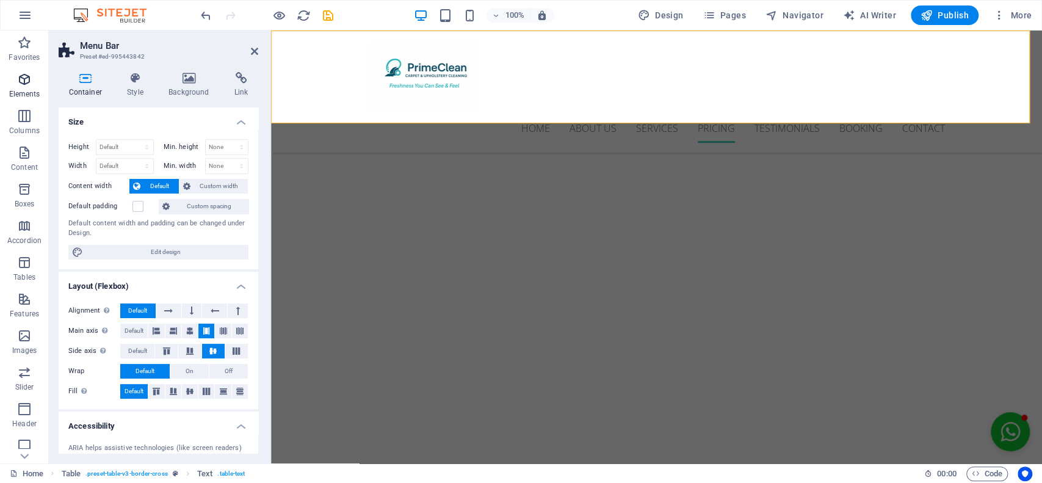
click at [23, 74] on icon "button" at bounding box center [24, 79] width 15 height 15
click at [127, 84] on icon at bounding box center [135, 78] width 37 height 12
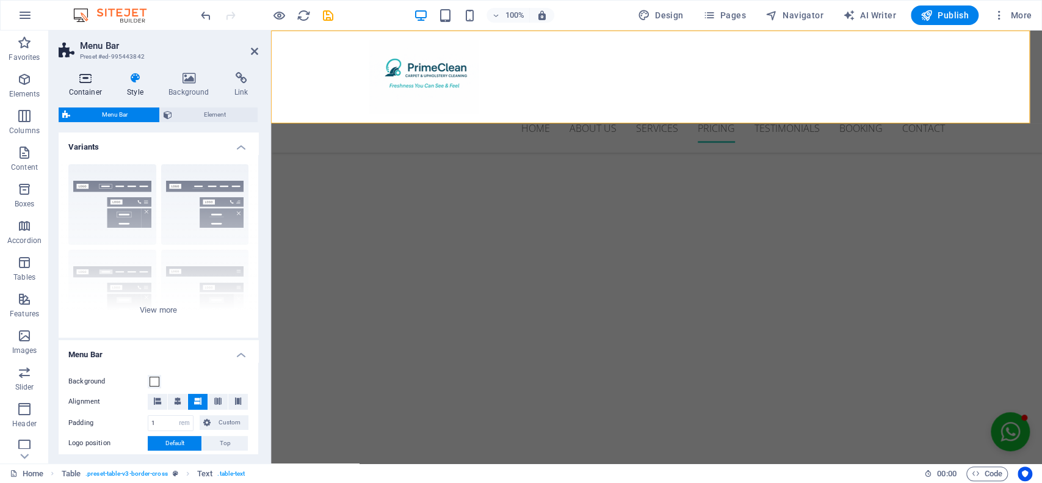
click at [88, 89] on h4 "Container" at bounding box center [88, 85] width 59 height 26
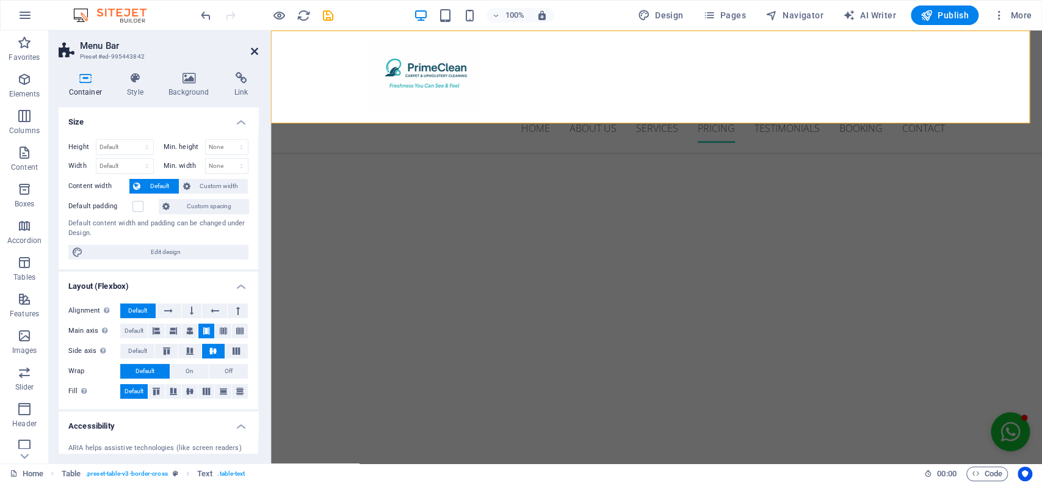
click at [252, 51] on icon at bounding box center [254, 51] width 7 height 10
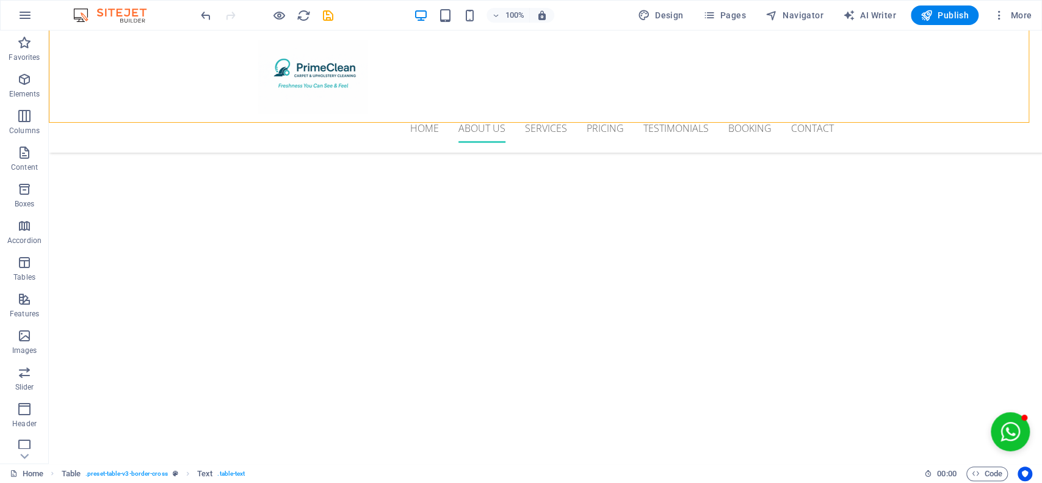
scroll to position [2091, 0]
click at [20, 90] on p "Elements" at bounding box center [24, 94] width 31 height 10
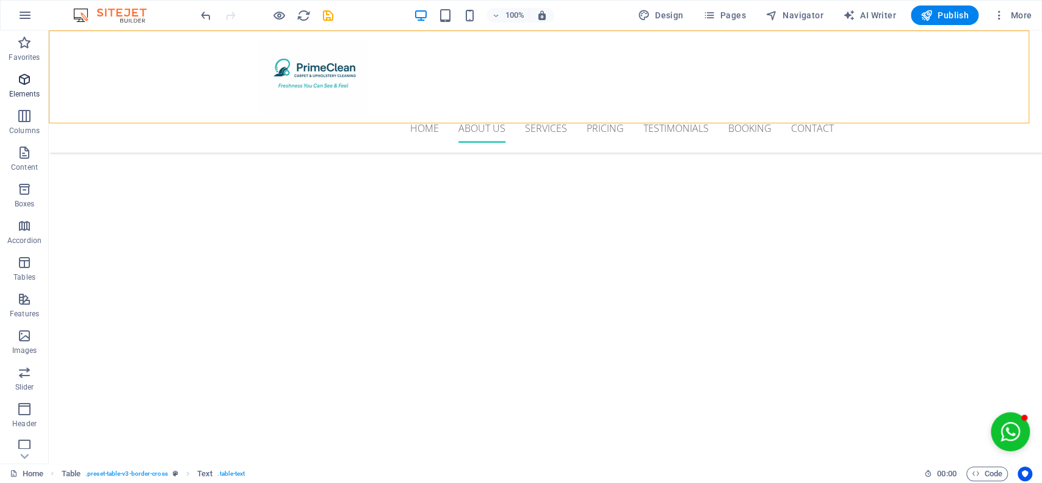
click at [27, 76] on icon "button" at bounding box center [24, 79] width 15 height 15
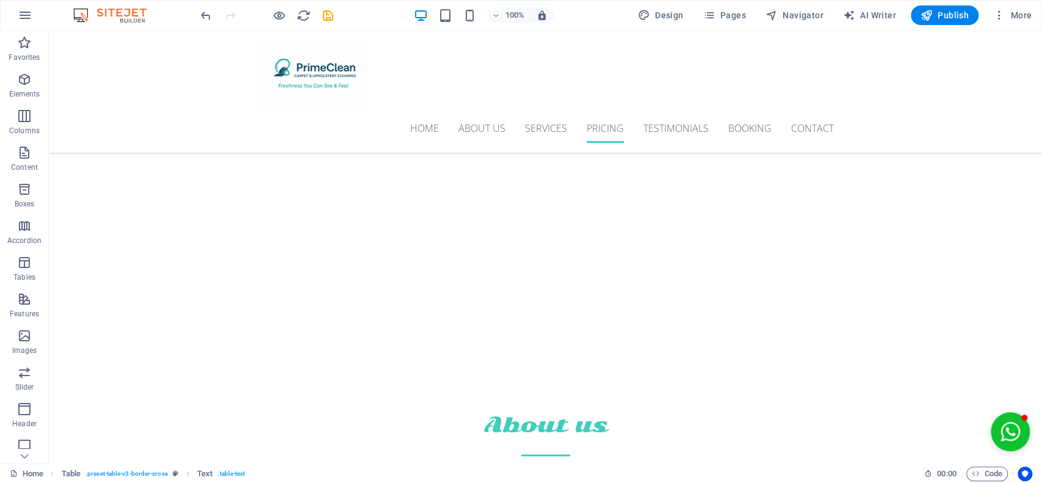
scroll to position [3608, 0]
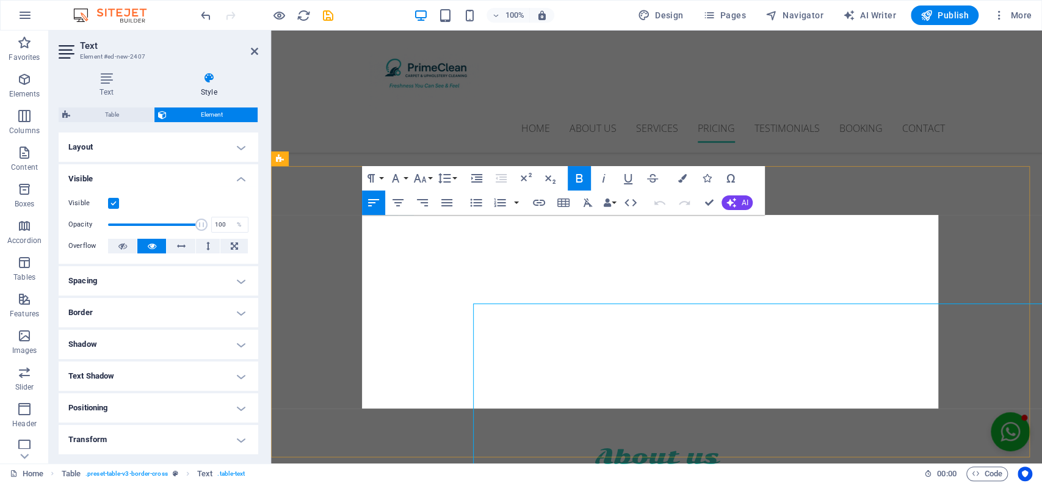
scroll to position [3520, 0]
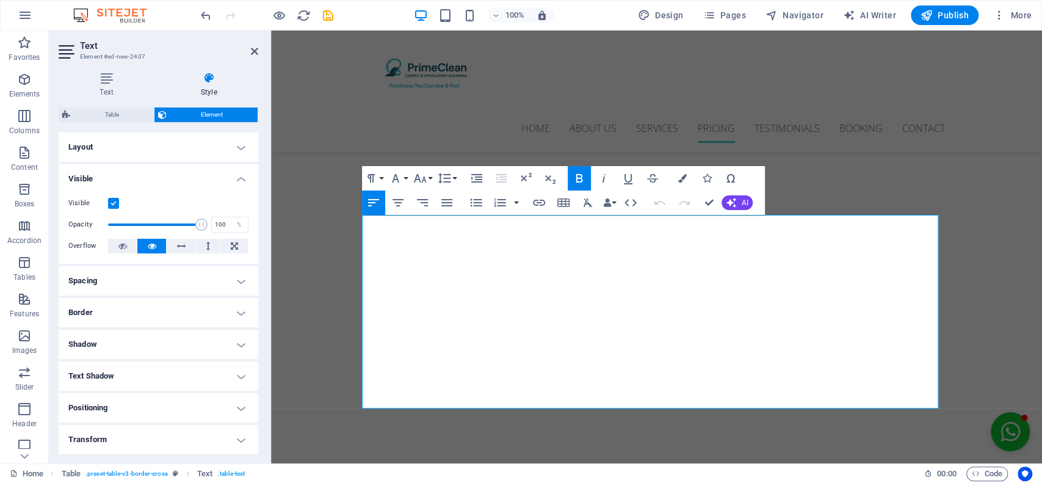
click at [211, 279] on h4 "Spacing" at bounding box center [159, 280] width 200 height 29
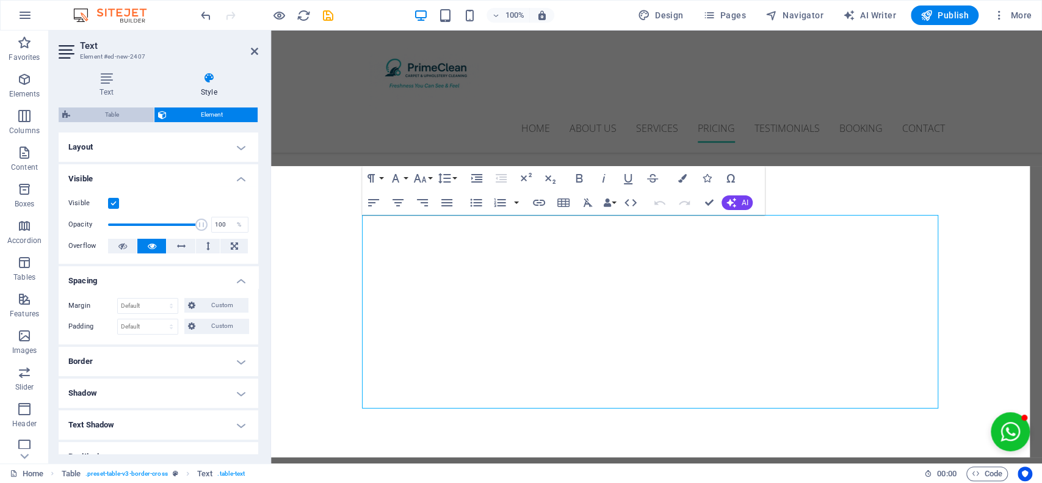
click at [109, 107] on span "Table" at bounding box center [112, 114] width 76 height 15
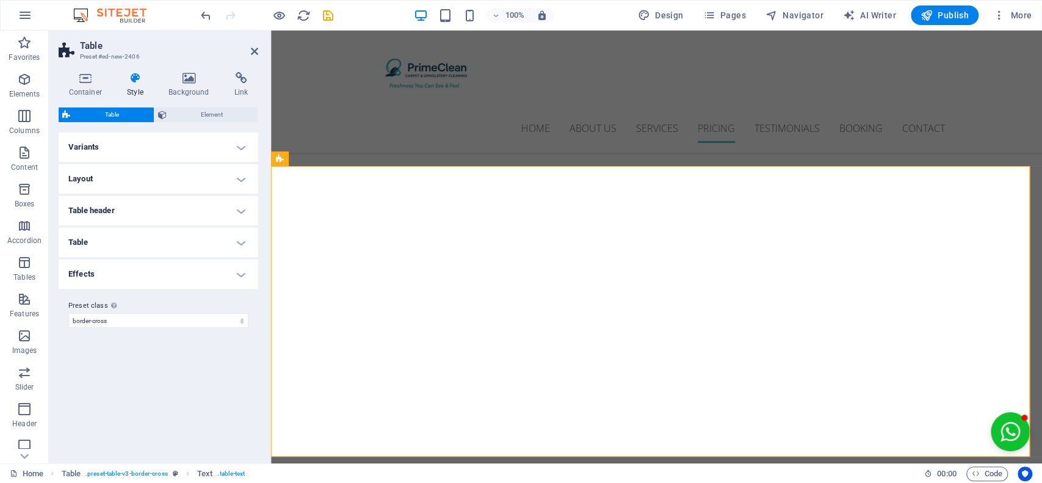
click at [243, 178] on h4 "Layout" at bounding box center [159, 178] width 200 height 29
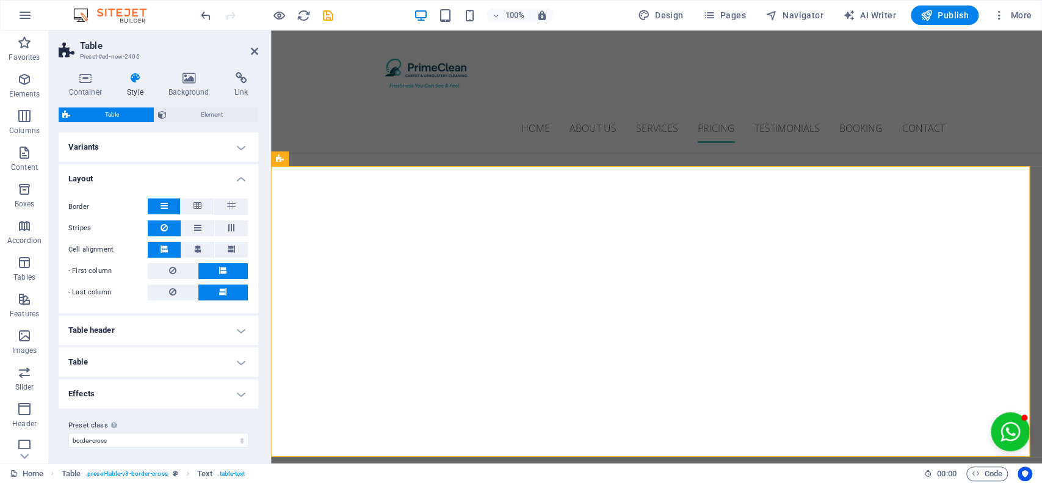
click at [243, 178] on h4 "Layout" at bounding box center [159, 175] width 200 height 22
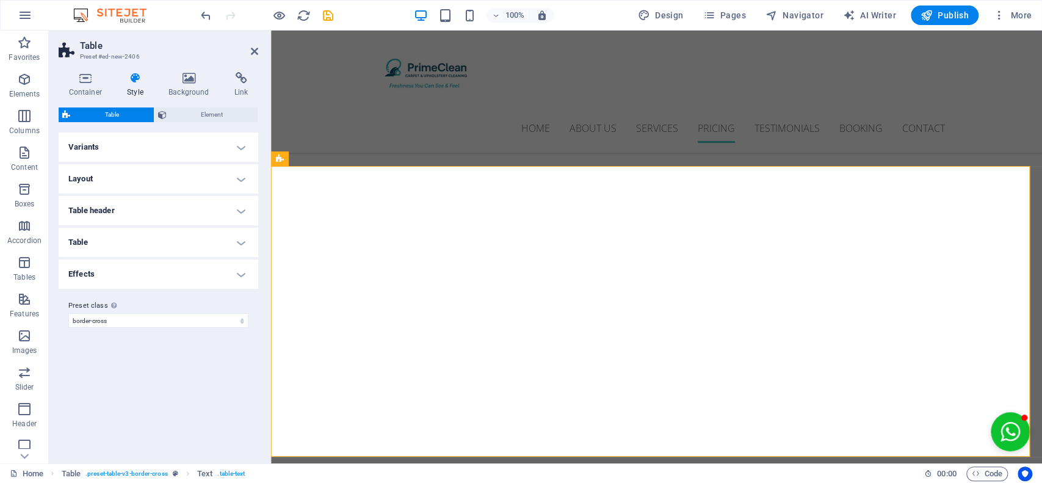
click at [243, 148] on h4 "Variants" at bounding box center [159, 146] width 200 height 29
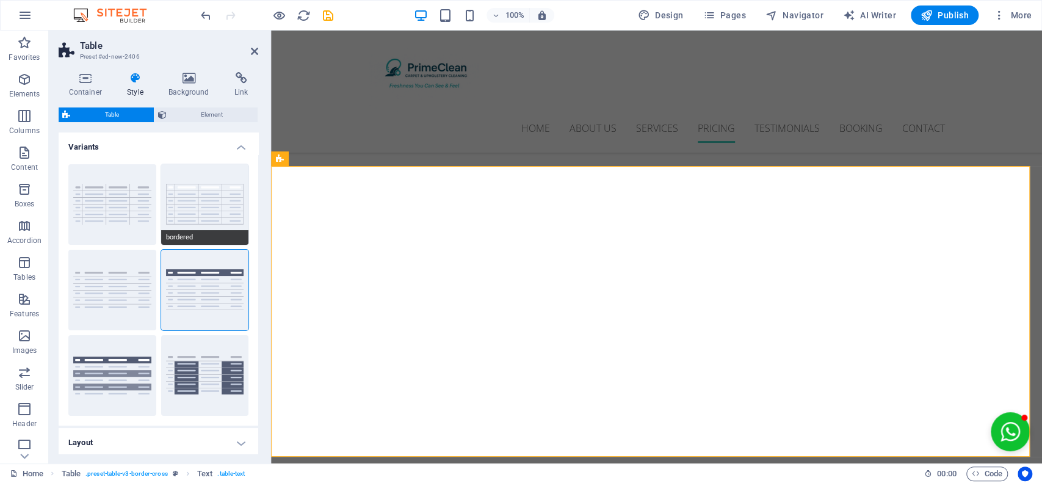
click at [206, 203] on button "bordered" at bounding box center [205, 204] width 88 height 81
click at [240, 147] on h4 "Variants" at bounding box center [159, 143] width 200 height 22
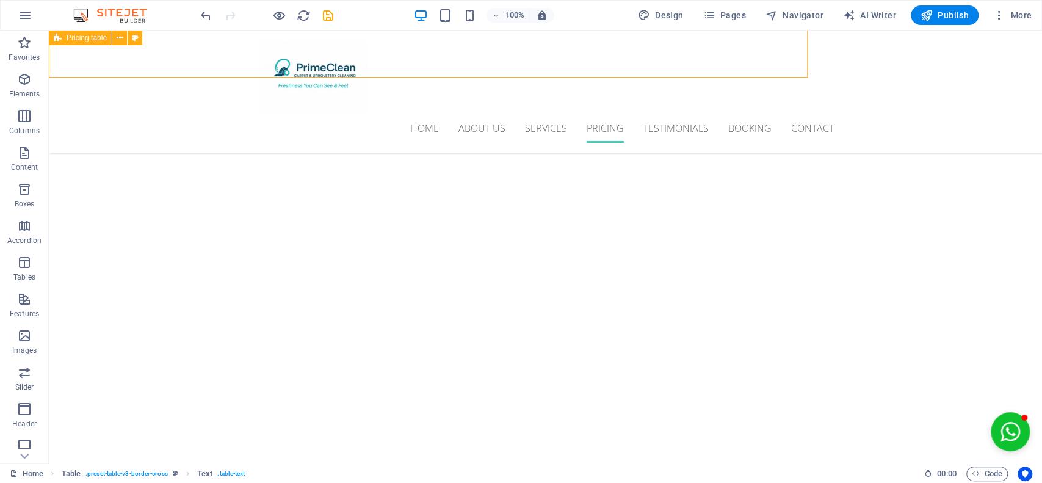
scroll to position [3608, 0]
click at [24, 81] on icon "button" at bounding box center [24, 79] width 15 height 15
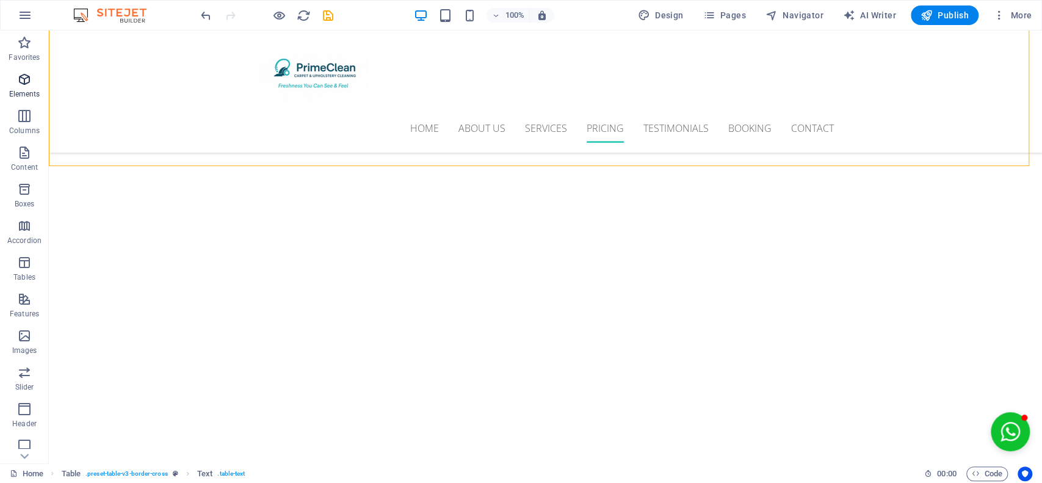
click at [24, 81] on icon "button" at bounding box center [24, 79] width 15 height 15
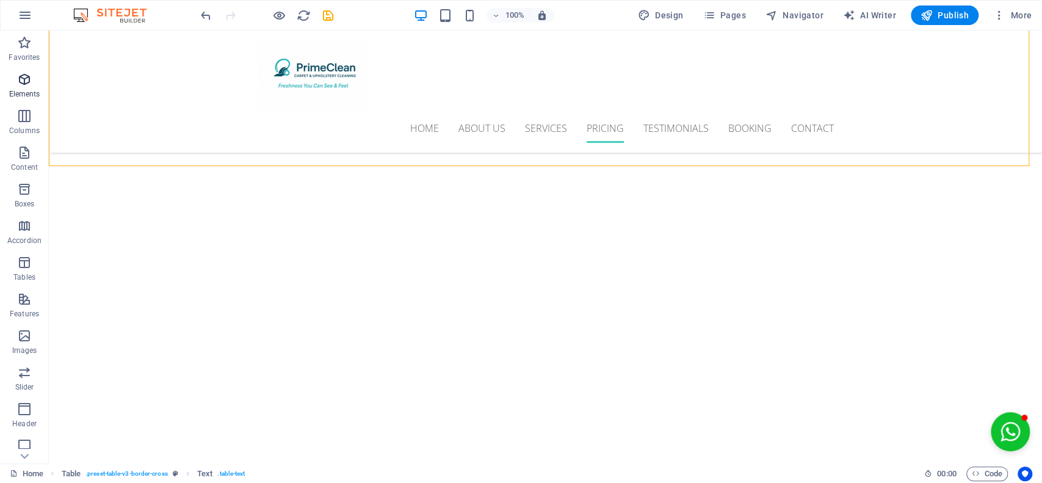
click at [24, 81] on icon "button" at bounding box center [24, 79] width 15 height 15
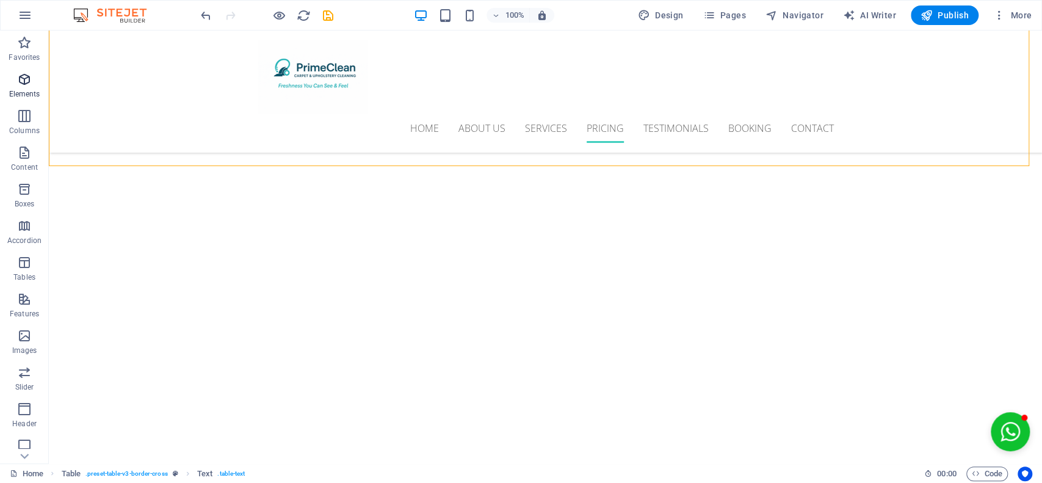
click at [24, 81] on icon "button" at bounding box center [24, 79] width 15 height 15
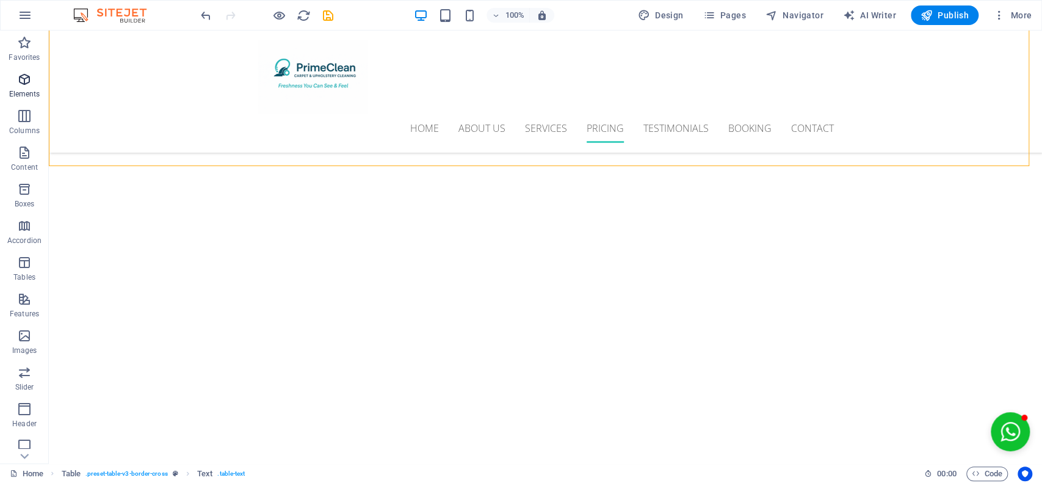
click at [24, 81] on icon "button" at bounding box center [24, 79] width 15 height 15
click at [20, 89] on p "Elements" at bounding box center [24, 94] width 31 height 10
click at [25, 73] on icon "button" at bounding box center [24, 79] width 15 height 15
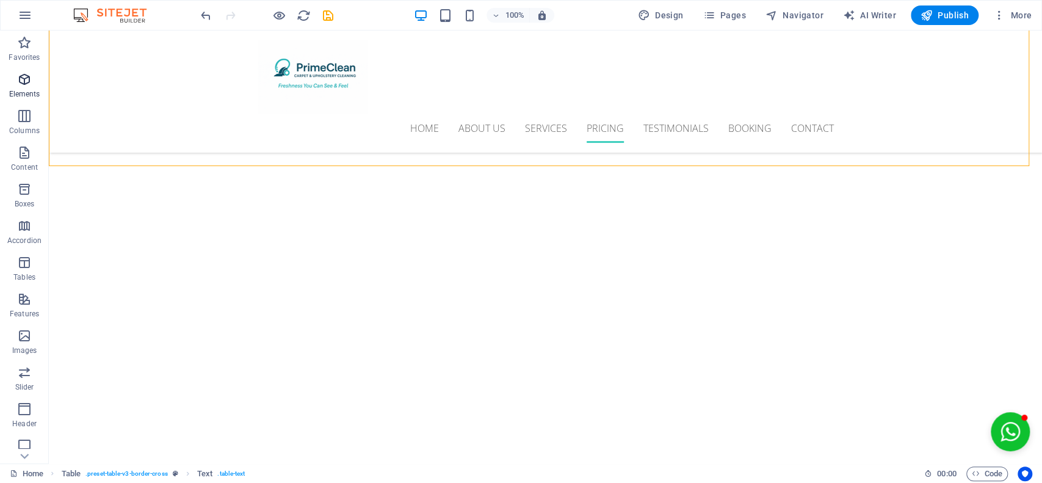
click at [25, 73] on icon "button" at bounding box center [24, 79] width 15 height 15
click at [327, 13] on icon "save" at bounding box center [328, 16] width 14 height 14
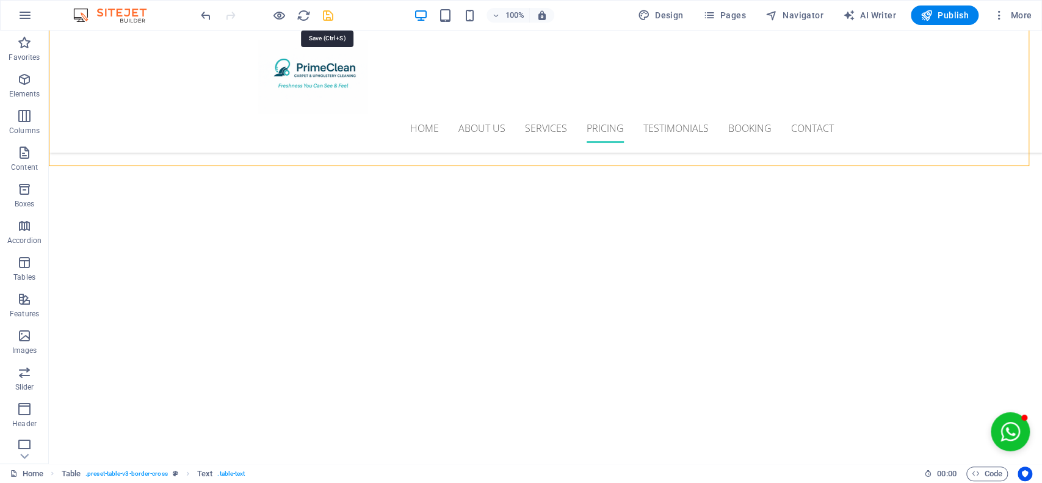
click at [327, 13] on icon "save" at bounding box center [328, 16] width 14 height 14
click at [325, 13] on icon "save" at bounding box center [328, 16] width 14 height 14
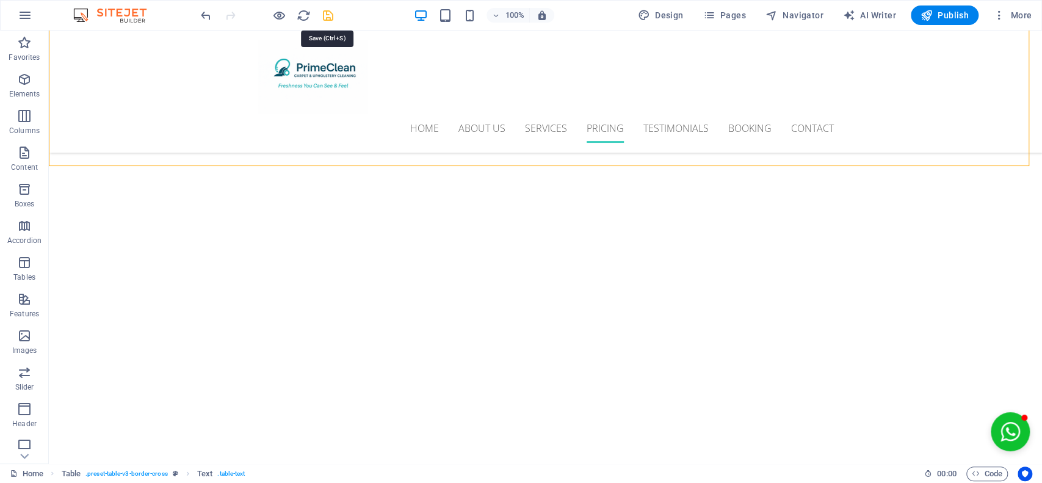
click at [325, 13] on icon "save" at bounding box center [328, 16] width 14 height 14
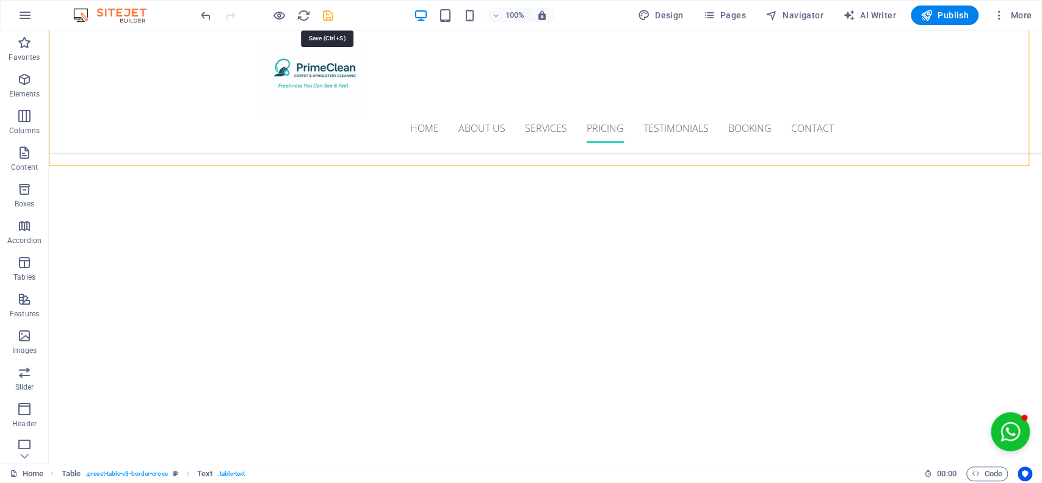
click at [325, 13] on icon "save" at bounding box center [328, 16] width 14 height 14
click at [303, 17] on icon "reload" at bounding box center [304, 16] width 14 height 14
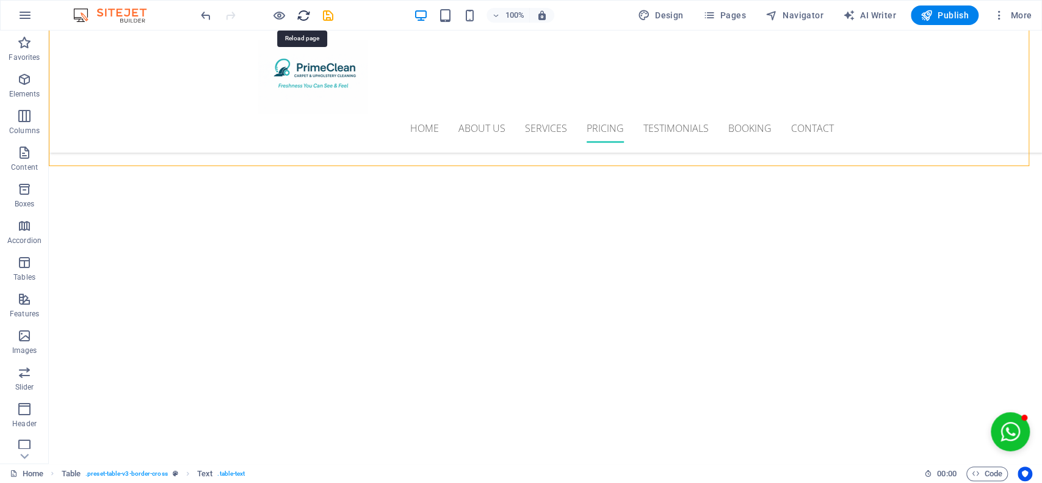
click at [303, 17] on icon "reload" at bounding box center [304, 16] width 14 height 14
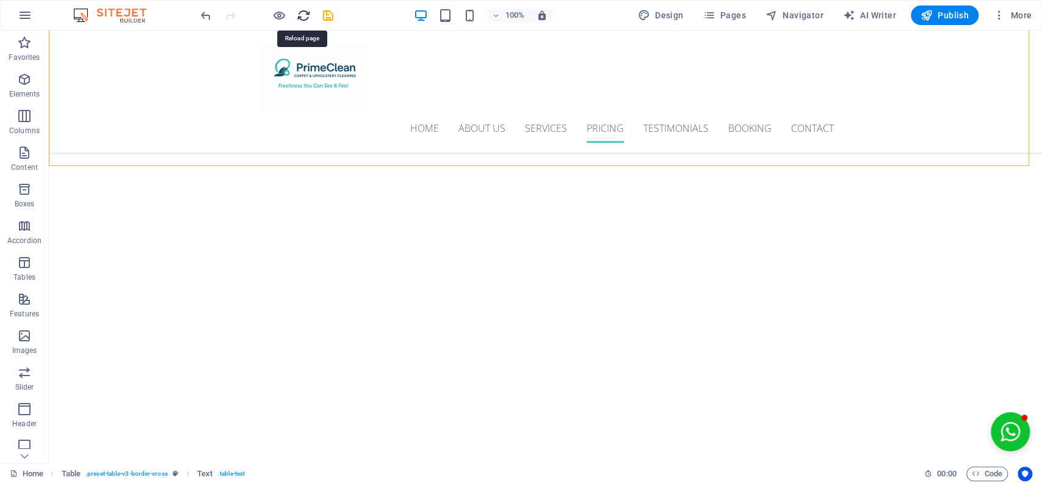
click at [303, 17] on icon "reload" at bounding box center [304, 16] width 14 height 14
click at [300, 9] on icon "reload" at bounding box center [304, 16] width 14 height 14
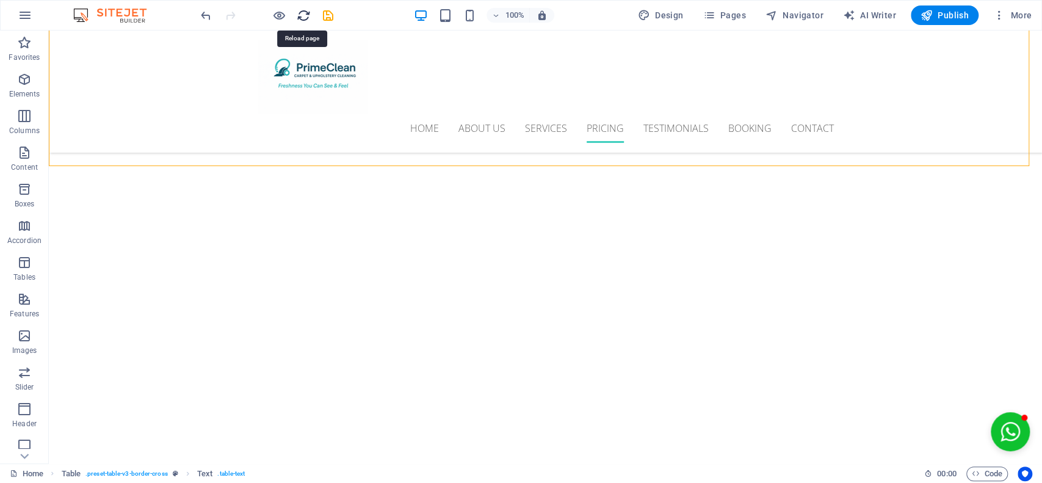
click at [300, 9] on icon "reload" at bounding box center [304, 16] width 14 height 14
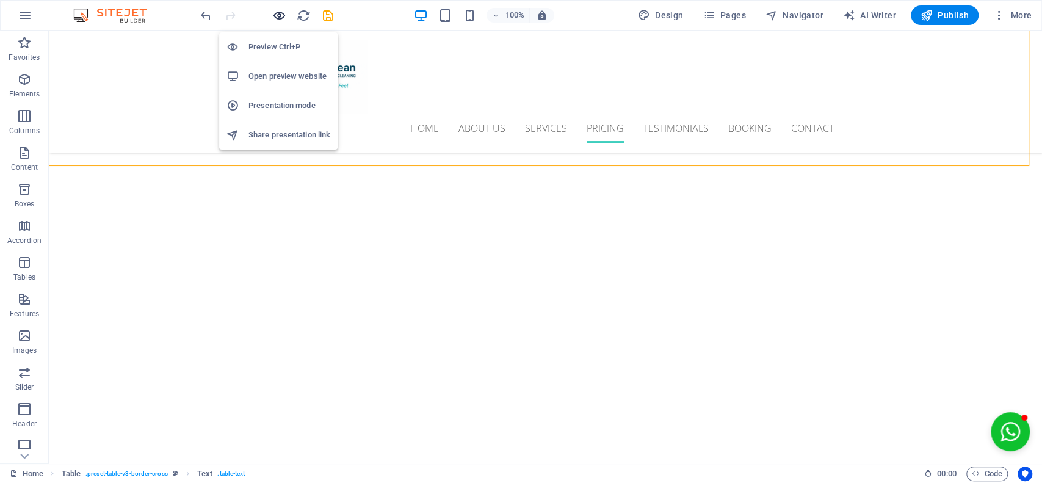
click at [272, 15] on icon "button" at bounding box center [279, 16] width 14 height 14
click at [274, 41] on h6 "Preview Ctrl+P" at bounding box center [289, 47] width 82 height 15
click at [275, 41] on h6 "Preview Ctrl+P" at bounding box center [289, 47] width 82 height 15
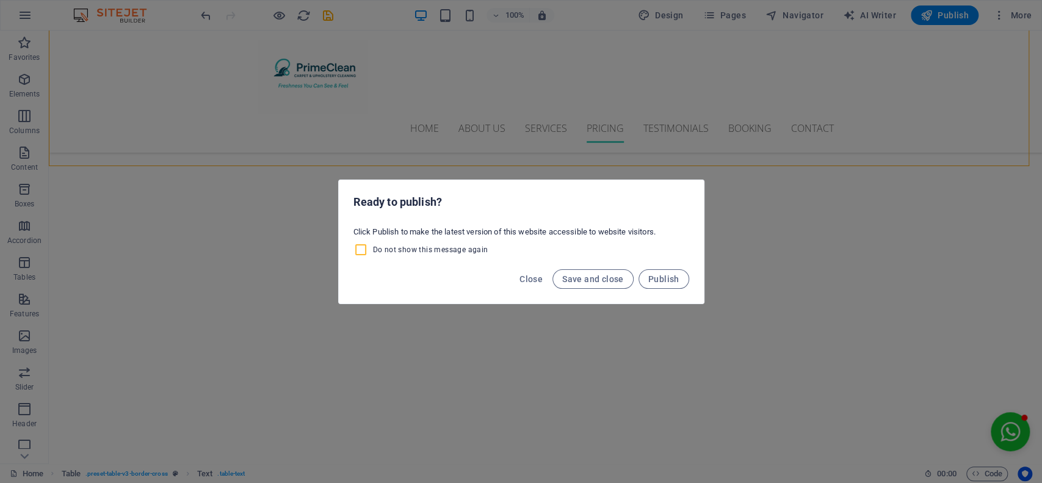
click at [356, 254] on input "Do not show this message again" at bounding box center [363, 249] width 20 height 15
checkbox input "true"
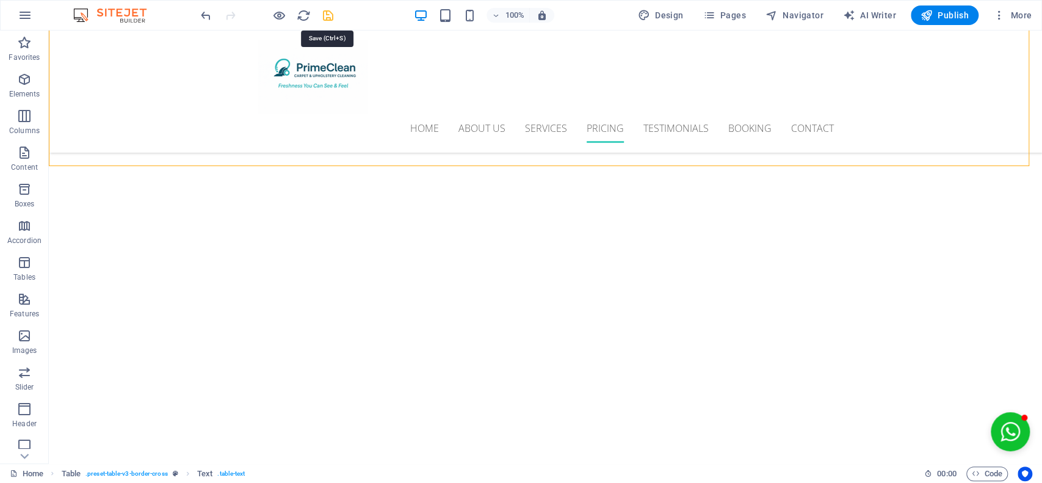
click at [328, 9] on icon "save" at bounding box center [328, 16] width 14 height 14
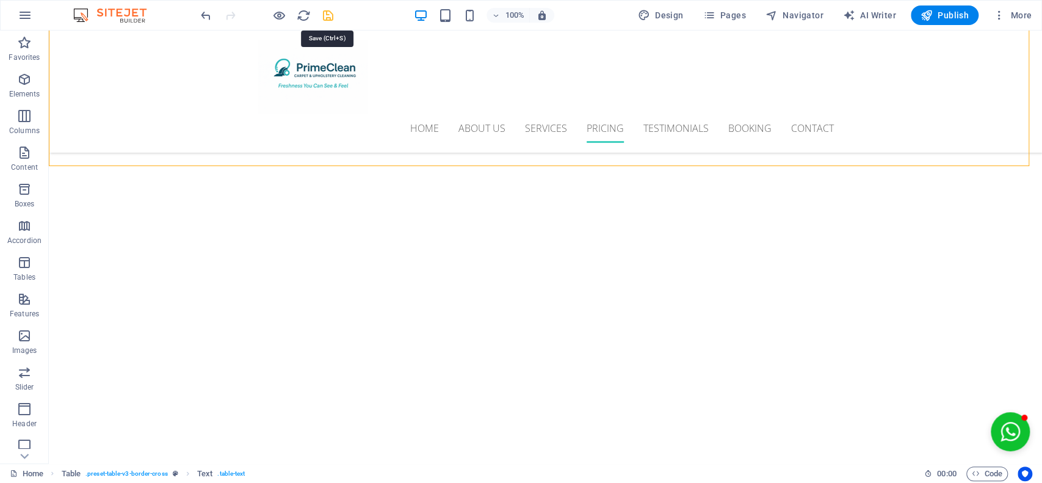
click at [328, 9] on icon "save" at bounding box center [328, 16] width 14 height 14
click at [200, 10] on icon "undo" at bounding box center [206, 16] width 14 height 14
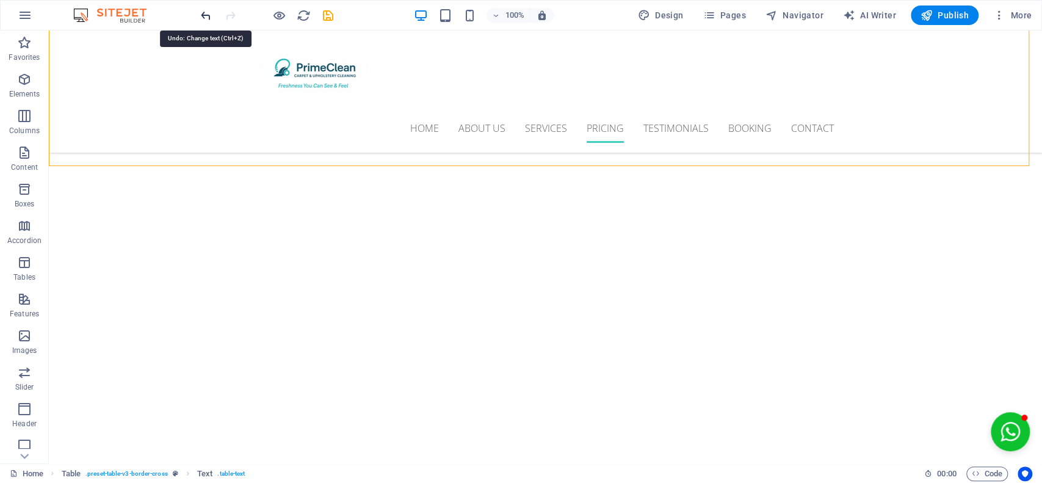
click at [200, 10] on icon "undo" at bounding box center [206, 16] width 14 height 14
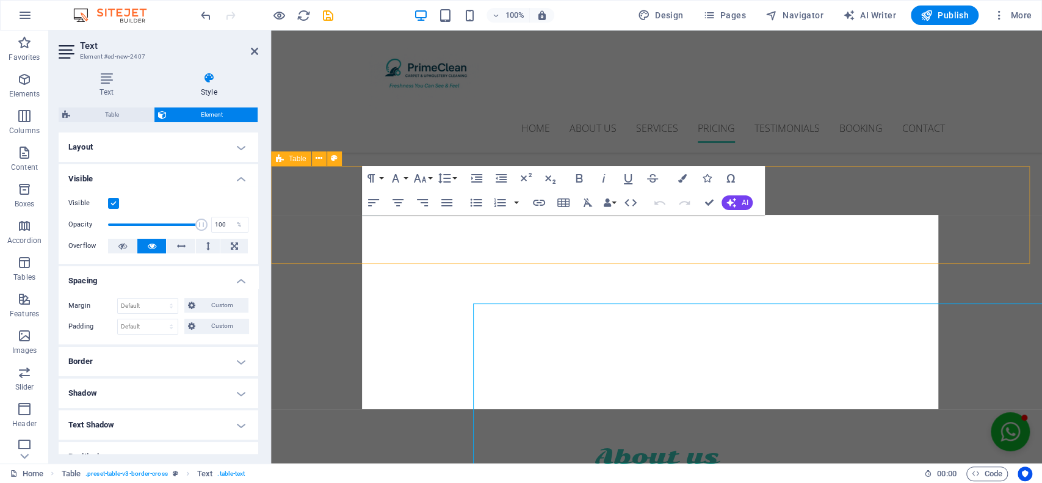
scroll to position [3520, 0]
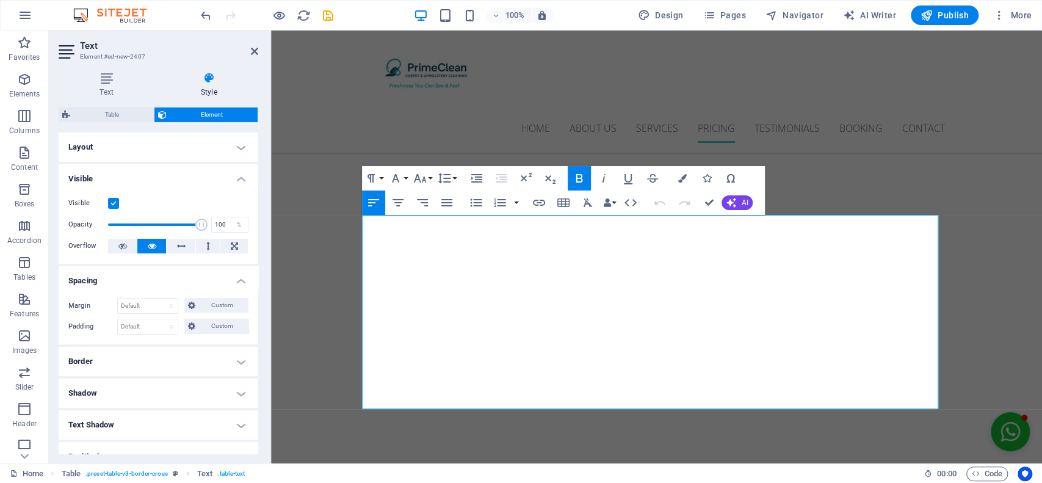
click at [247, 52] on header "Text Element #ed-new-2407" at bounding box center [159, 47] width 200 height 32
click at [251, 52] on icon at bounding box center [254, 51] width 7 height 10
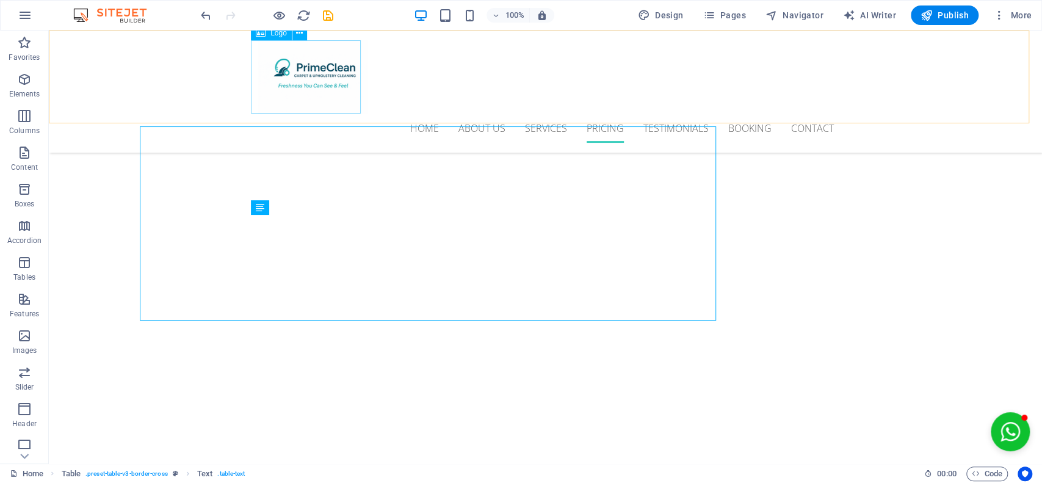
scroll to position [3608, 0]
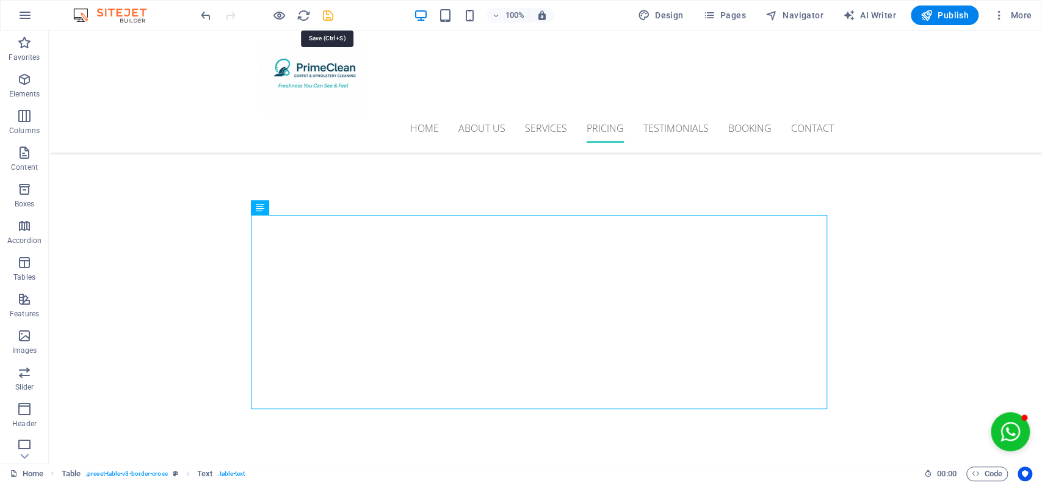
click at [323, 12] on icon "save" at bounding box center [328, 16] width 14 height 14
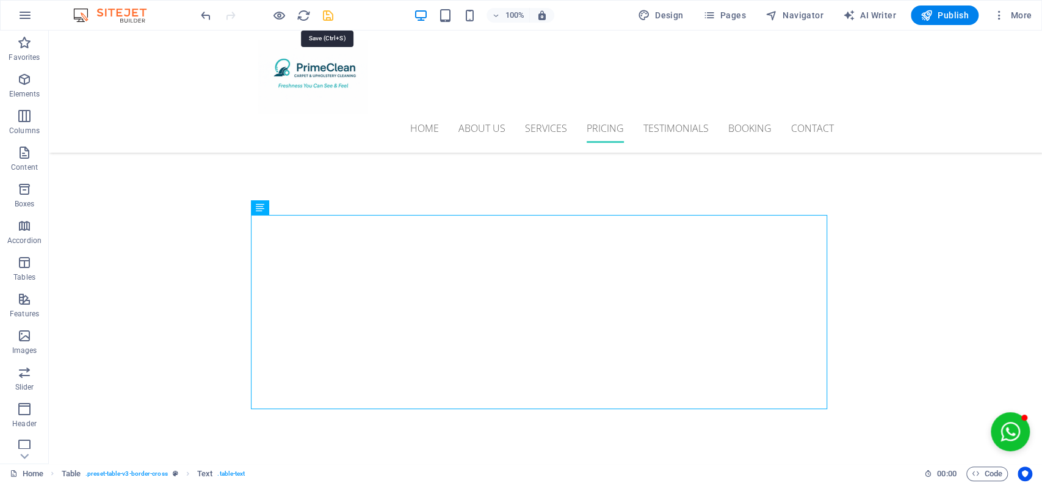
click at [323, 12] on icon "save" at bounding box center [328, 16] width 14 height 14
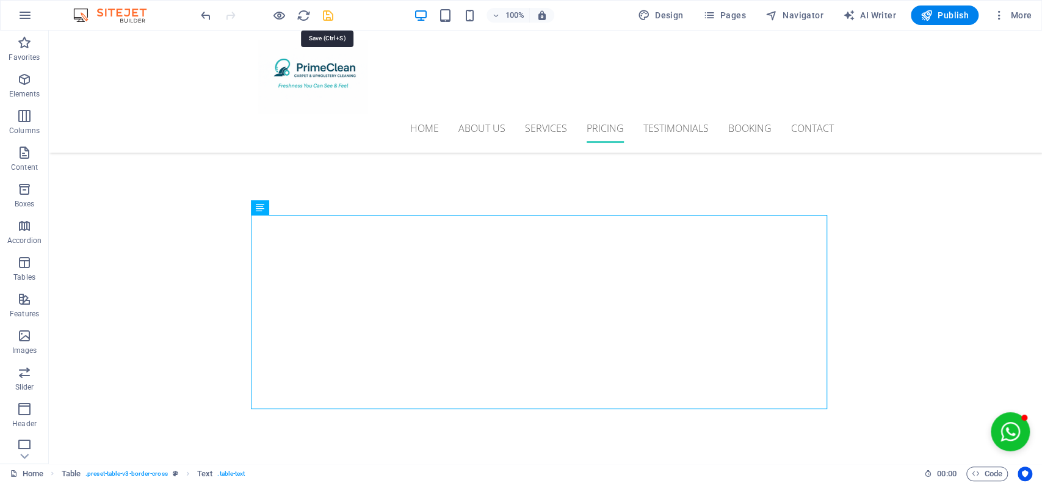
click at [326, 13] on icon "save" at bounding box center [328, 16] width 14 height 14
click at [326, 15] on icon "save" at bounding box center [328, 16] width 14 height 14
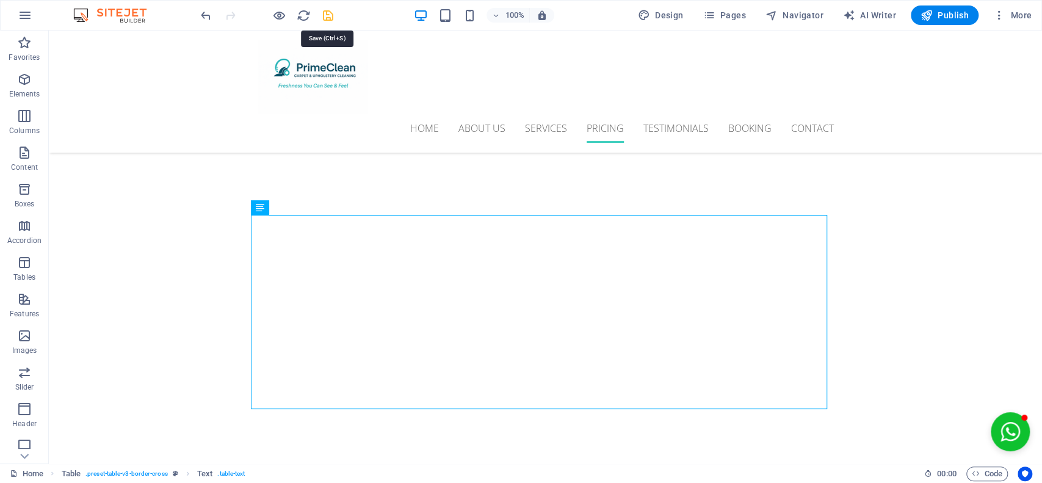
click at [326, 16] on icon "save" at bounding box center [328, 16] width 14 height 14
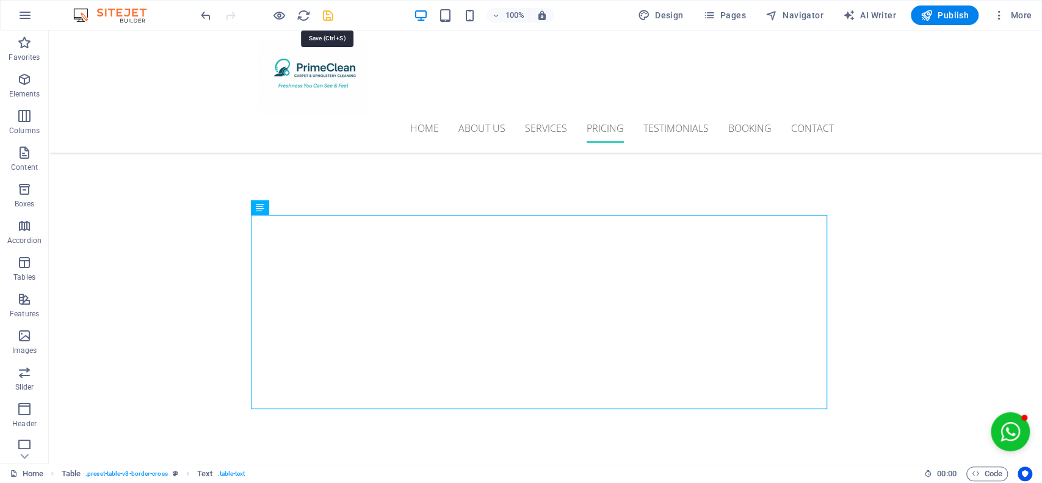
click at [326, 16] on icon "save" at bounding box center [328, 16] width 14 height 14
click at [327, 17] on icon "save" at bounding box center [328, 16] width 14 height 14
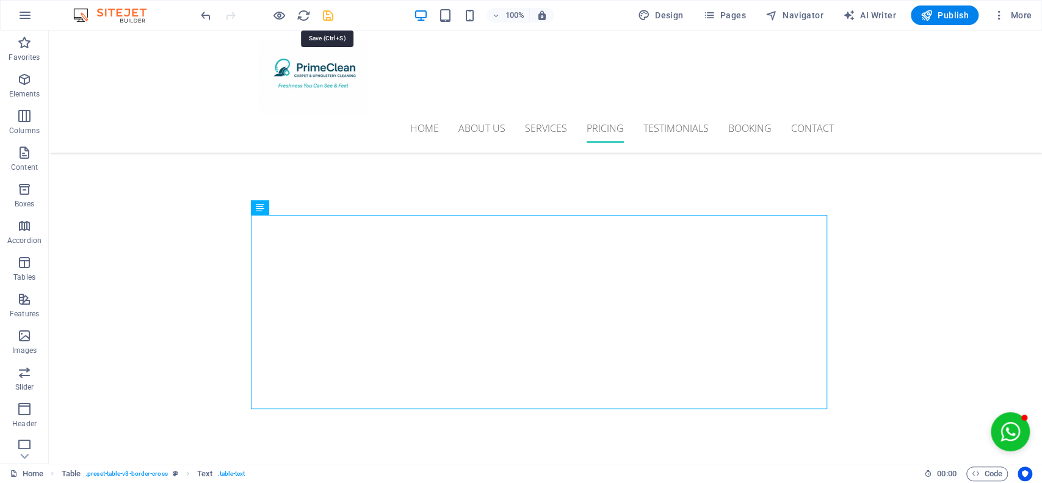
click at [327, 17] on icon "save" at bounding box center [328, 16] width 14 height 14
click at [323, 26] on div "100% Design Pages Navigator AI Writer Publish More" at bounding box center [521, 15] width 1040 height 29
click at [321, 13] on icon "save" at bounding box center [328, 16] width 14 height 14
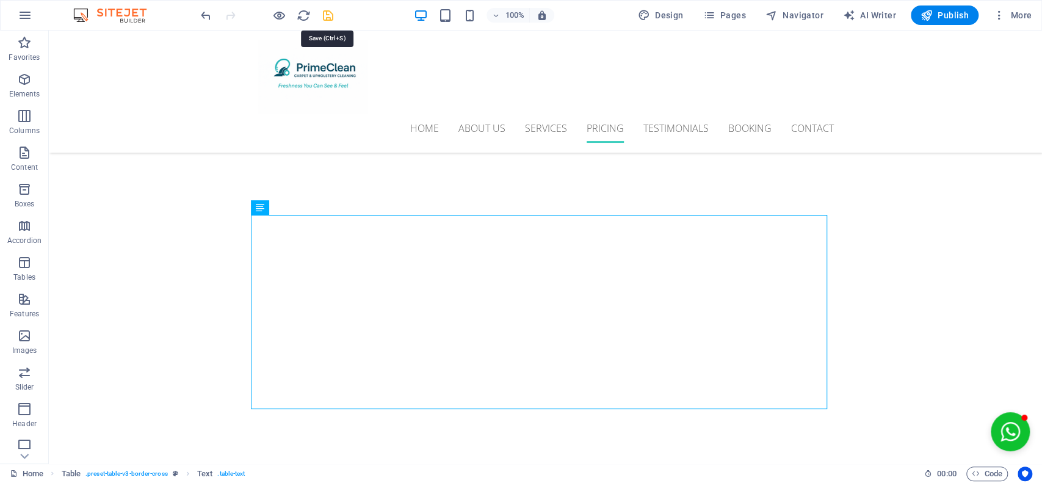
click at [321, 13] on icon "save" at bounding box center [328, 16] width 14 height 14
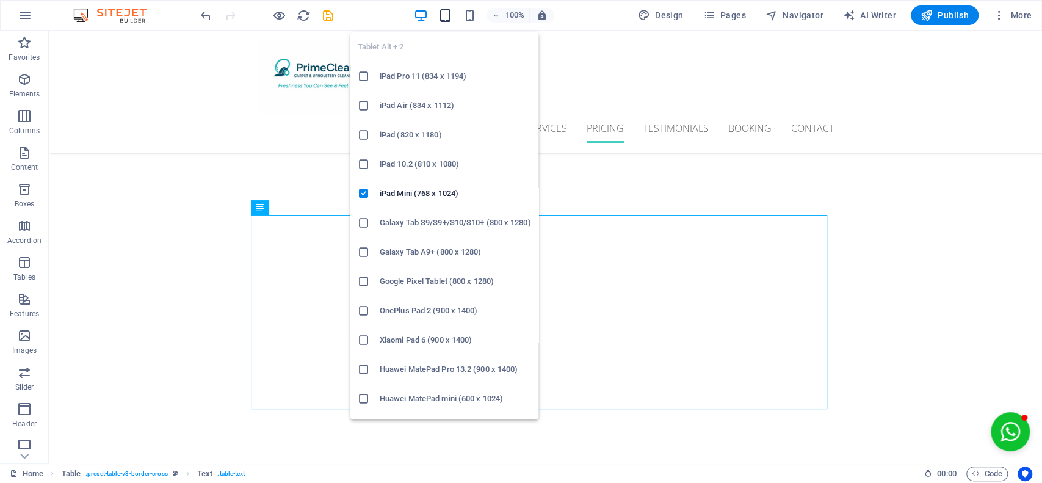
click at [442, 12] on icon "button" at bounding box center [445, 16] width 14 height 14
click at [452, 12] on span "button" at bounding box center [445, 16] width 15 height 14
click at [449, 16] on icon "button" at bounding box center [445, 16] width 14 height 14
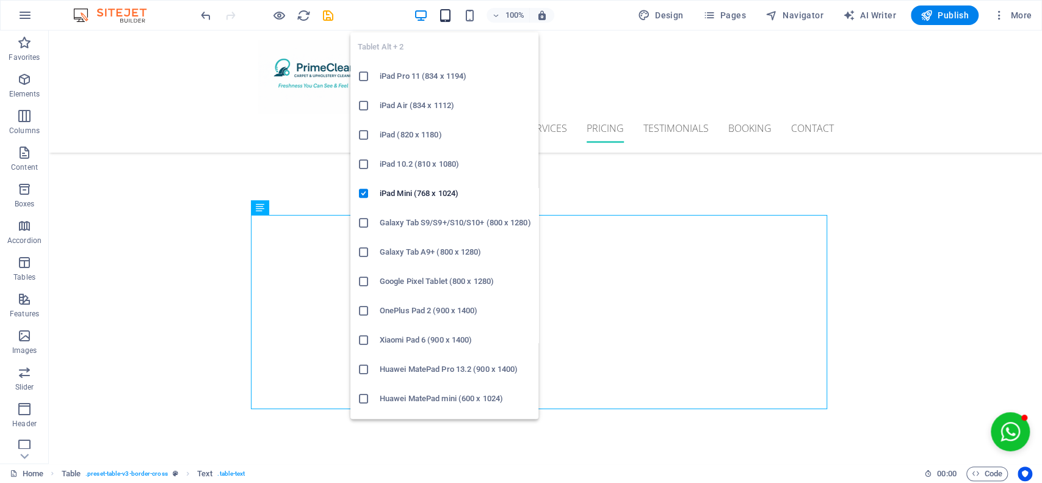
click at [449, 16] on icon "button" at bounding box center [445, 16] width 14 height 14
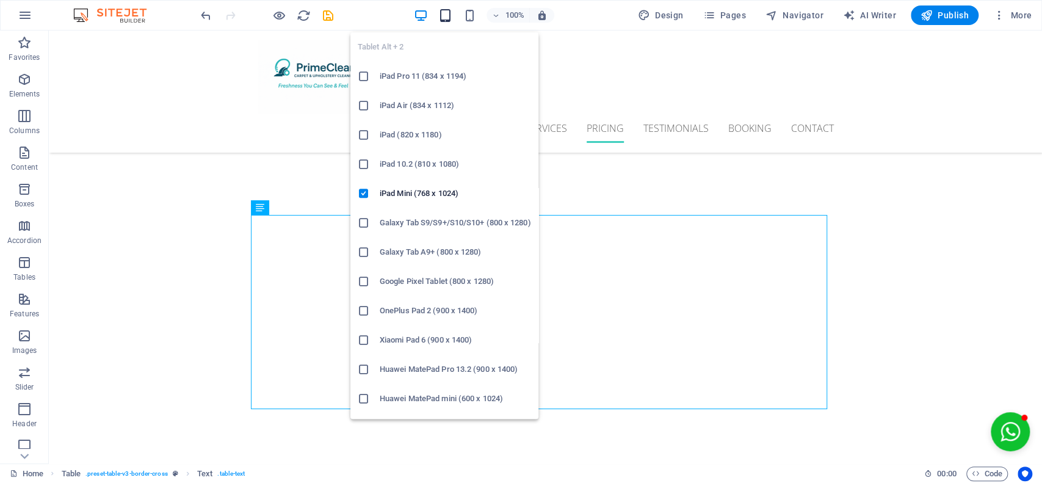
click at [449, 16] on icon "button" at bounding box center [445, 16] width 14 height 14
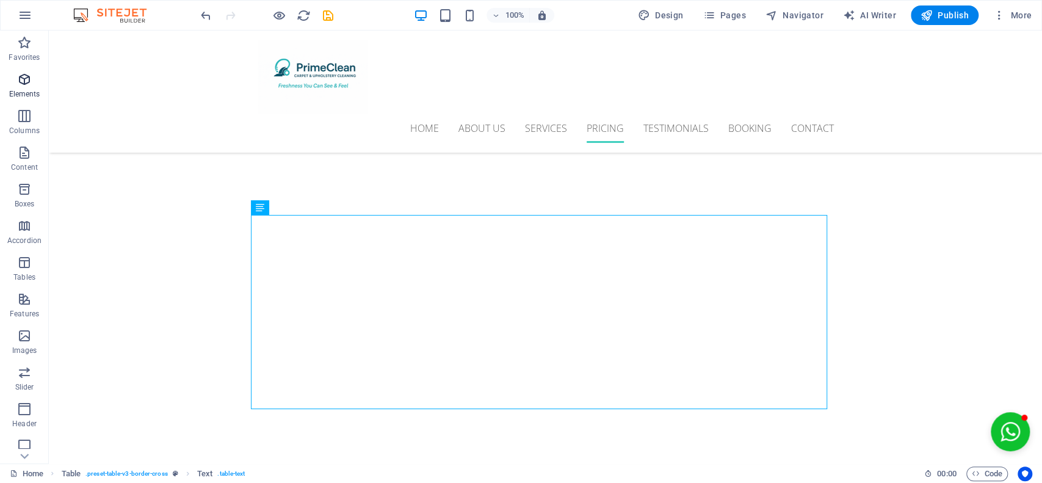
click at [24, 84] on icon "button" at bounding box center [24, 79] width 15 height 15
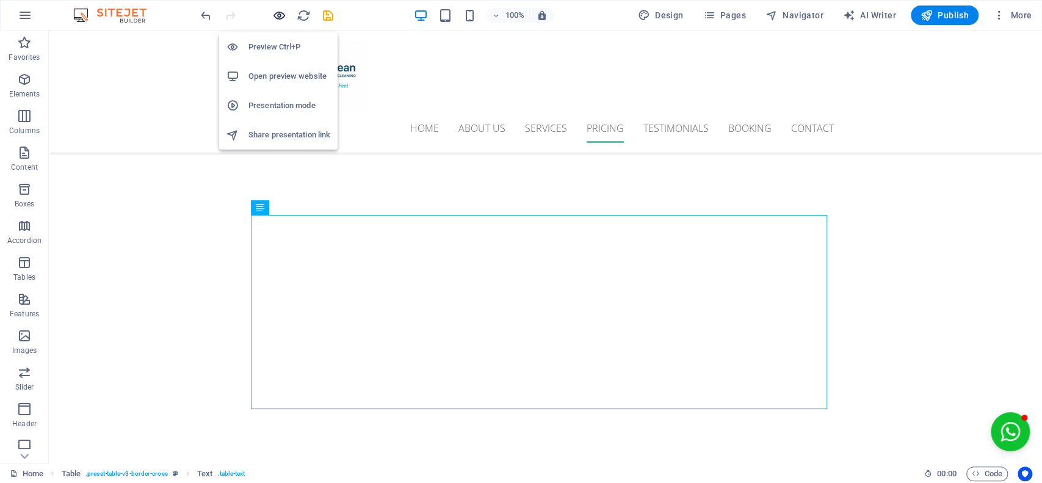
click at [272, 9] on icon "button" at bounding box center [279, 16] width 14 height 14
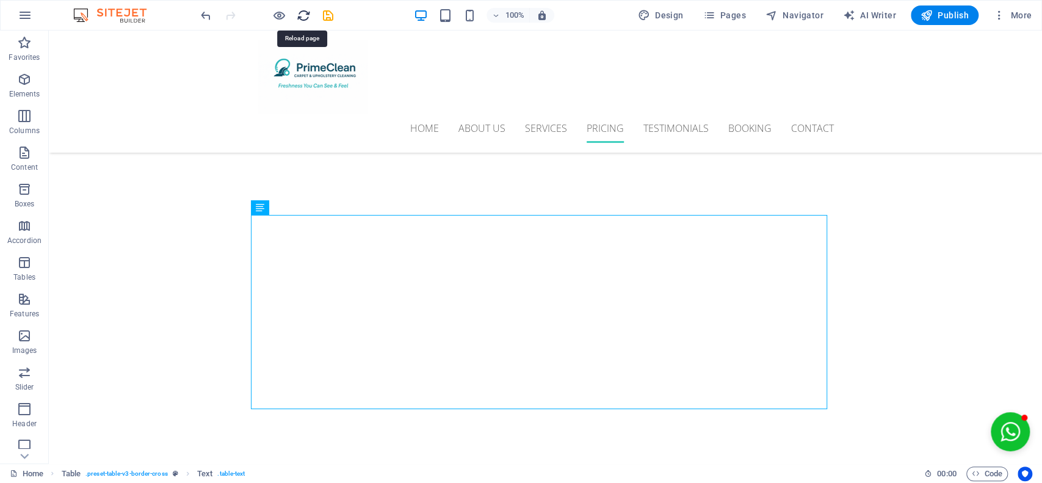
click at [303, 9] on icon "reload" at bounding box center [304, 16] width 14 height 14
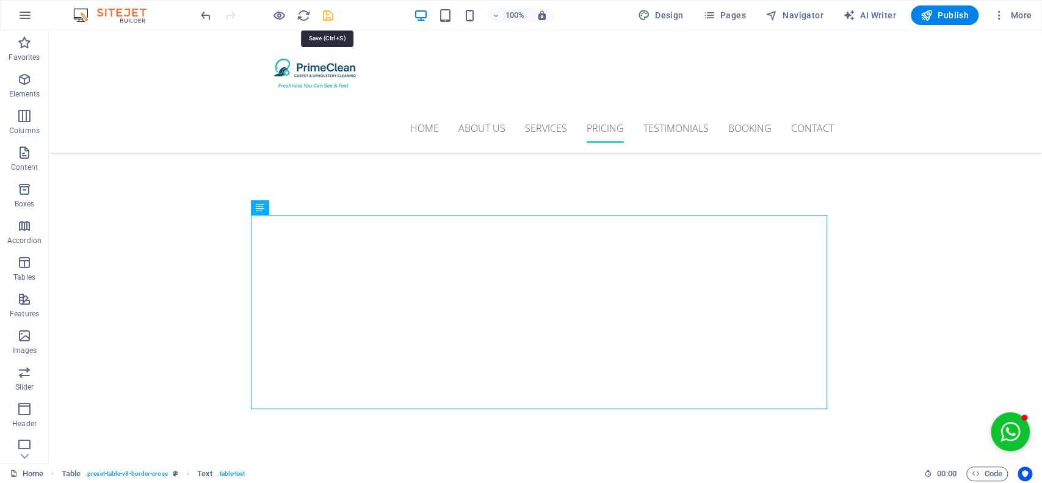
click at [321, 12] on icon "save" at bounding box center [328, 16] width 14 height 14
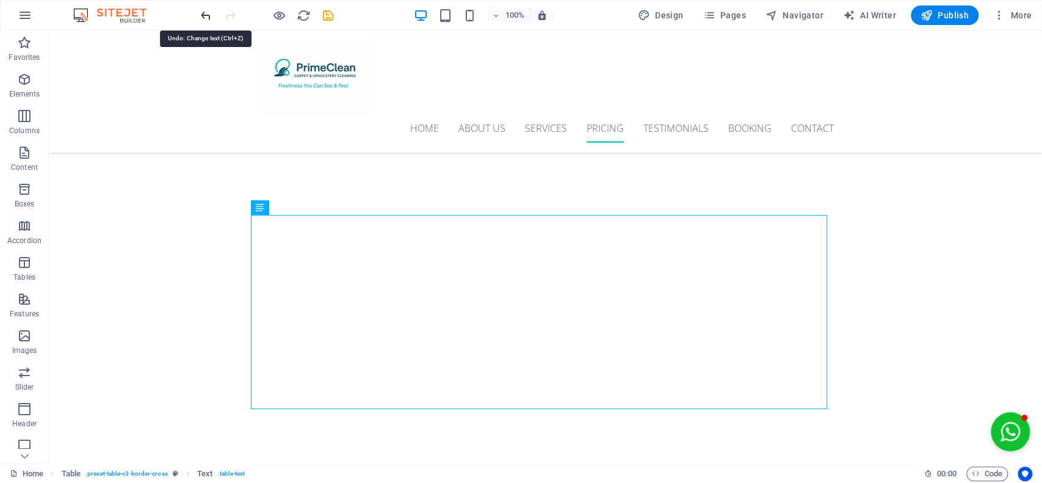
click at [206, 18] on icon "undo" at bounding box center [206, 16] width 14 height 14
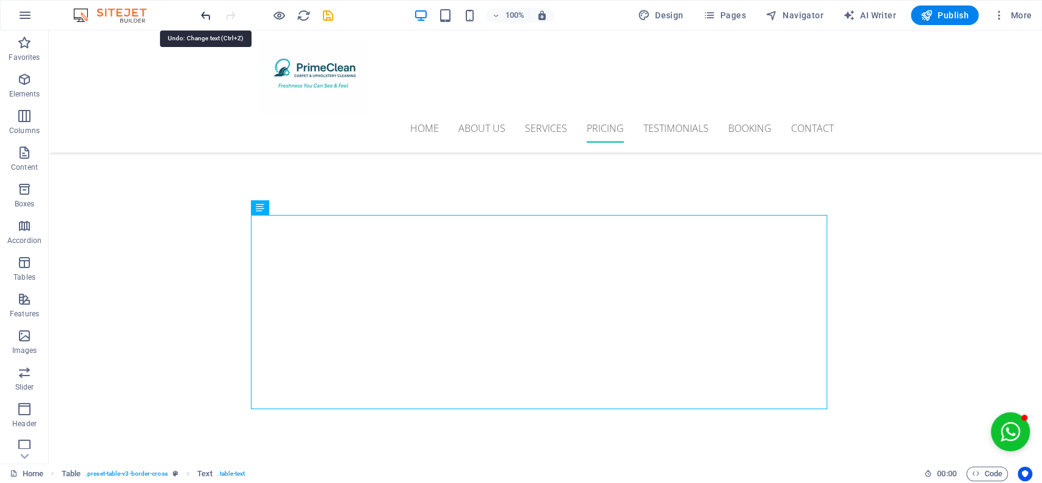
click at [206, 18] on icon "undo" at bounding box center [206, 16] width 14 height 14
drag, startPoint x: 306, startPoint y: 18, endPoint x: 322, endPoint y: 21, distance: 16.2
click at [322, 21] on div at bounding box center [266, 15] width 137 height 20
click at [322, 21] on icon "save" at bounding box center [328, 16] width 14 height 14
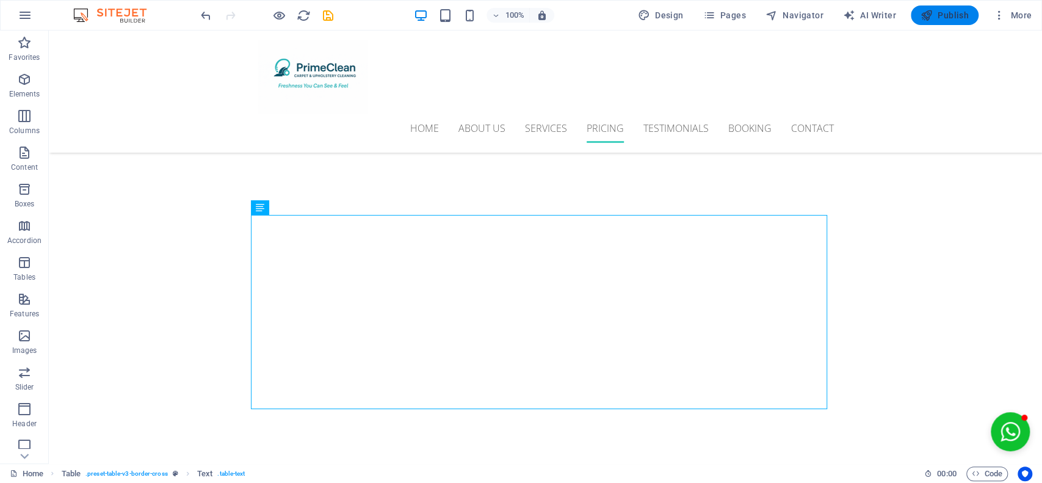
click at [952, 12] on span "Publish" at bounding box center [944, 15] width 48 height 12
click at [1002, 9] on icon "button" at bounding box center [999, 15] width 12 height 12
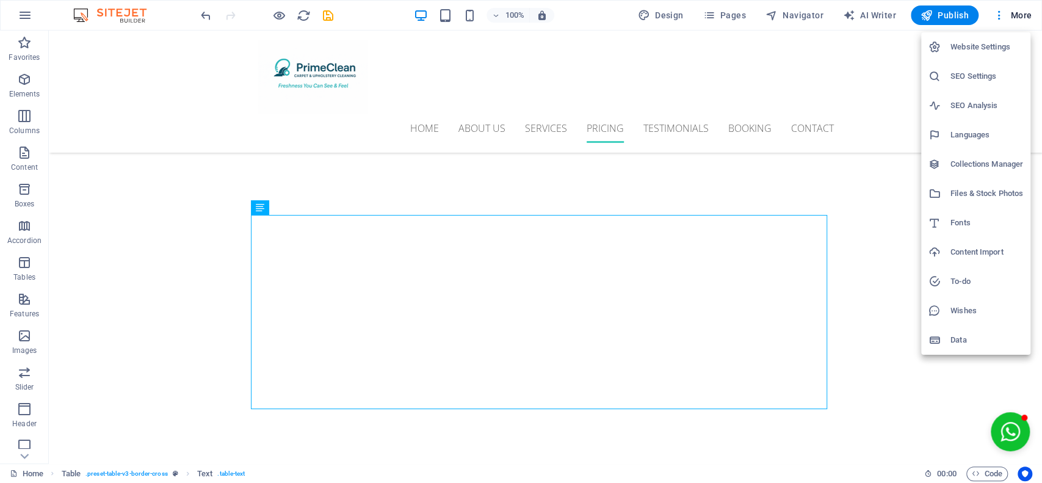
click at [1006, 10] on div at bounding box center [521, 241] width 1042 height 483
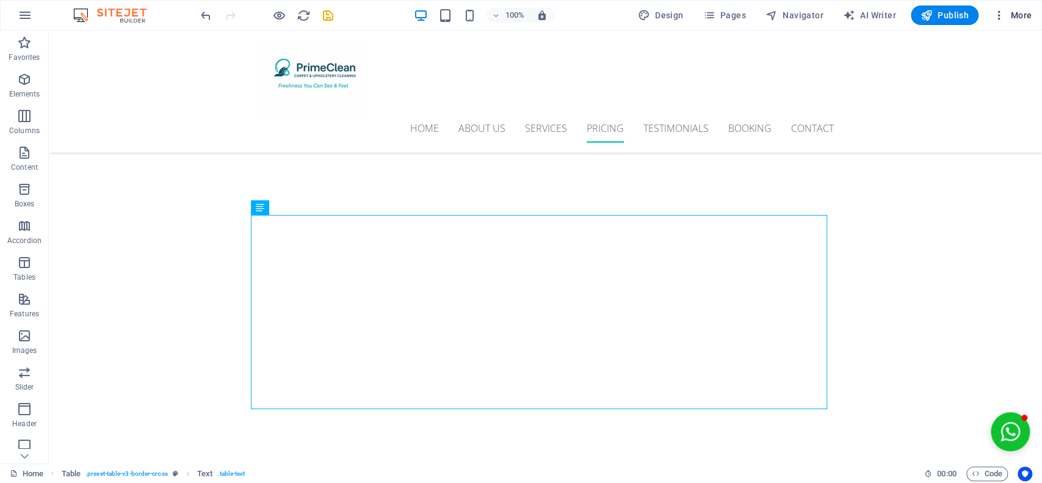
click at [997, 16] on icon "button" at bounding box center [999, 15] width 12 height 12
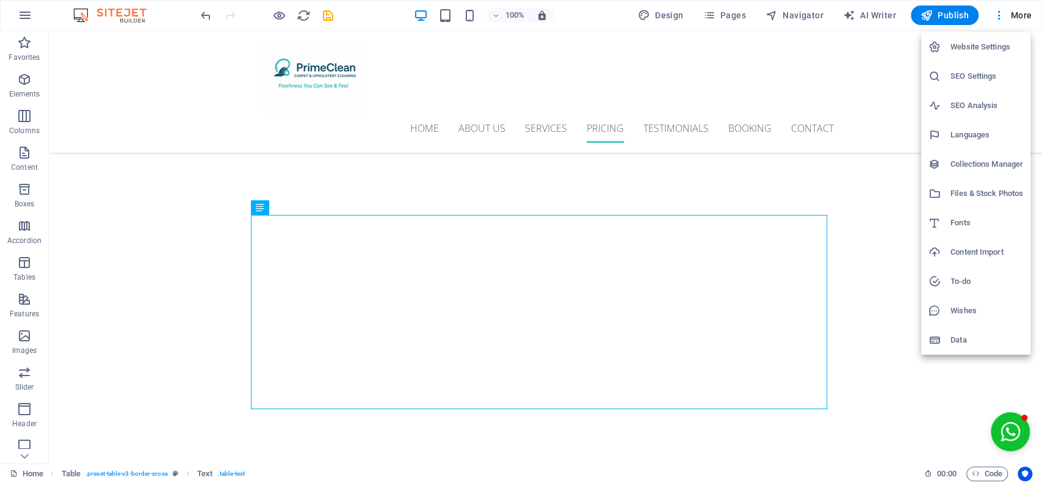
click at [991, 45] on h6 "Website Settings" at bounding box center [986, 47] width 73 height 15
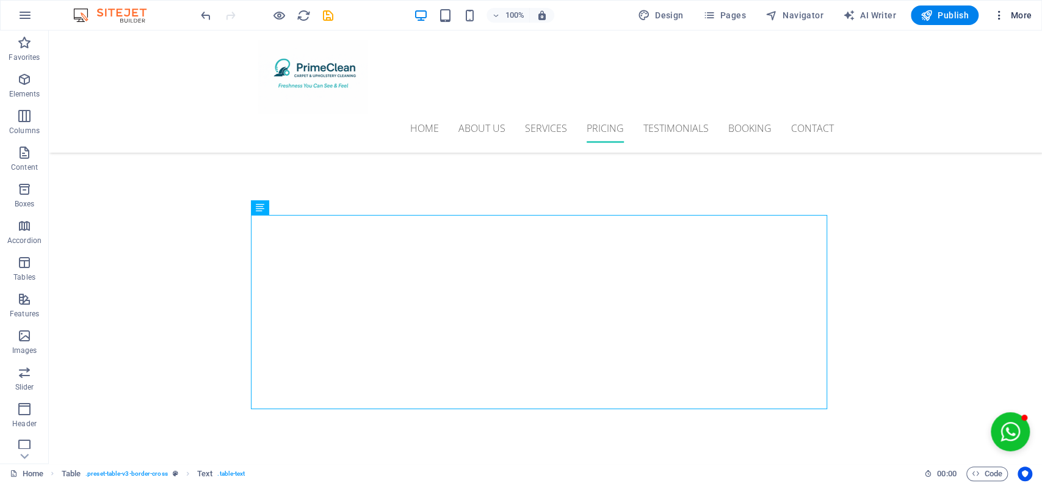
click at [1003, 13] on icon "button" at bounding box center [999, 15] width 12 height 12
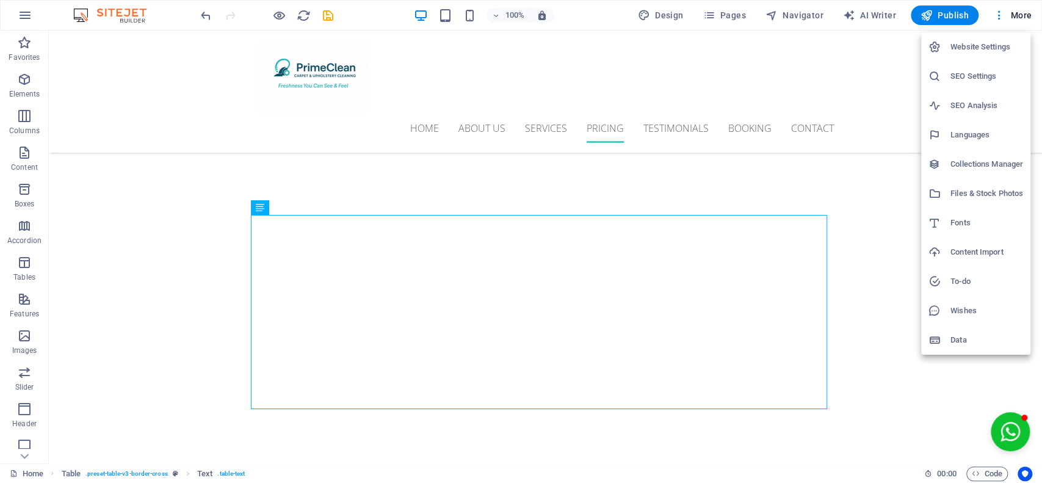
click at [986, 46] on h6 "Website Settings" at bounding box center [986, 47] width 73 height 15
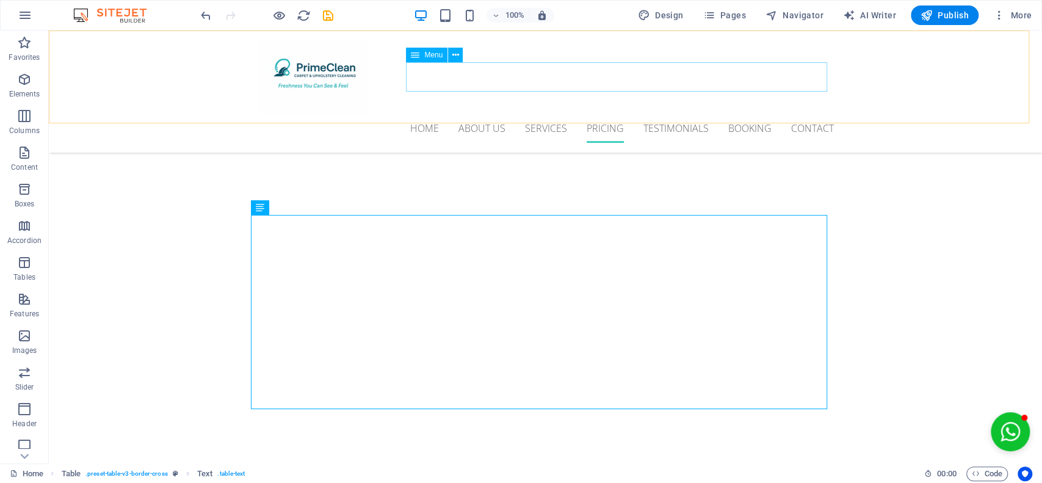
click at [691, 114] on nav "Home About us Services Pricing Testimonials Booking Contact" at bounding box center [546, 128] width 576 height 29
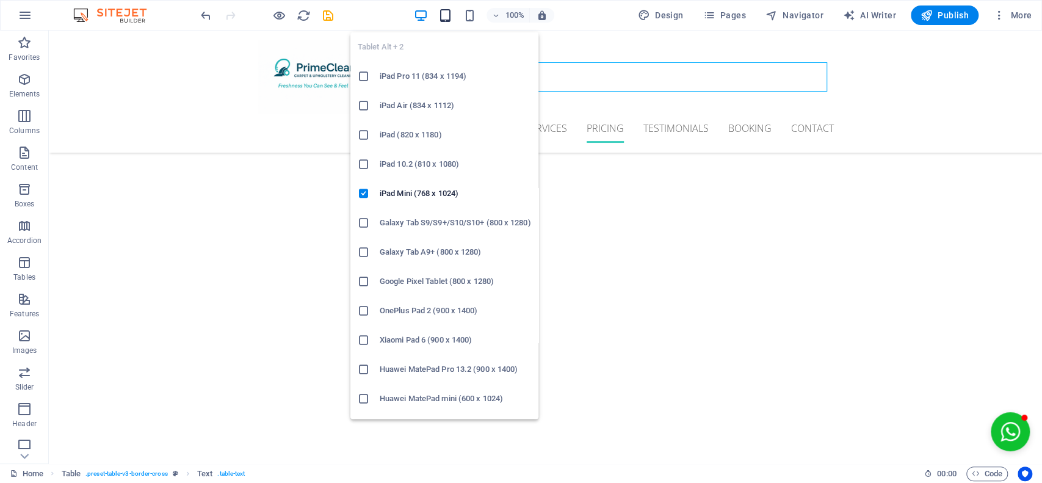
click at [447, 15] on icon "button" at bounding box center [445, 16] width 14 height 14
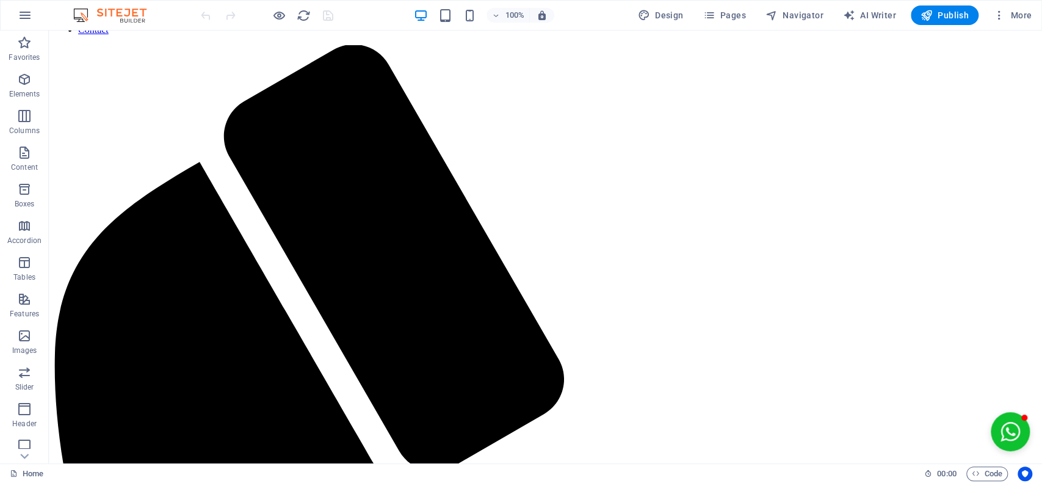
scroll to position [3365, 0]
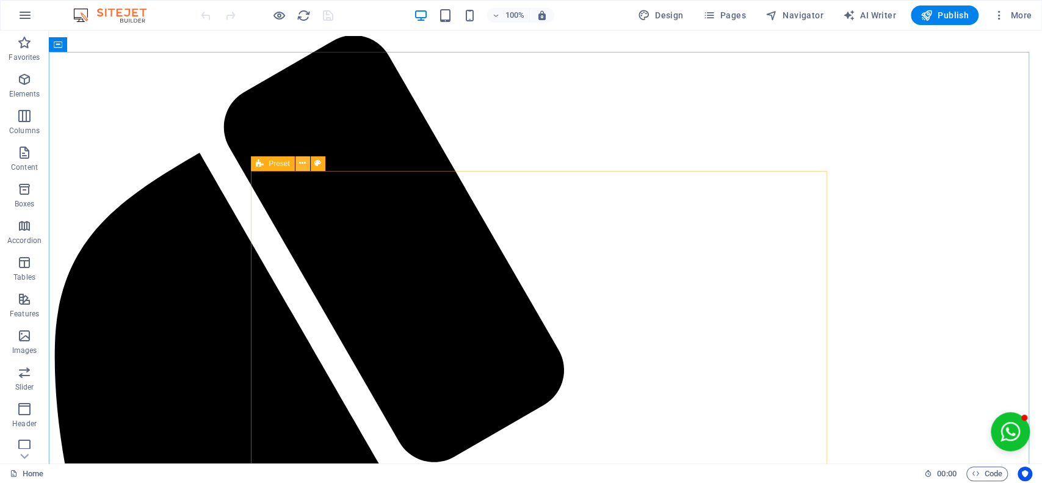
click at [306, 162] on button at bounding box center [302, 163] width 15 height 15
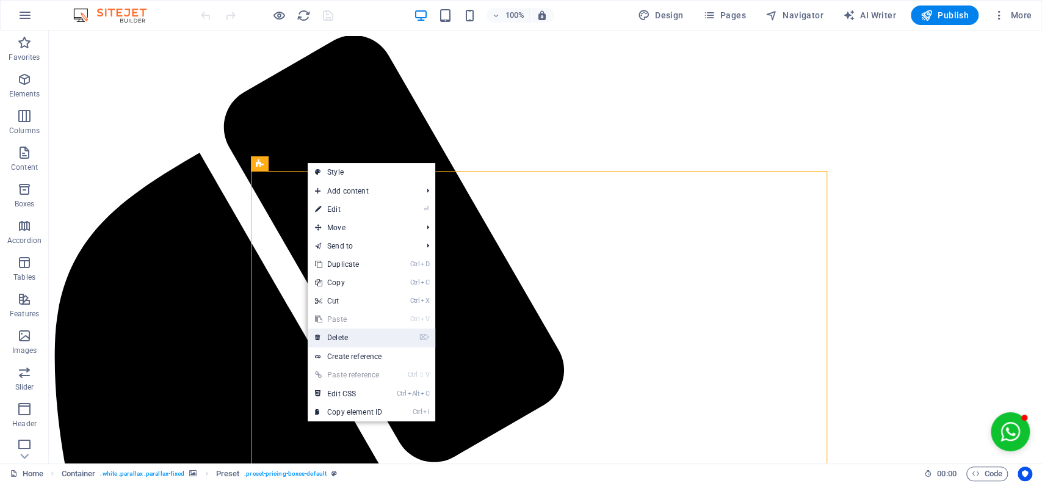
click at [366, 339] on link "⌦ Delete" at bounding box center [349, 337] width 82 height 18
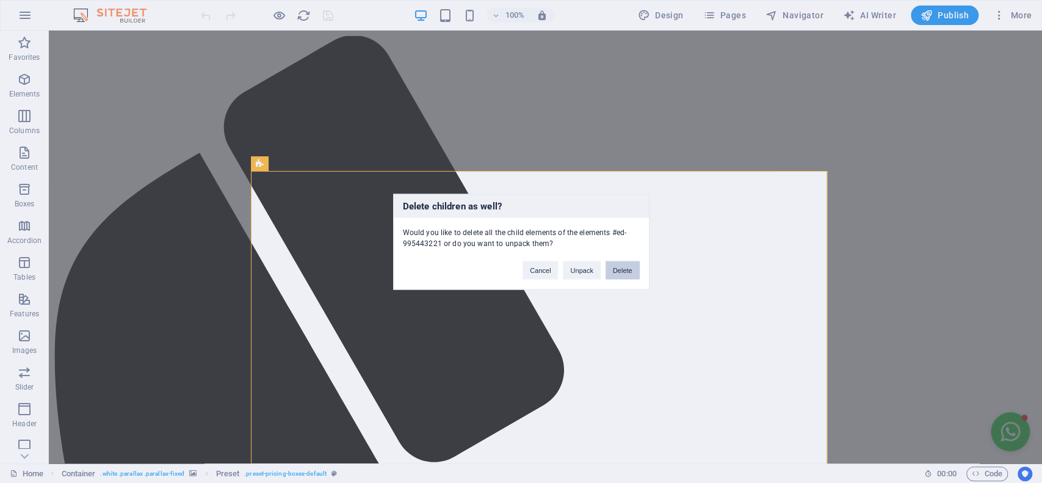
click at [620, 261] on button "Delete" at bounding box center [622, 270] width 34 height 18
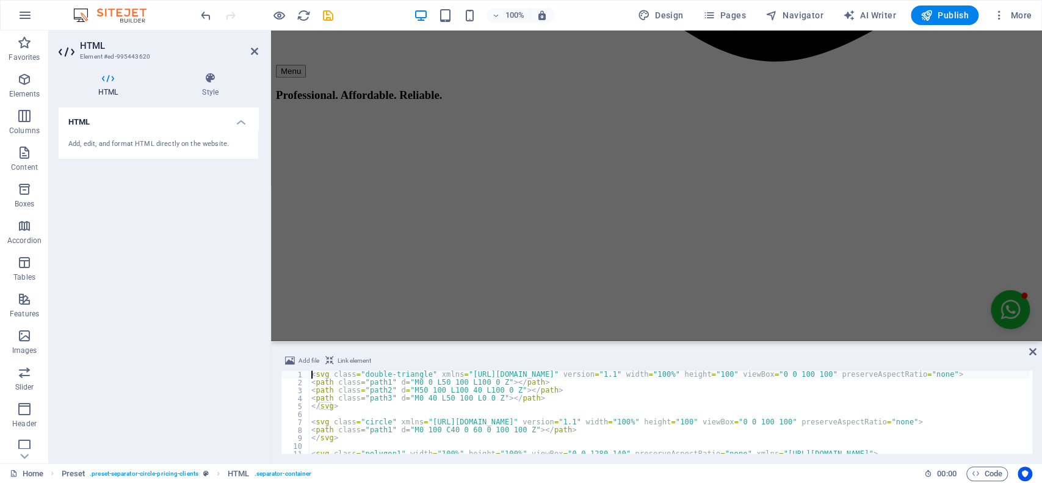
scroll to position [3652, 0]
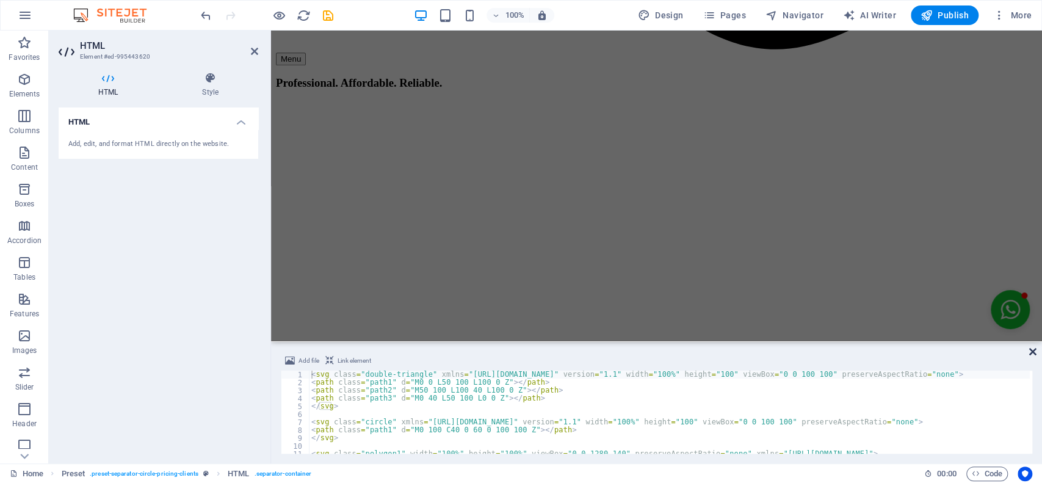
click at [1030, 349] on icon at bounding box center [1032, 352] width 7 height 10
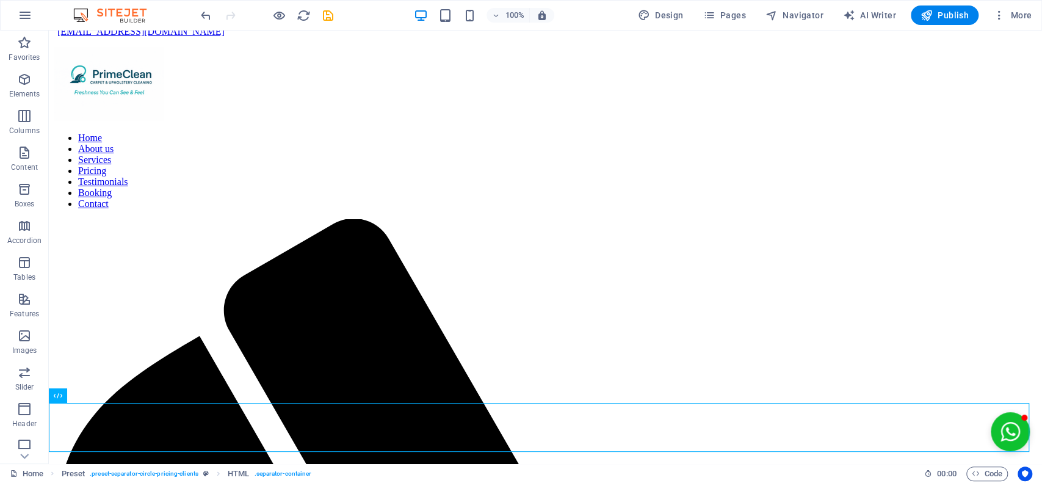
scroll to position [3191, 0]
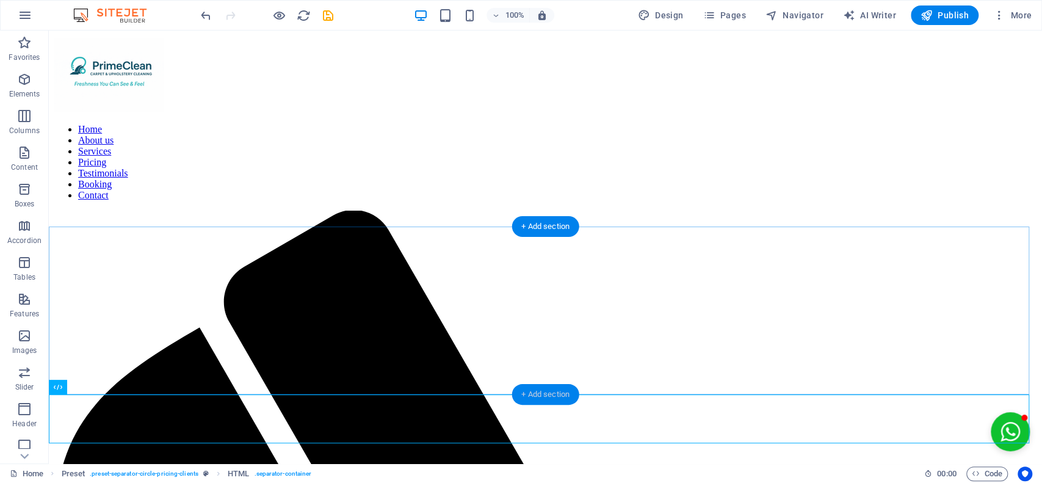
click at [542, 389] on div "+ Add section" at bounding box center [545, 394] width 68 height 21
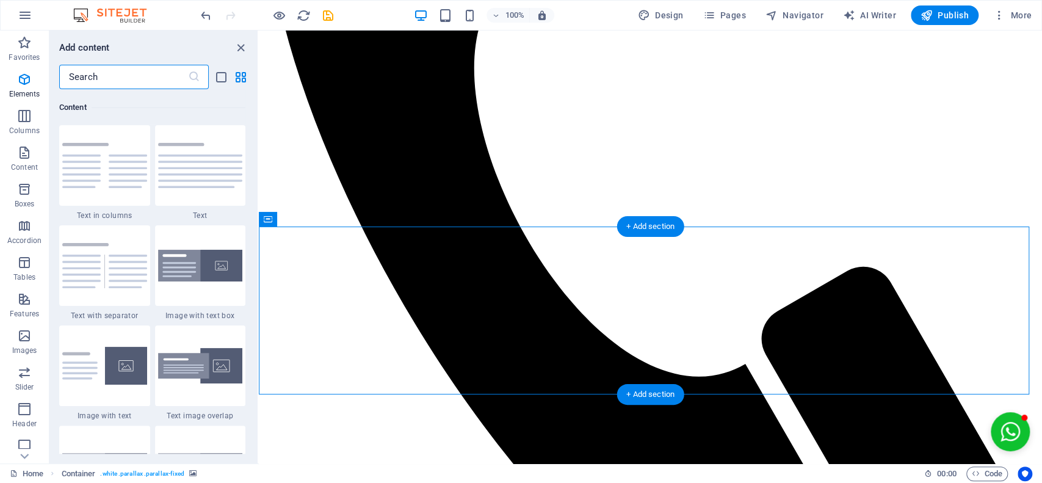
scroll to position [2235, 0]
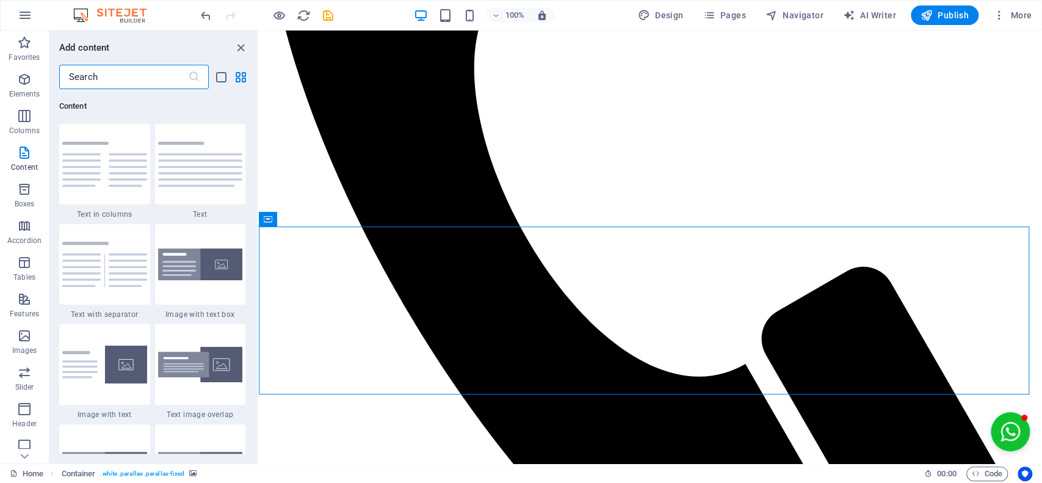
click at [122, 77] on input "text" at bounding box center [123, 77] width 129 height 24
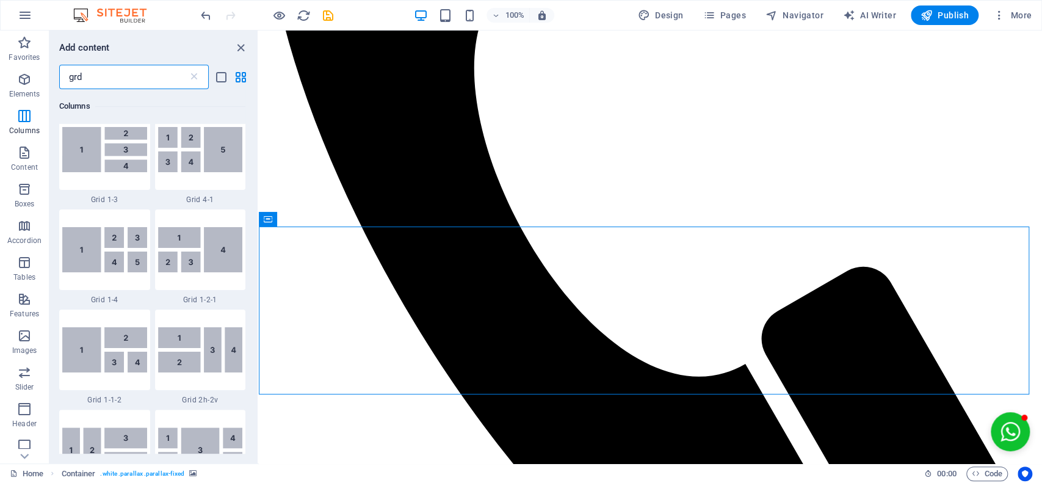
scroll to position [0, 0]
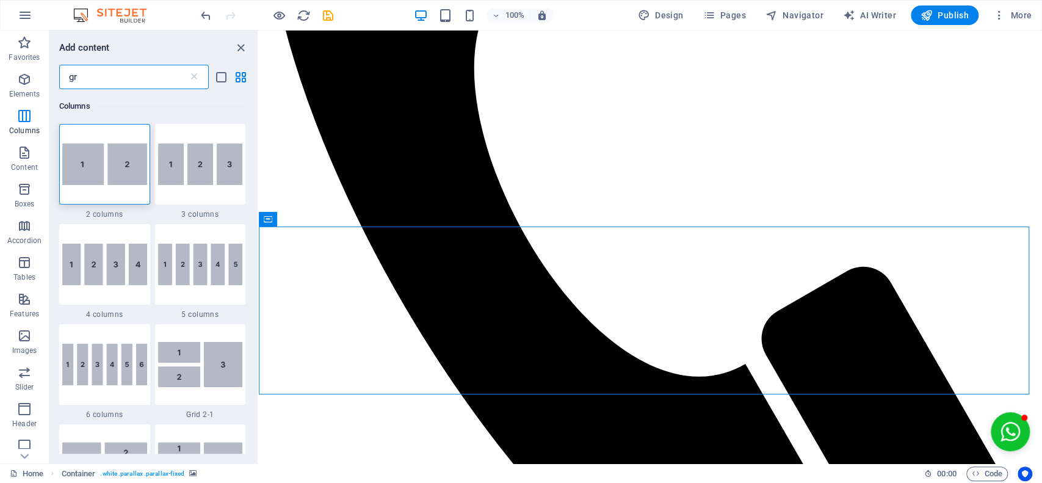
type input "g"
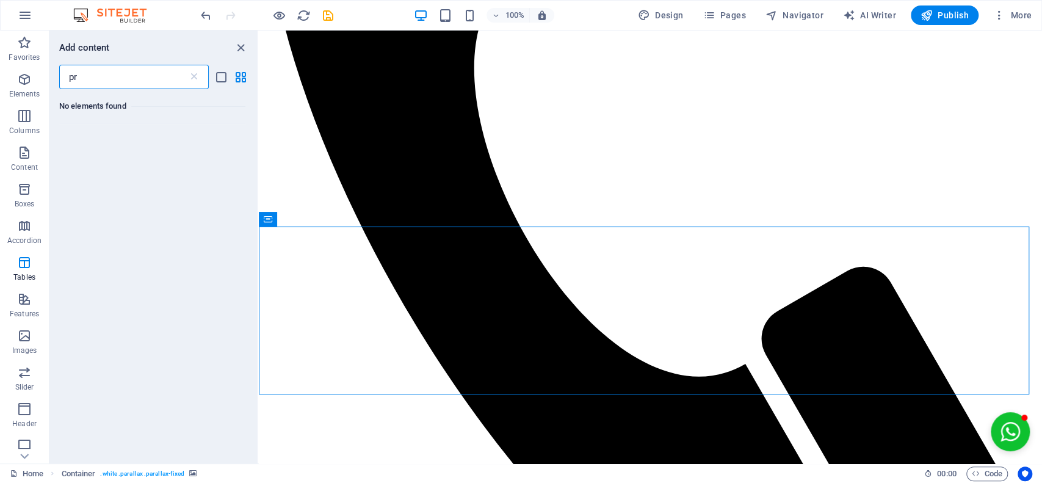
type input "p"
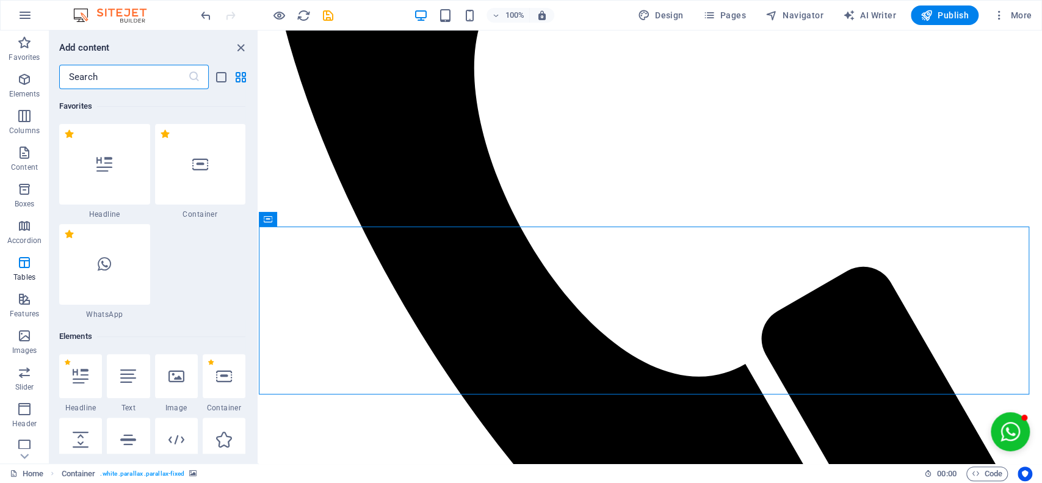
type input "2"
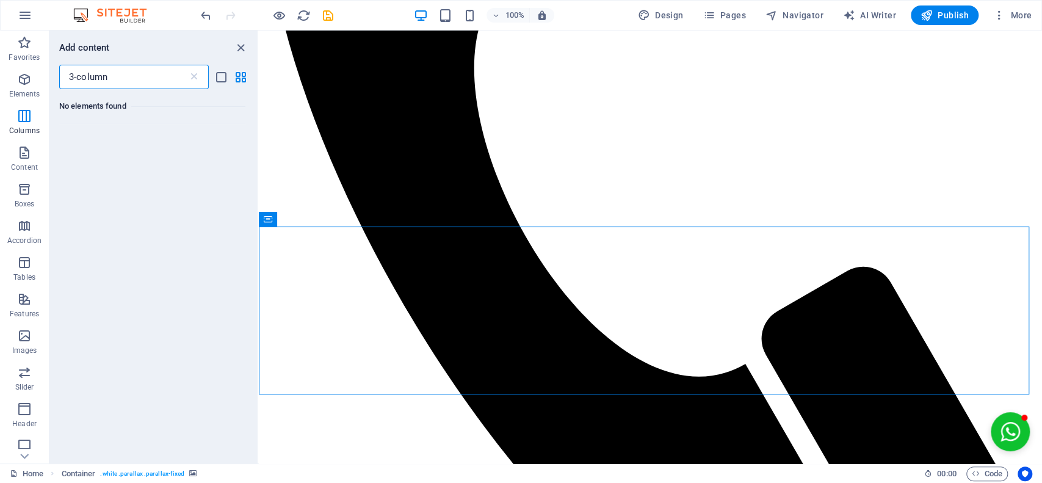
click at [161, 81] on input "3-column" at bounding box center [123, 77] width 129 height 24
type input "3"
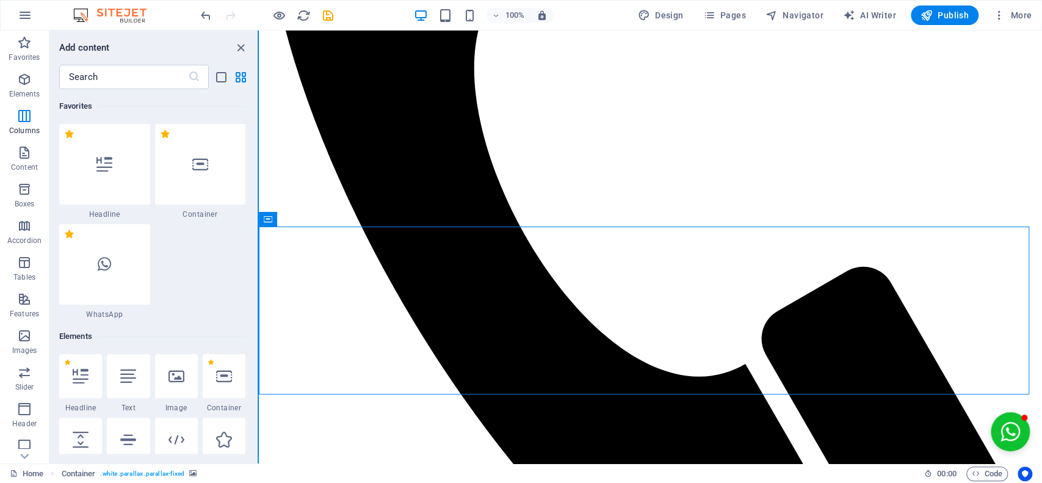
click at [258, 99] on div "Favorites Elements Columns Content Boxes Accordion Tables Features Images Slide…" at bounding box center [129, 247] width 259 height 433
click at [254, 112] on div "Favorites 1 Star Headline 1 Star Container 1 Star WhatsApp Elements 1 Star Head…" at bounding box center [153, 271] width 208 height 364
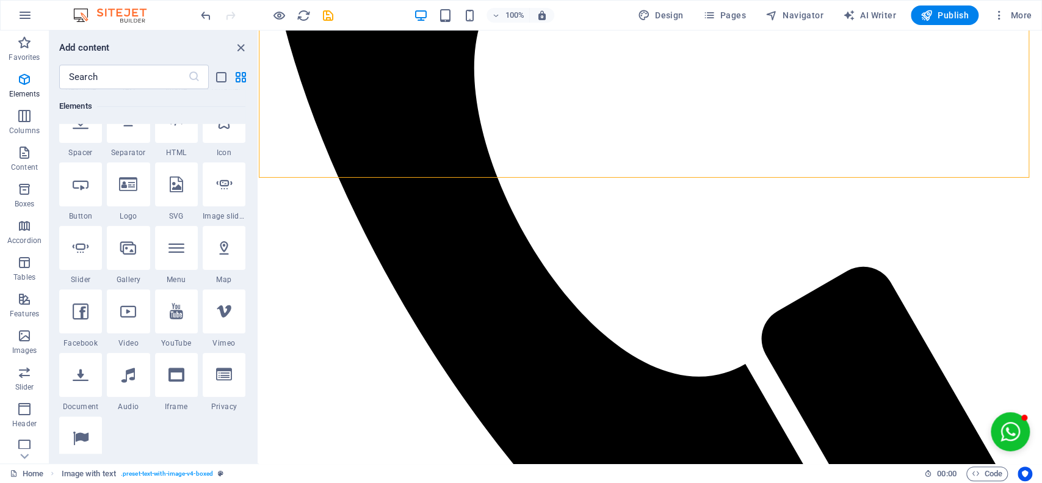
click at [254, 148] on div "Favorites 1 Star Headline 1 Star Container 1 Star WhatsApp Elements 1 Star Head…" at bounding box center [153, 271] width 208 height 364
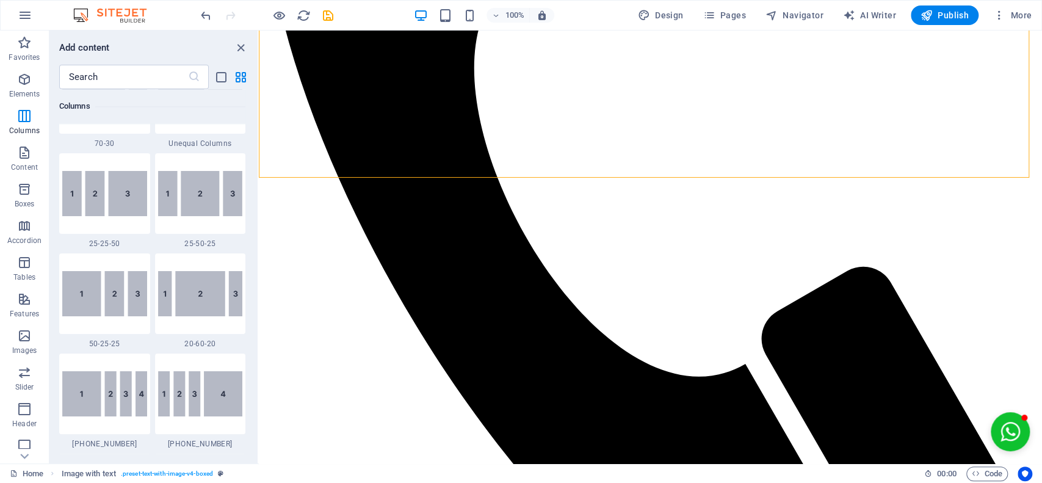
scroll to position [1595, 0]
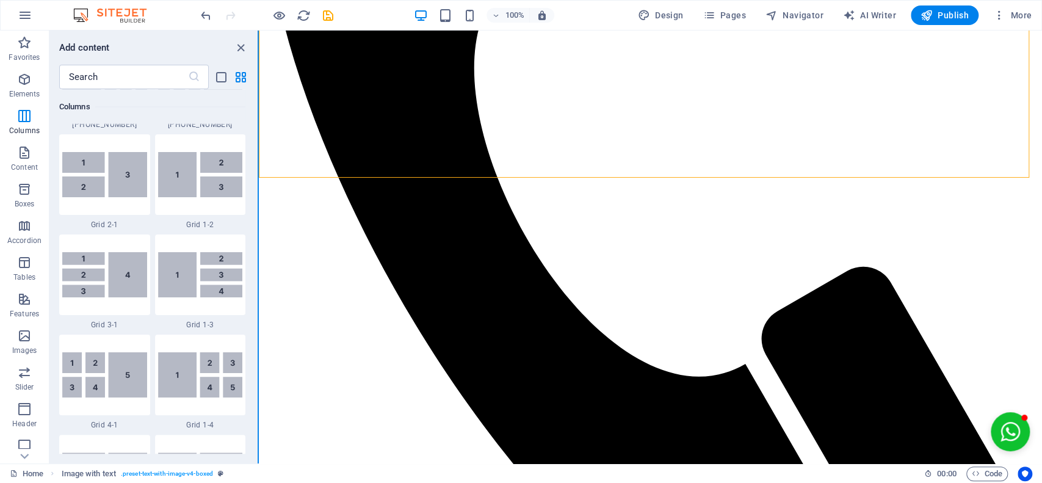
click at [258, 171] on button at bounding box center [258, 247] width 1 height 433
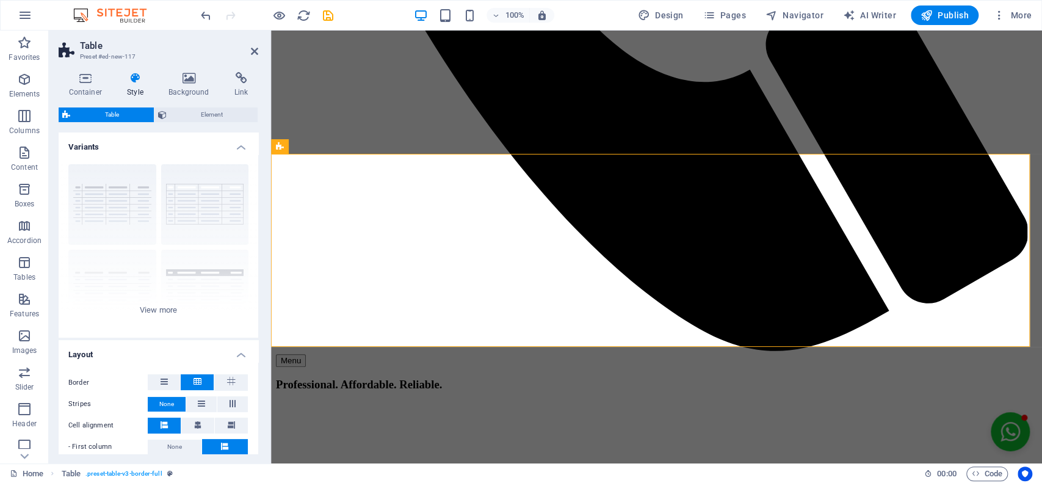
scroll to position [3351, 0]
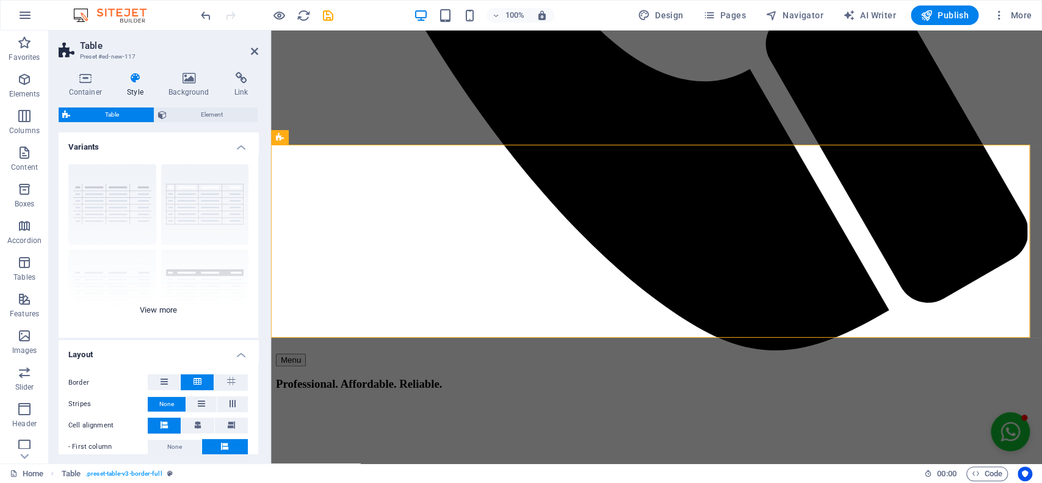
click at [156, 311] on div "grid bordered Default with header horizontally striped vertically striped" at bounding box center [159, 245] width 200 height 183
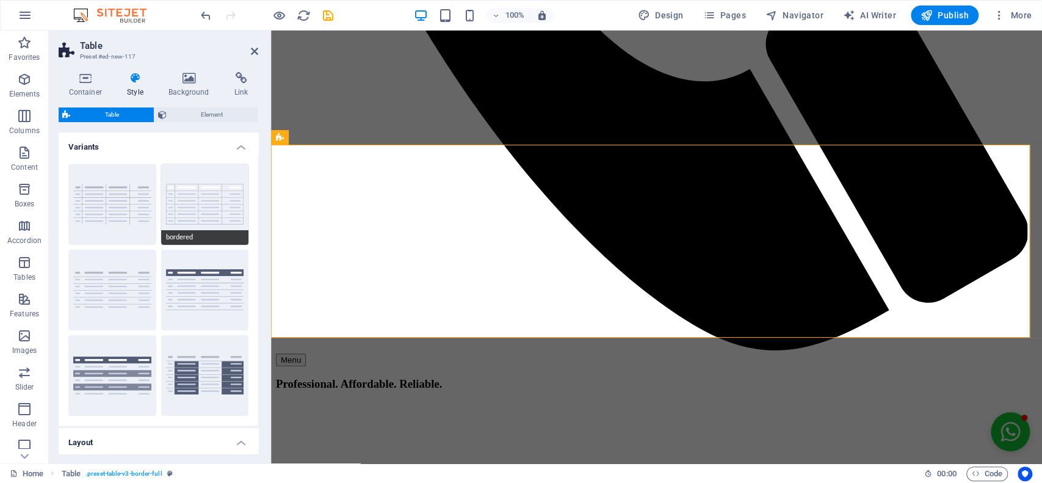
click at [216, 207] on button "bordered" at bounding box center [205, 204] width 88 height 81
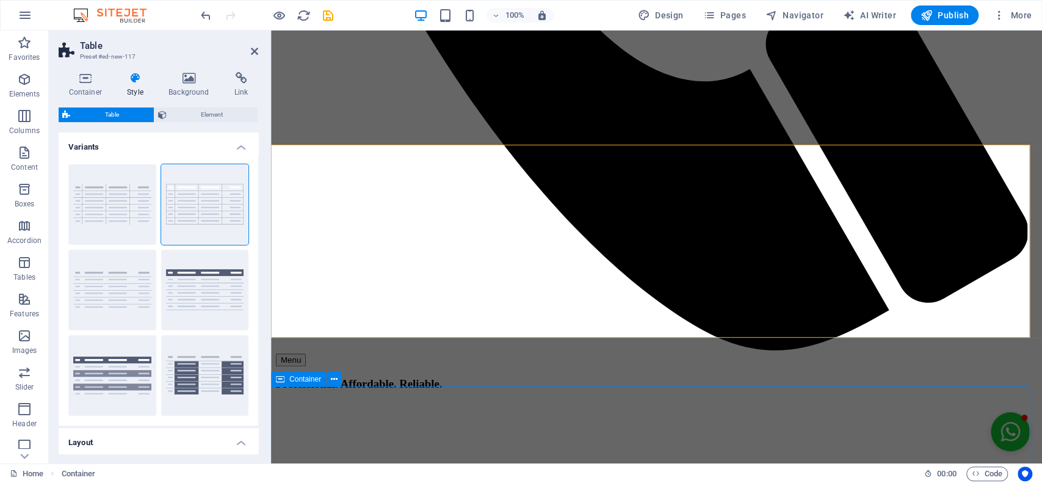
scroll to position [3440, 0]
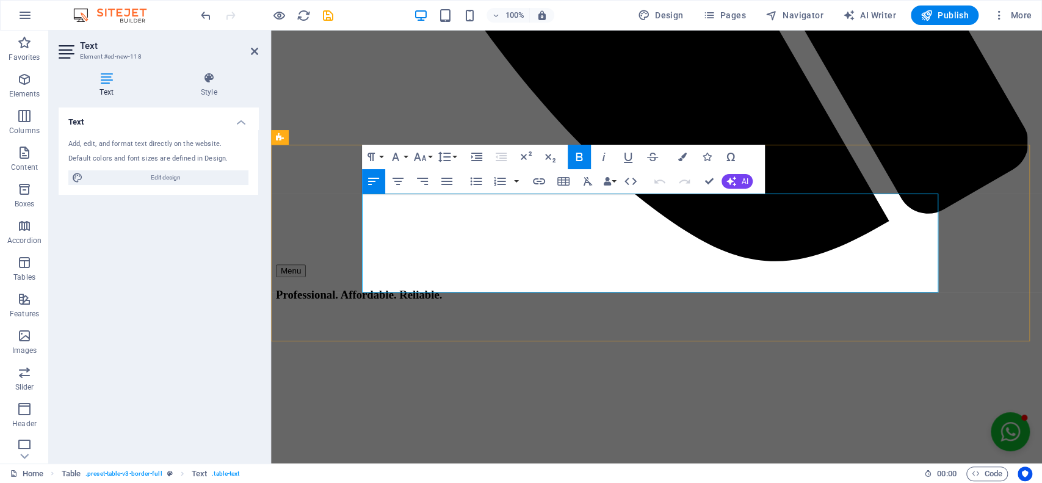
scroll to position [3351, 0]
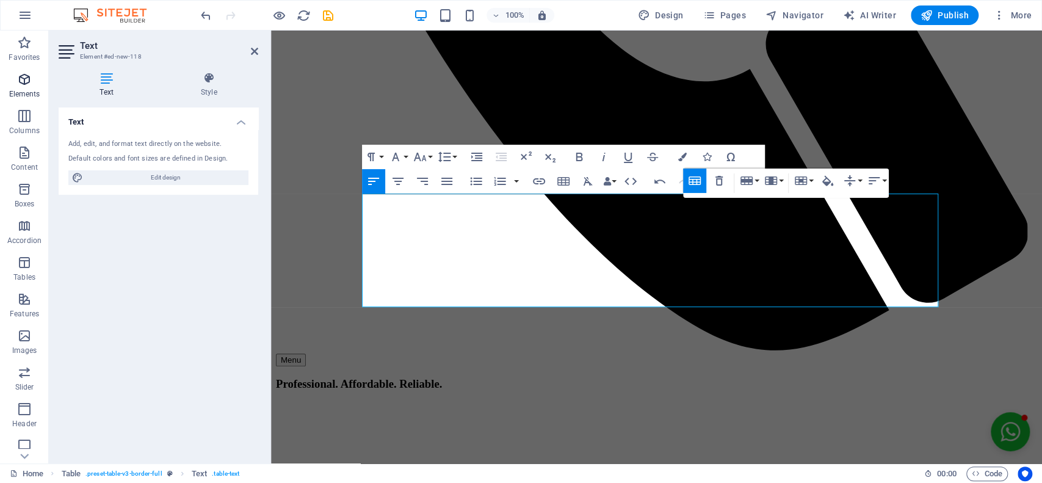
click at [19, 76] on icon "button" at bounding box center [24, 79] width 15 height 15
click at [25, 82] on icon "button" at bounding box center [24, 79] width 15 height 15
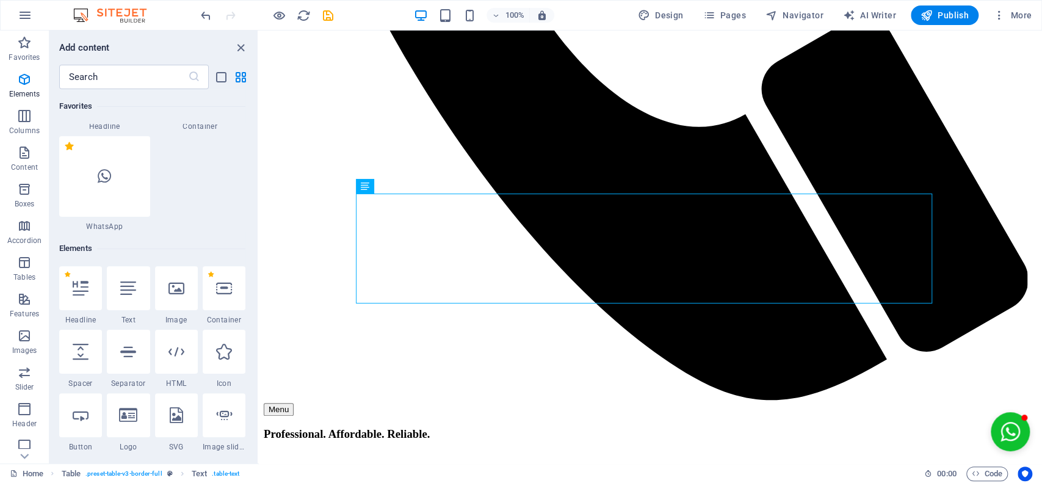
scroll to position [229, 0]
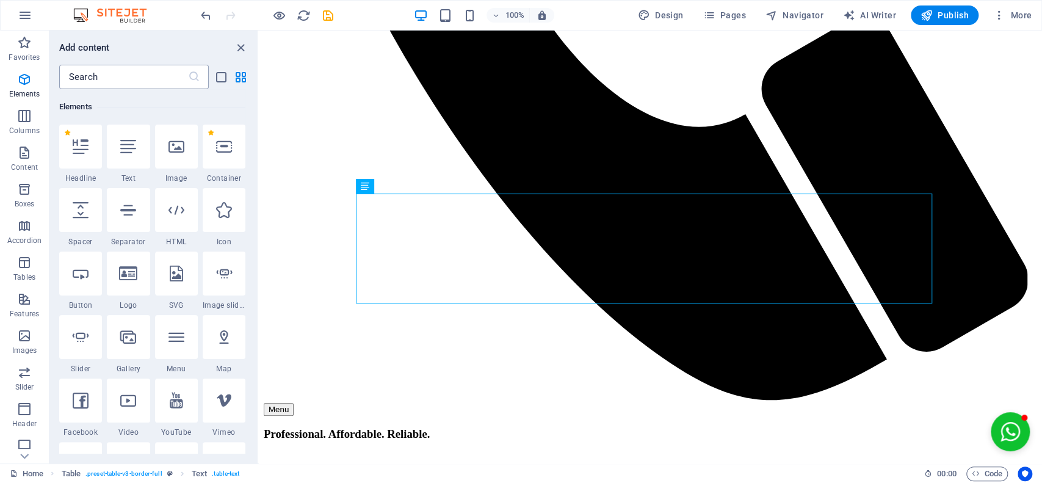
click at [137, 77] on input "text" at bounding box center [123, 77] width 129 height 24
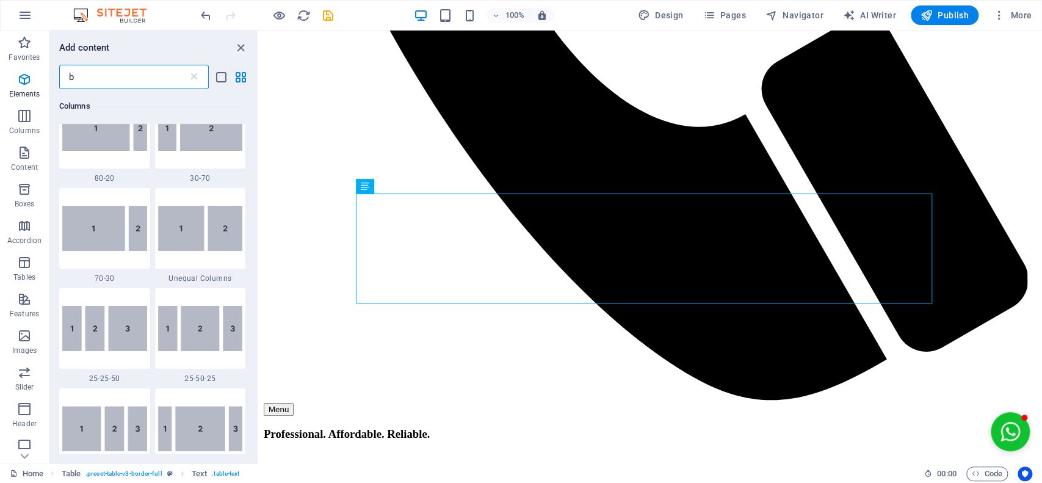
scroll to position [0, 0]
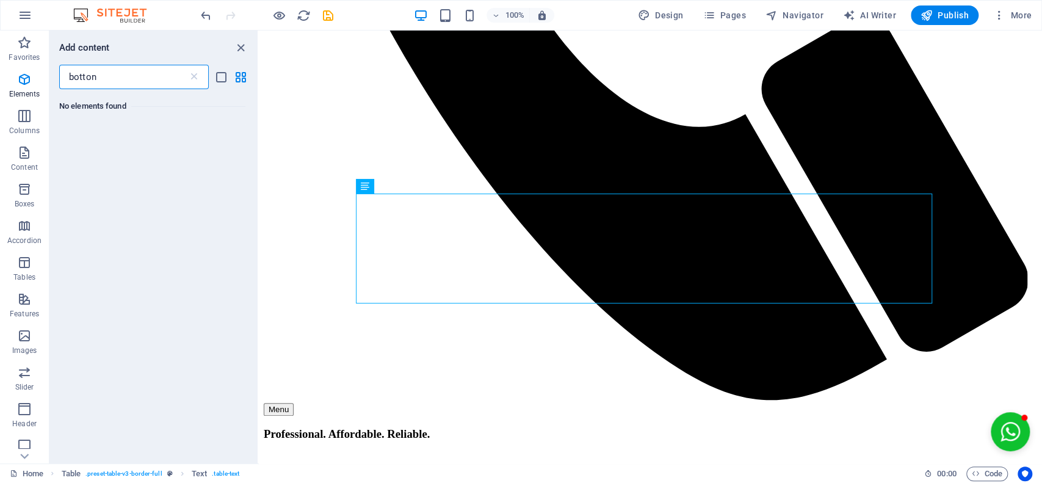
click at [143, 72] on input "botton" at bounding box center [123, 77] width 129 height 24
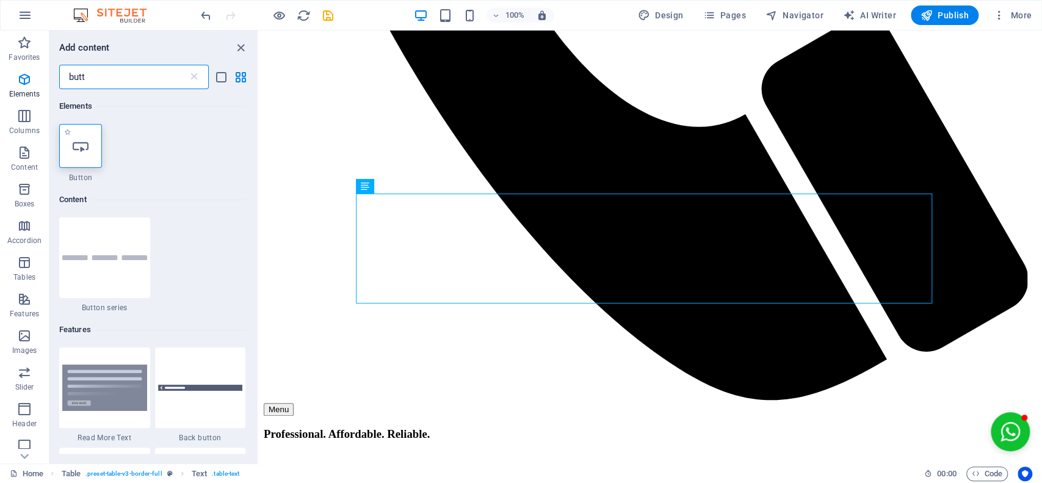
type input "butt"
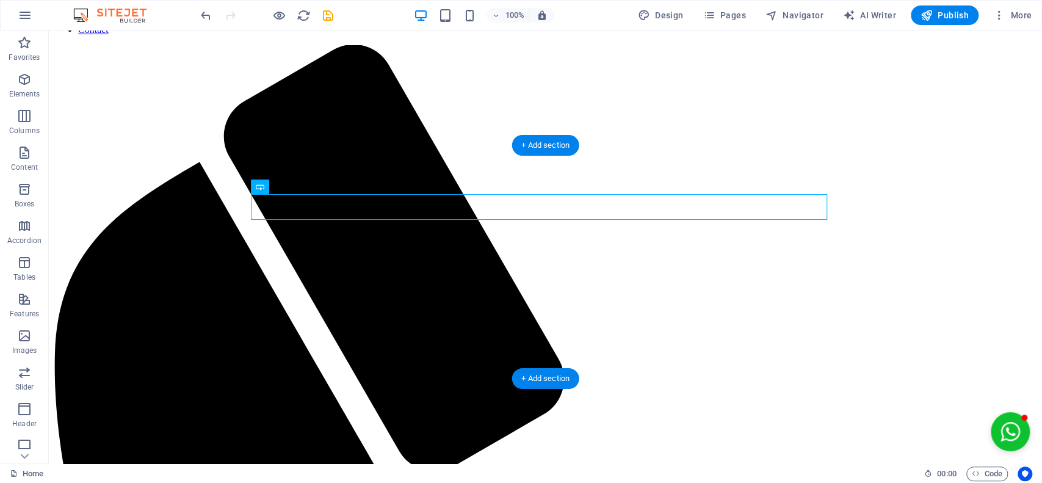
scroll to position [3440, 0]
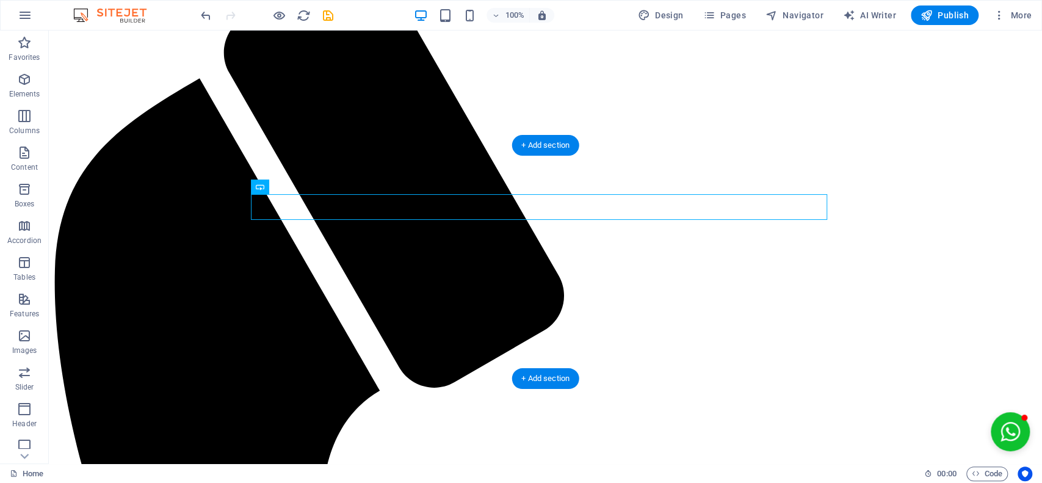
drag, startPoint x: 962, startPoint y: 154, endPoint x: 770, endPoint y: 256, distance: 217.0
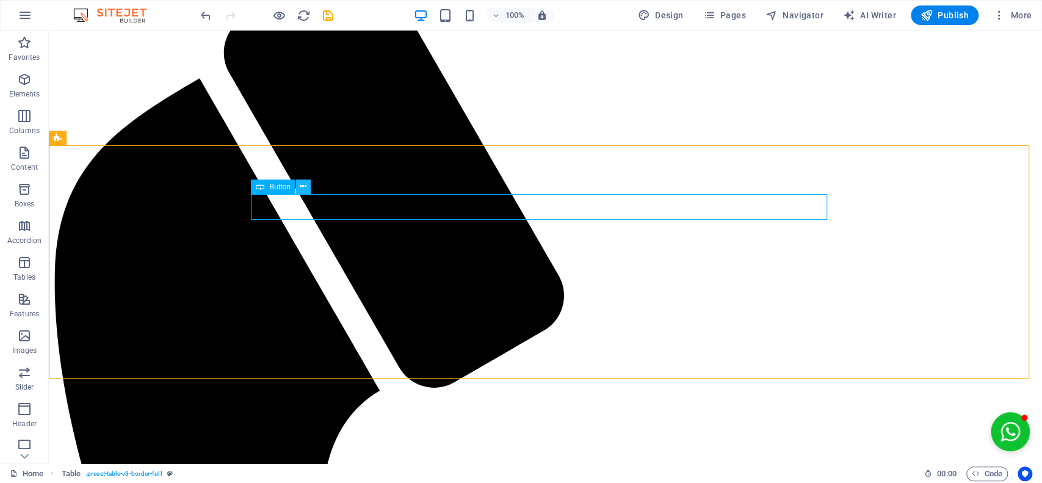
click at [302, 183] on icon at bounding box center [303, 186] width 7 height 13
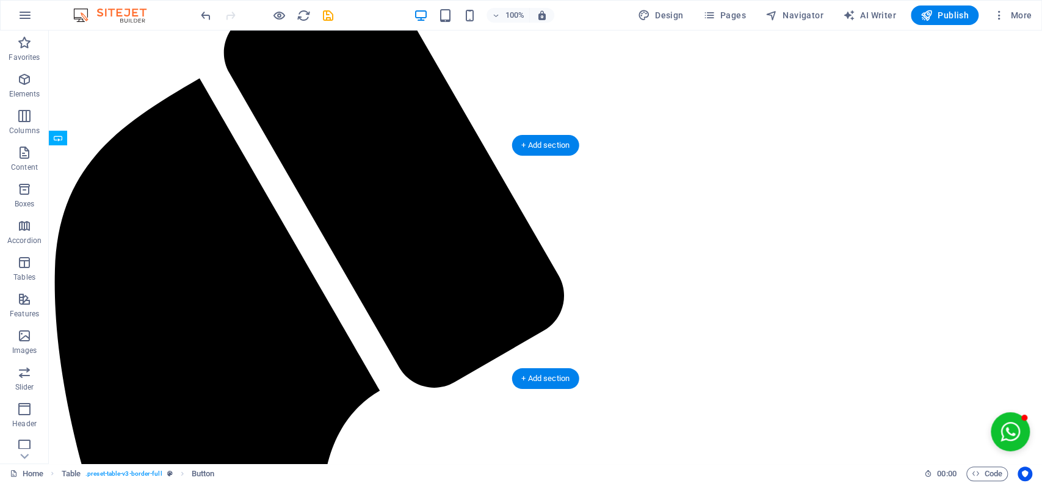
drag, startPoint x: 320, startPoint y: 218, endPoint x: 704, endPoint y: 215, distance: 383.9
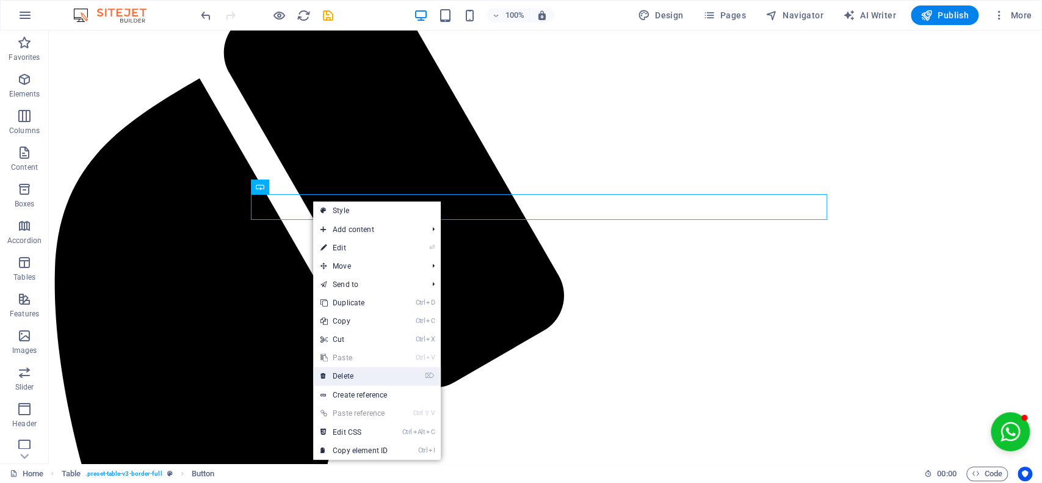
click at [366, 379] on link "⌦ Delete" at bounding box center [354, 376] width 82 height 18
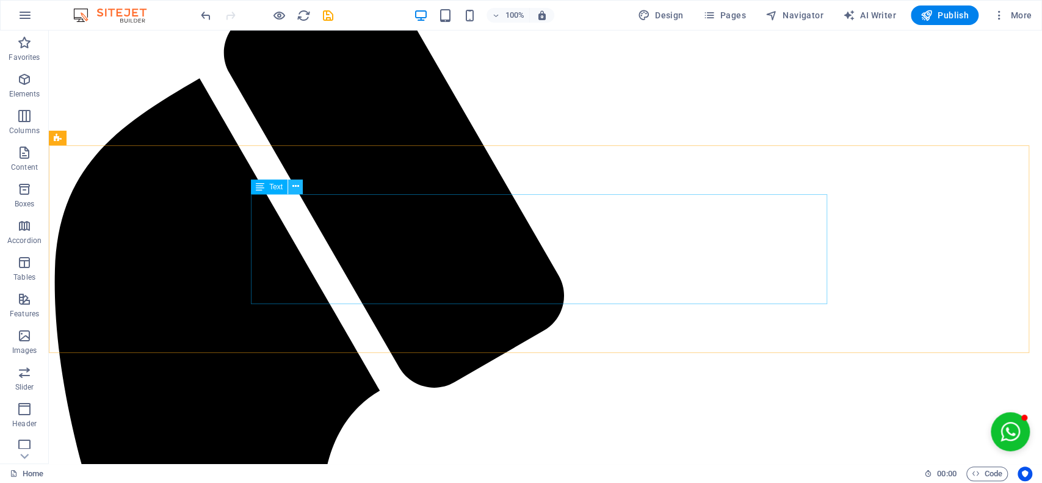
click at [293, 187] on icon at bounding box center [295, 186] width 7 height 13
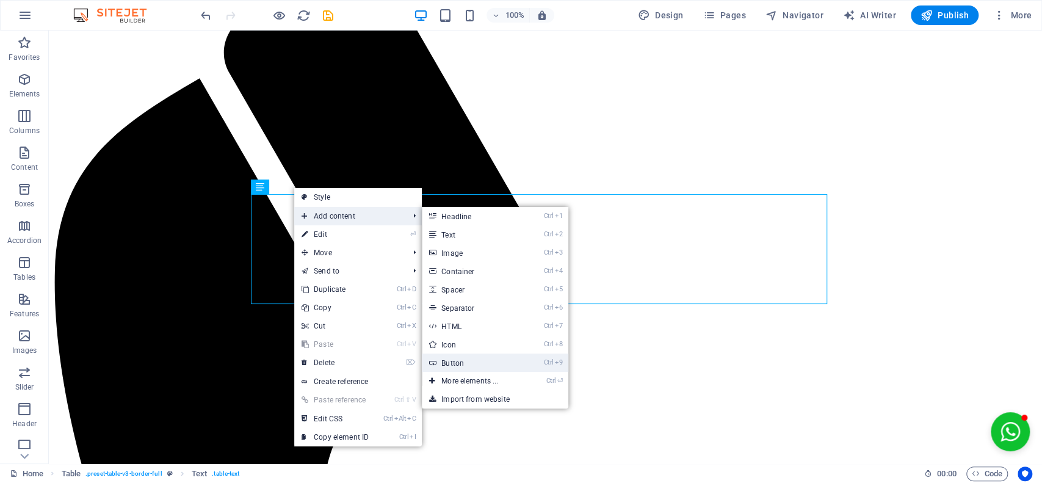
click at [461, 359] on link "Ctrl 9 Button" at bounding box center [472, 362] width 101 height 18
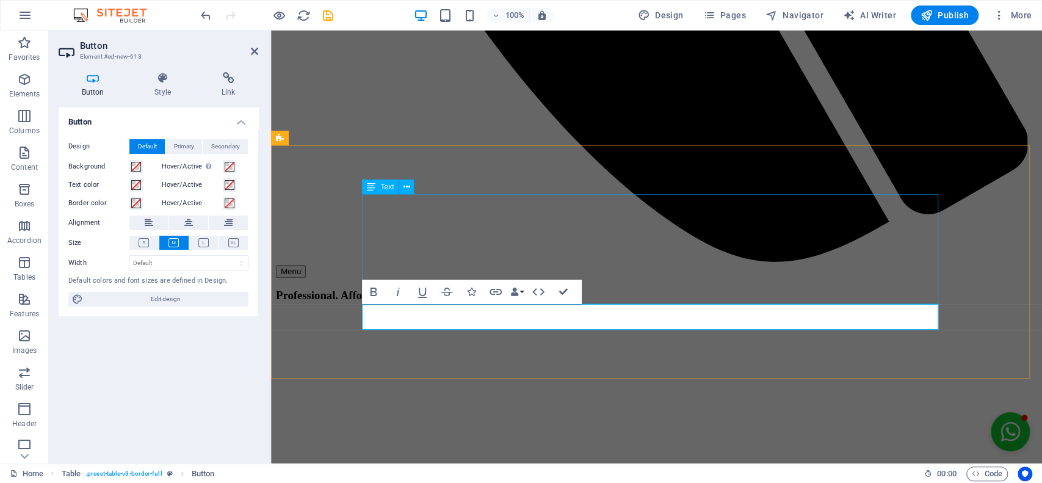
scroll to position [3351, 0]
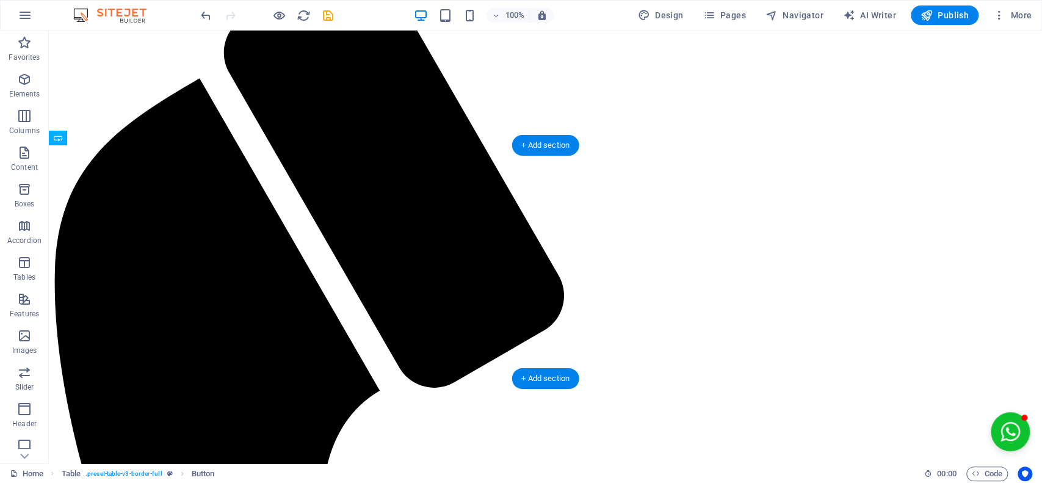
drag, startPoint x: 317, startPoint y: 323, endPoint x: 671, endPoint y: 303, distance: 353.9
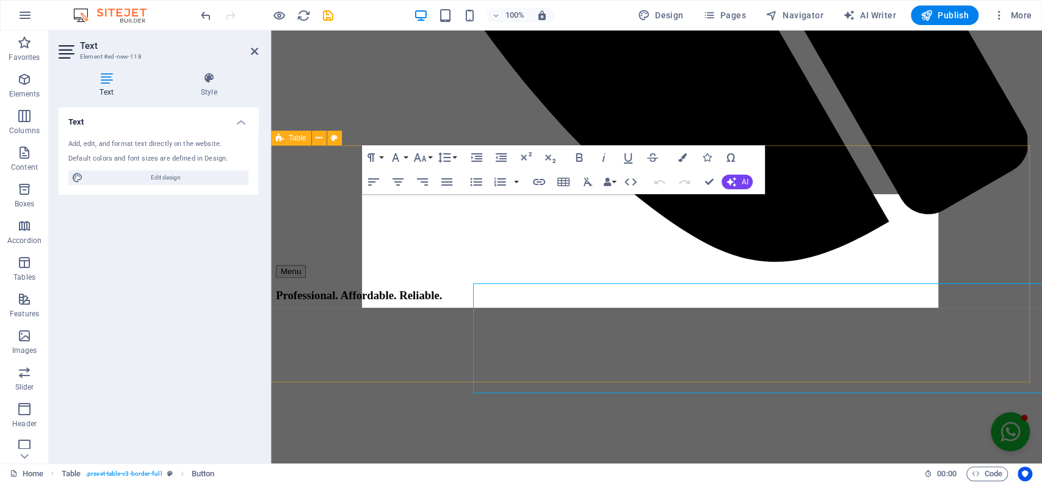
scroll to position [3351, 0]
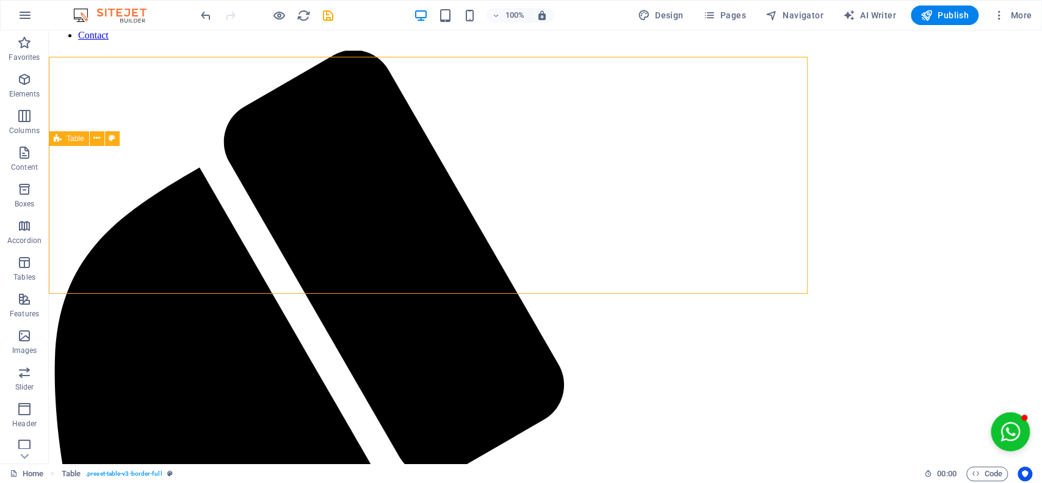
scroll to position [3439, 0]
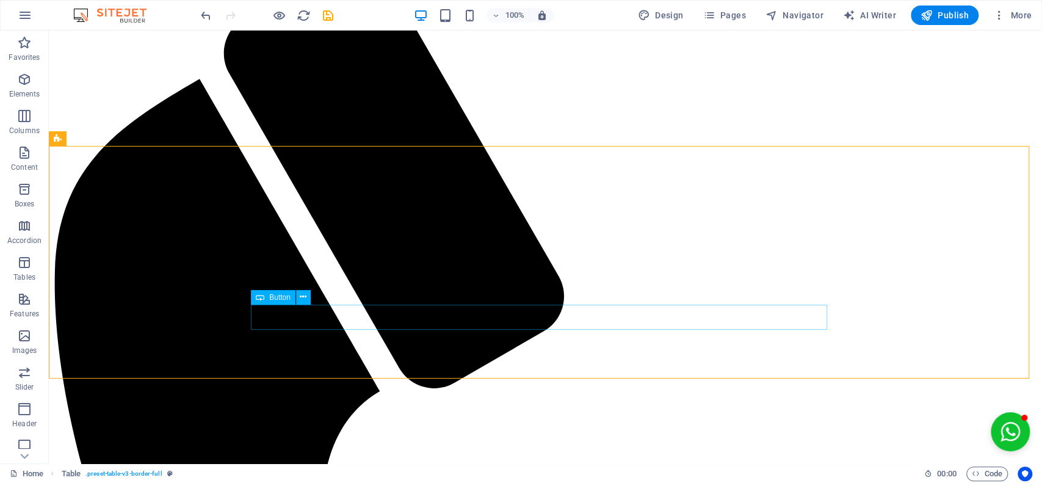
drag, startPoint x: 685, startPoint y: 248, endPoint x: 329, endPoint y: 326, distance: 364.1
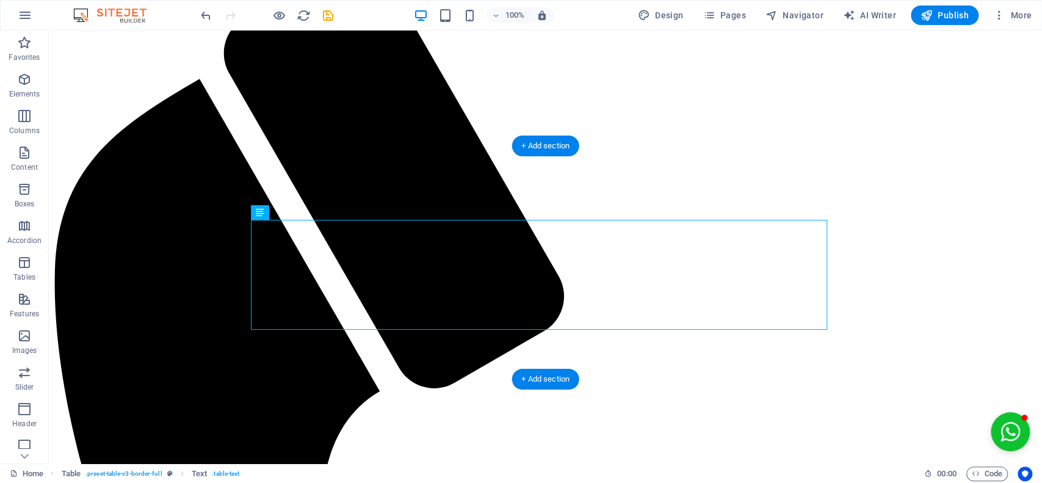
drag, startPoint x: 695, startPoint y: 222, endPoint x: 705, endPoint y: 258, distance: 37.5
drag, startPoint x: 336, startPoint y: 245, endPoint x: 281, endPoint y: 198, distance: 71.8
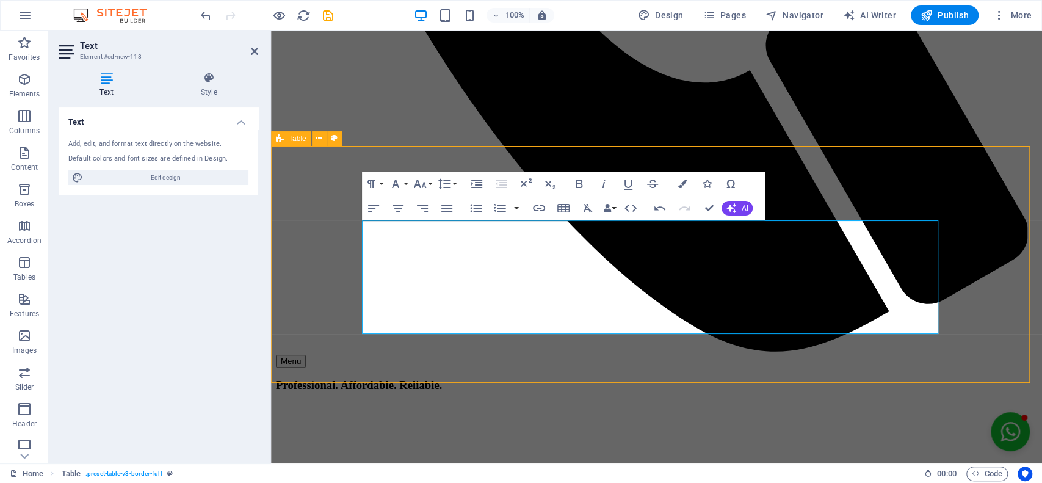
scroll to position [3439, 0]
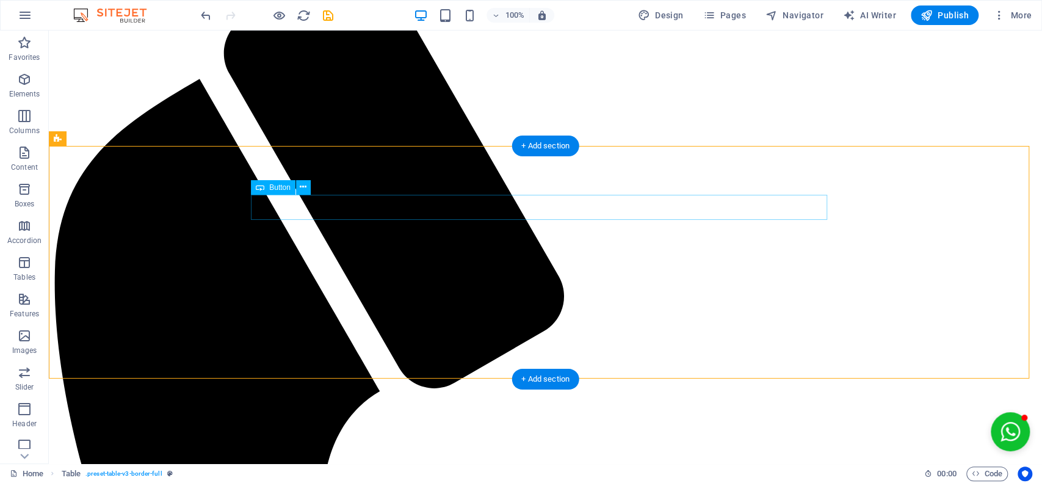
click at [300, 188] on icon at bounding box center [303, 187] width 7 height 13
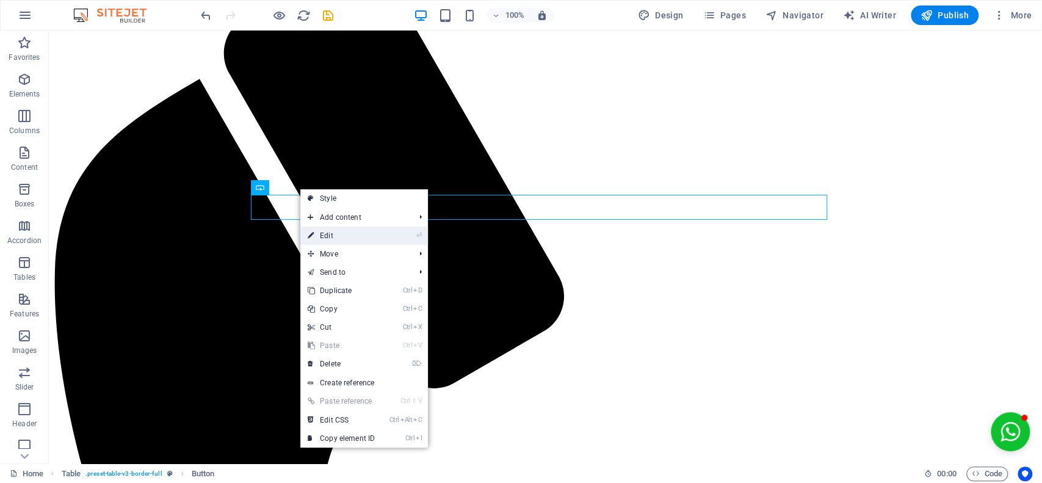
click at [371, 233] on link "⏎ Edit" at bounding box center [341, 235] width 82 height 18
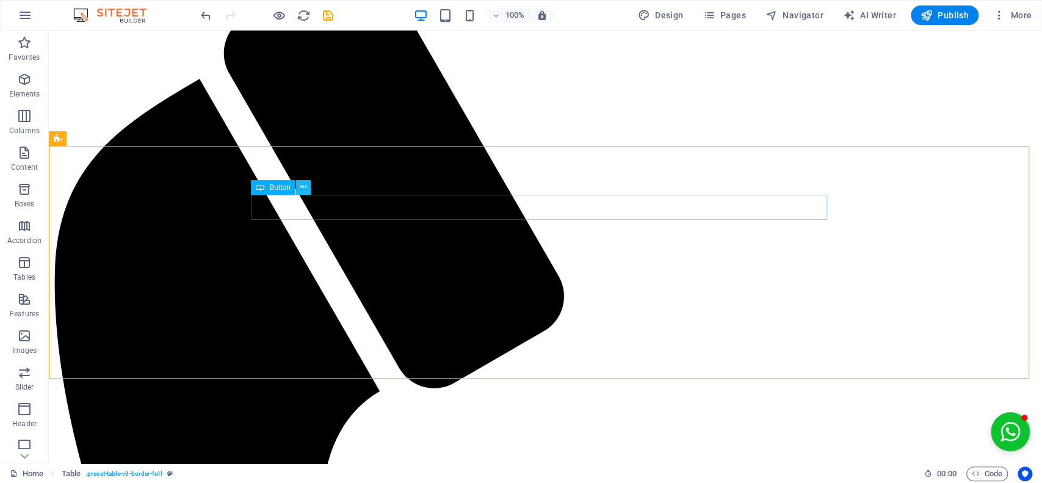
click at [302, 182] on icon at bounding box center [303, 187] width 7 height 13
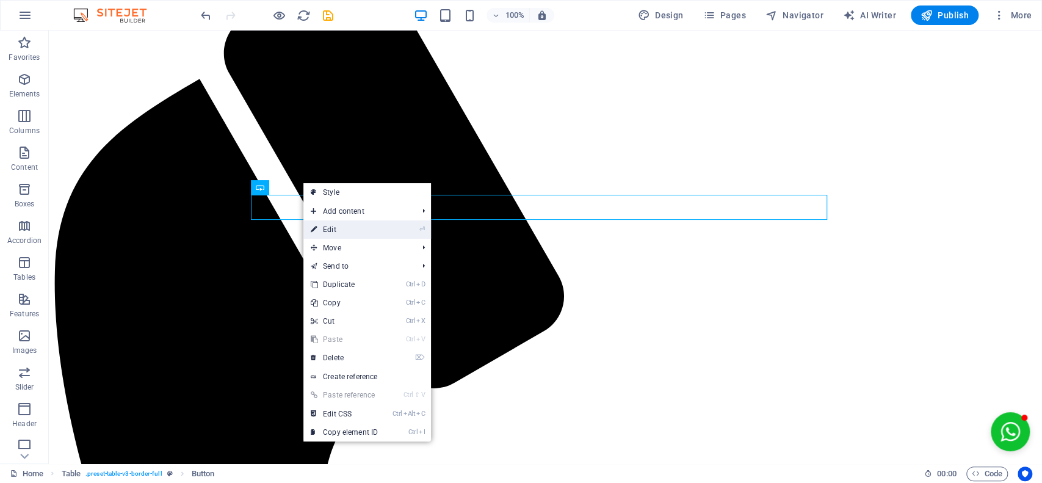
click at [383, 225] on link "⏎ Edit" at bounding box center [344, 229] width 82 height 18
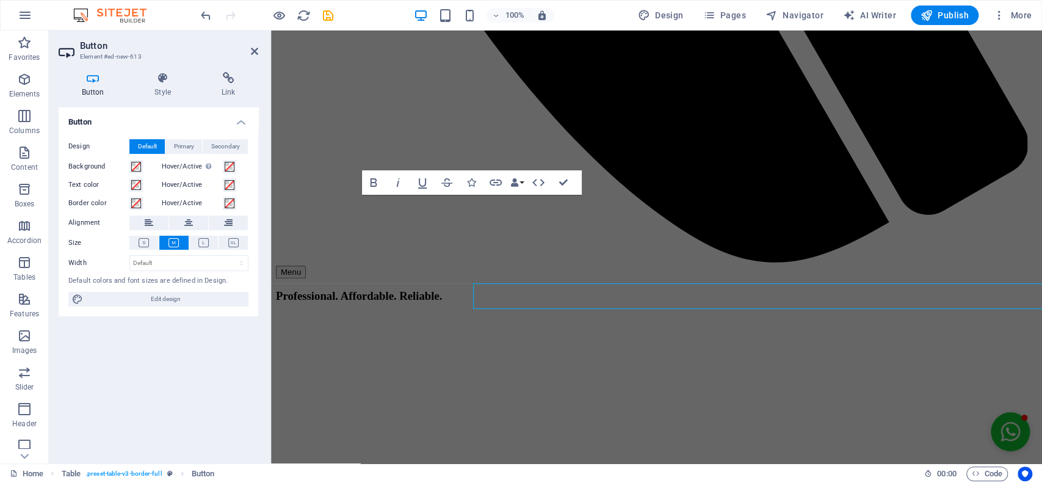
scroll to position [3350, 0]
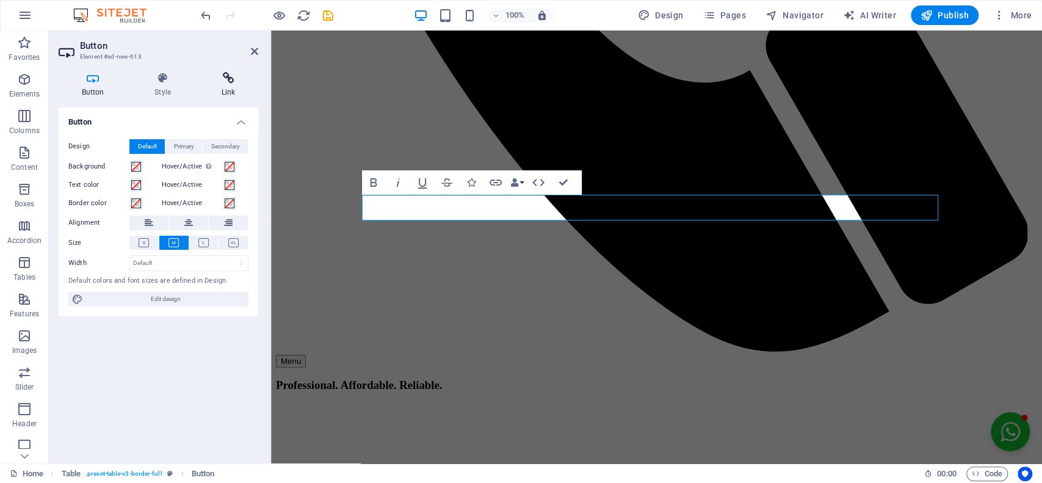
click at [235, 81] on icon at bounding box center [228, 78] width 60 height 12
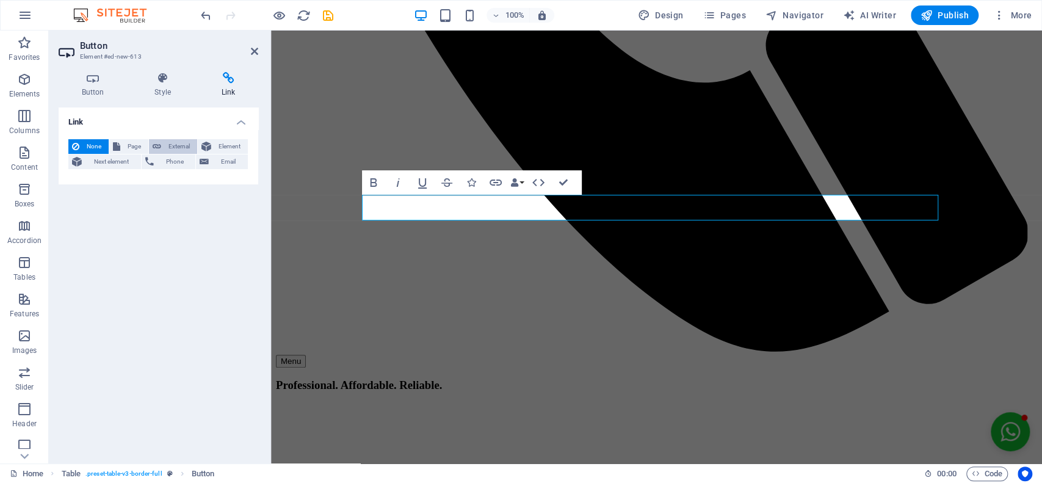
click at [181, 143] on span "External" at bounding box center [179, 146] width 29 height 15
select select "blank"
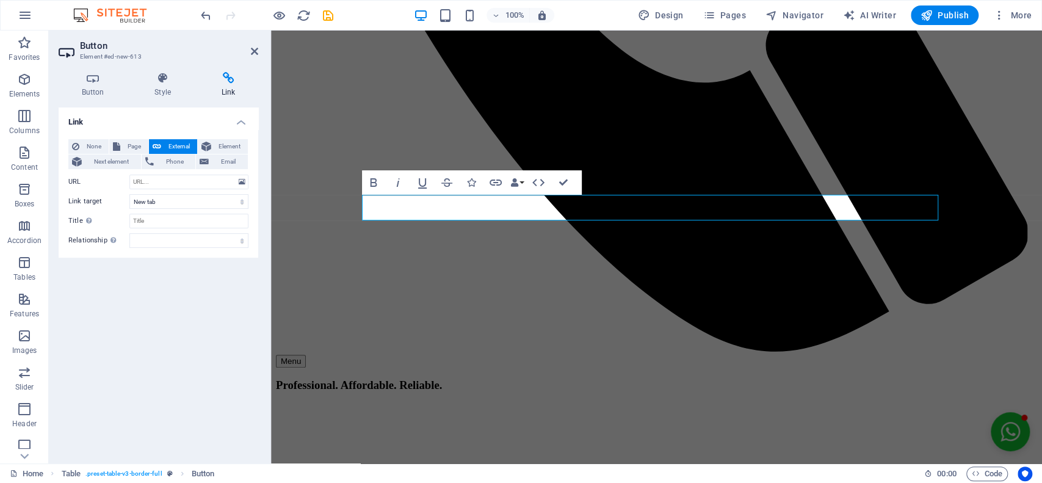
click at [181, 143] on span "External" at bounding box center [179, 146] width 29 height 15
click at [181, 157] on span "Phone" at bounding box center [174, 161] width 35 height 15
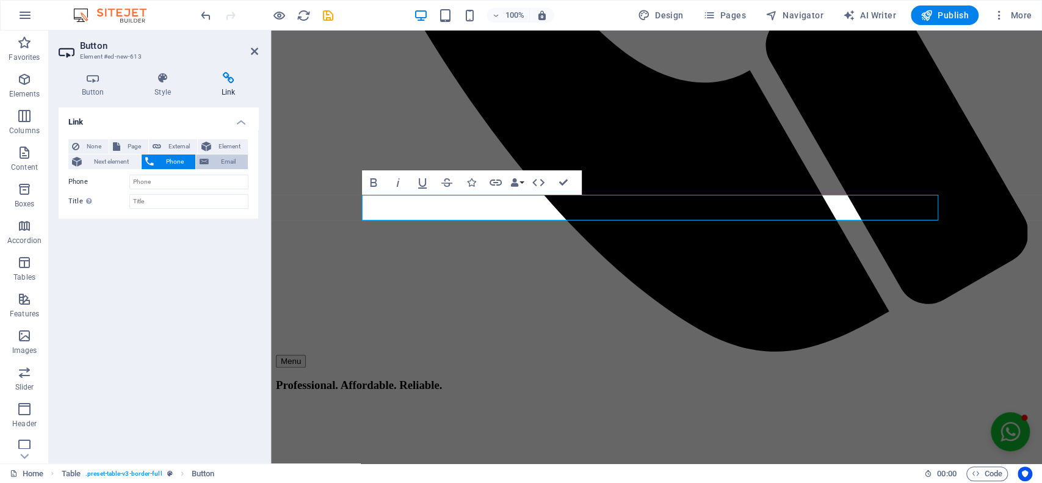
click at [224, 159] on span "Email" at bounding box center [228, 161] width 32 height 15
type input "d"
type input "[EMAIL_ADDRESS][DOMAIN_NAME]"
click at [190, 203] on input "Title Additional link description, should not be the same as the link text. The…" at bounding box center [188, 201] width 119 height 15
type input "e"
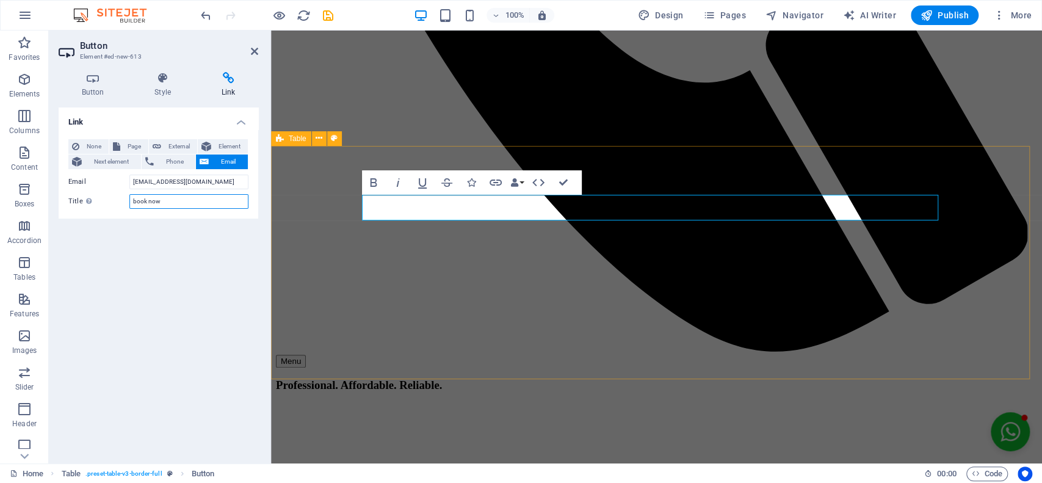
type input "book now"
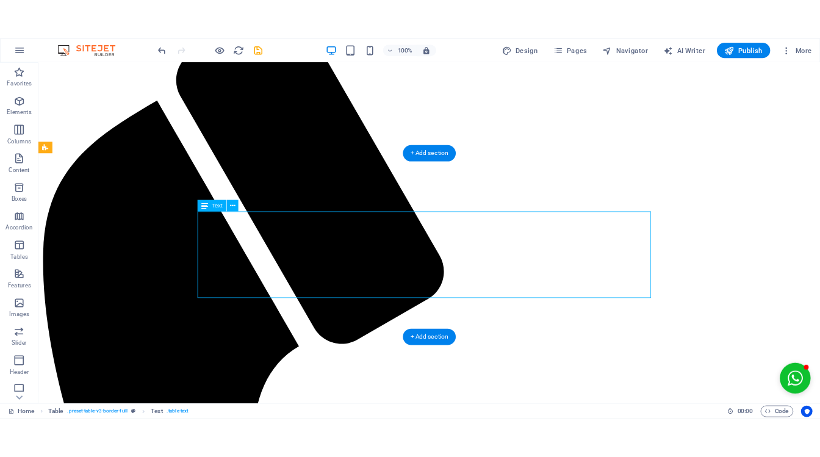
scroll to position [3350, 0]
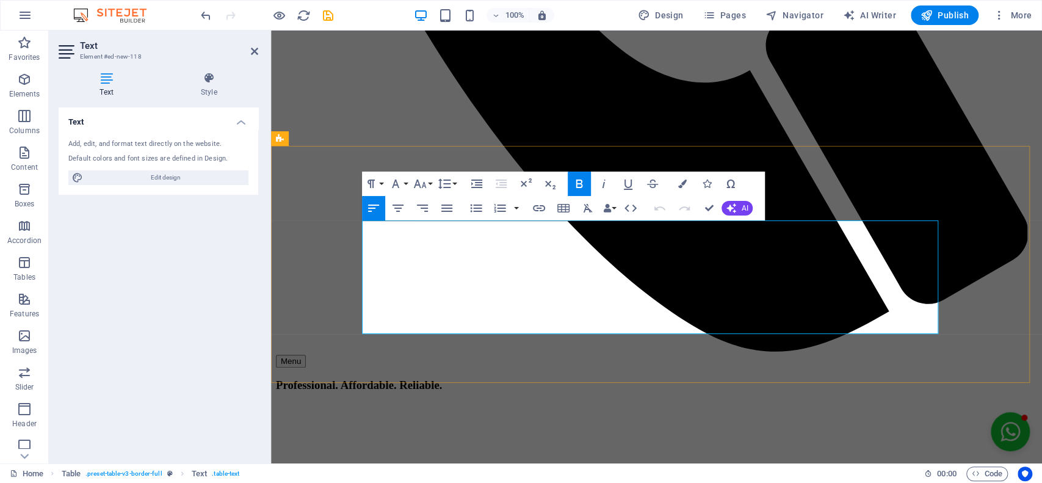
click at [502, 207] on icon "button" at bounding box center [500, 208] width 12 height 9
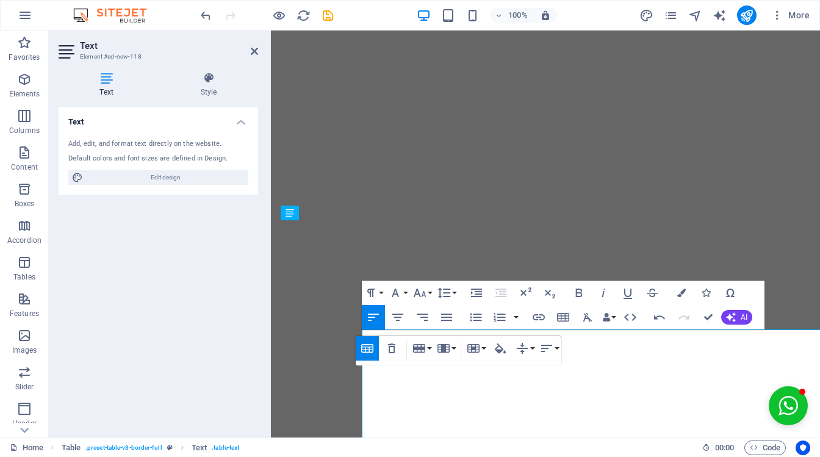
scroll to position [3181, 0]
